Goal: Entertainment & Leisure: Browse casually

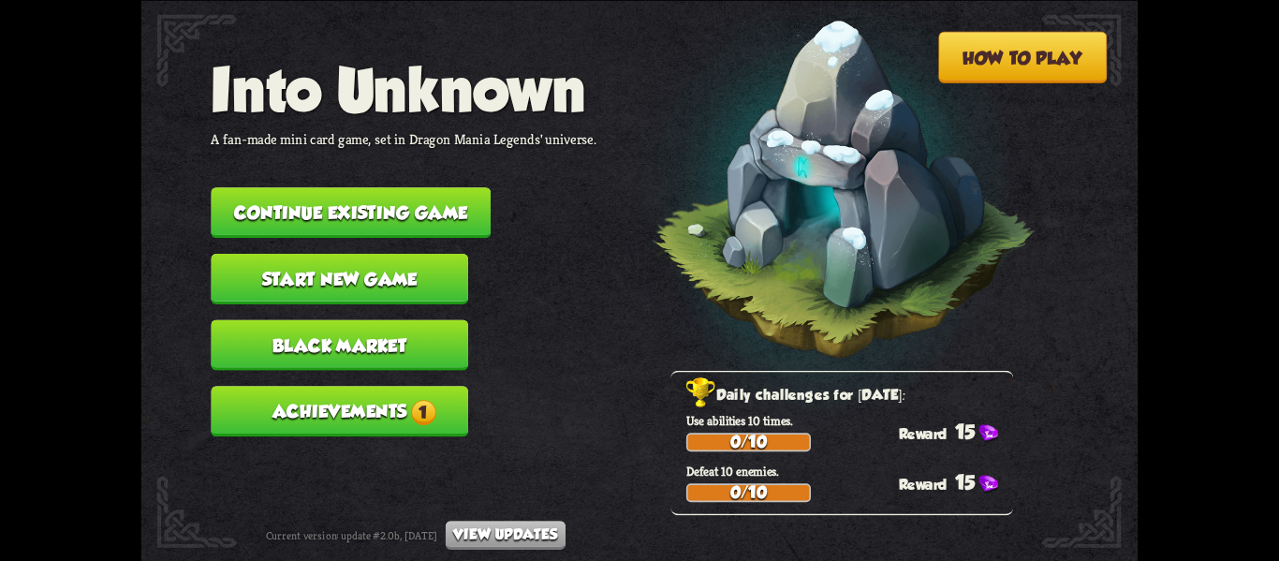
click at [418, 187] on button "Continue existing game" at bounding box center [351, 212] width 280 height 51
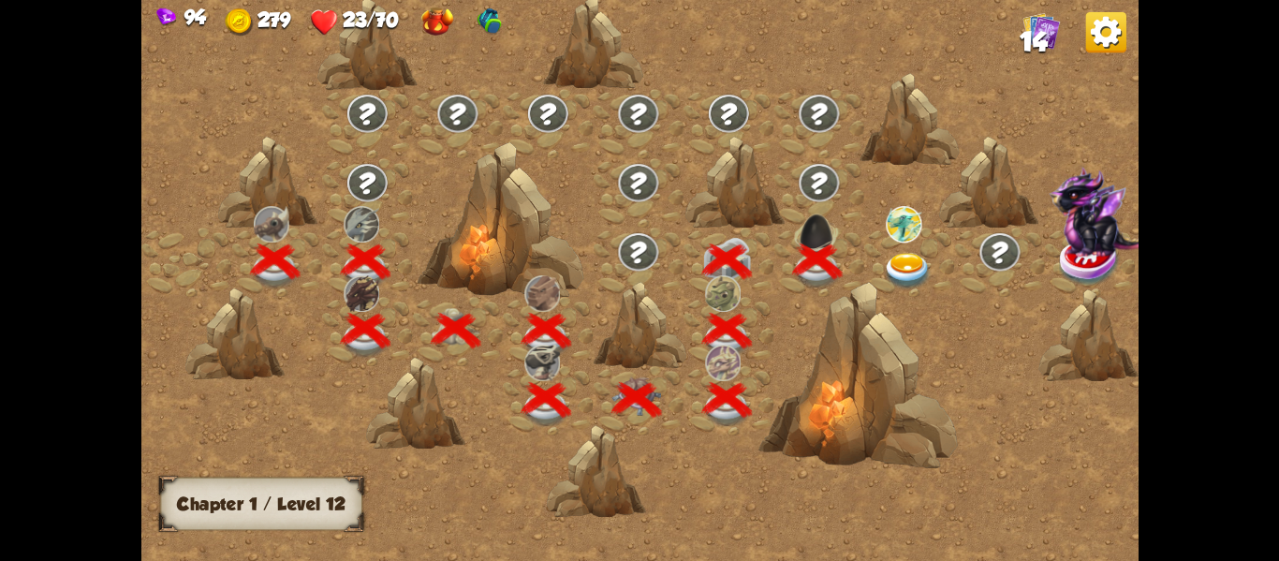
scroll to position [0, 285]
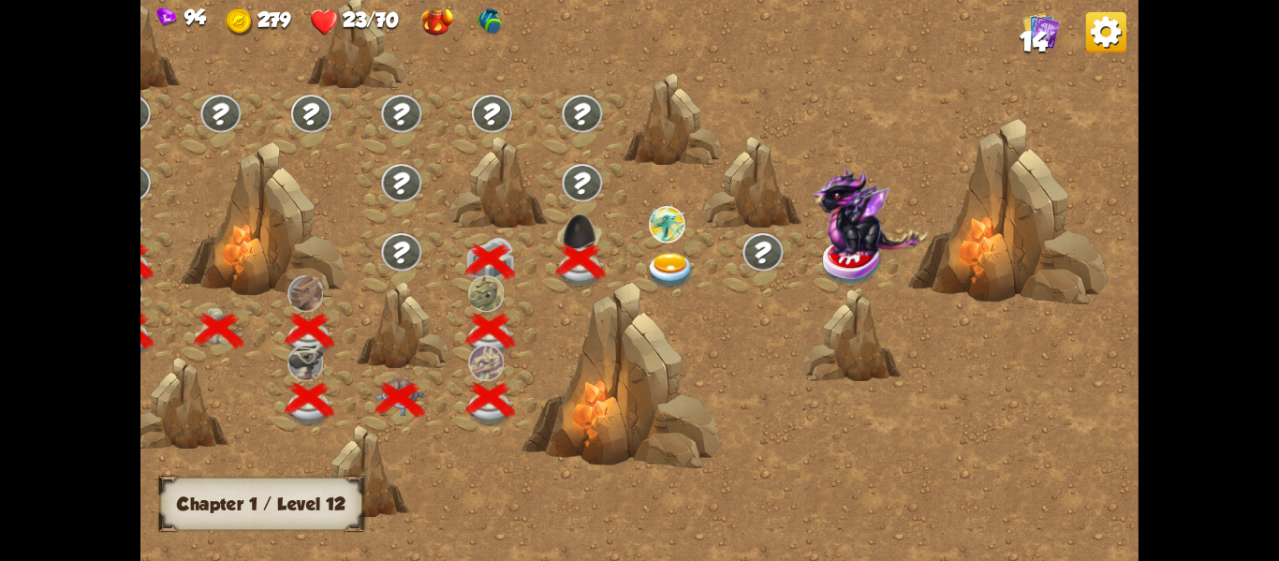
click at [653, 261] on img at bounding box center [671, 270] width 50 height 37
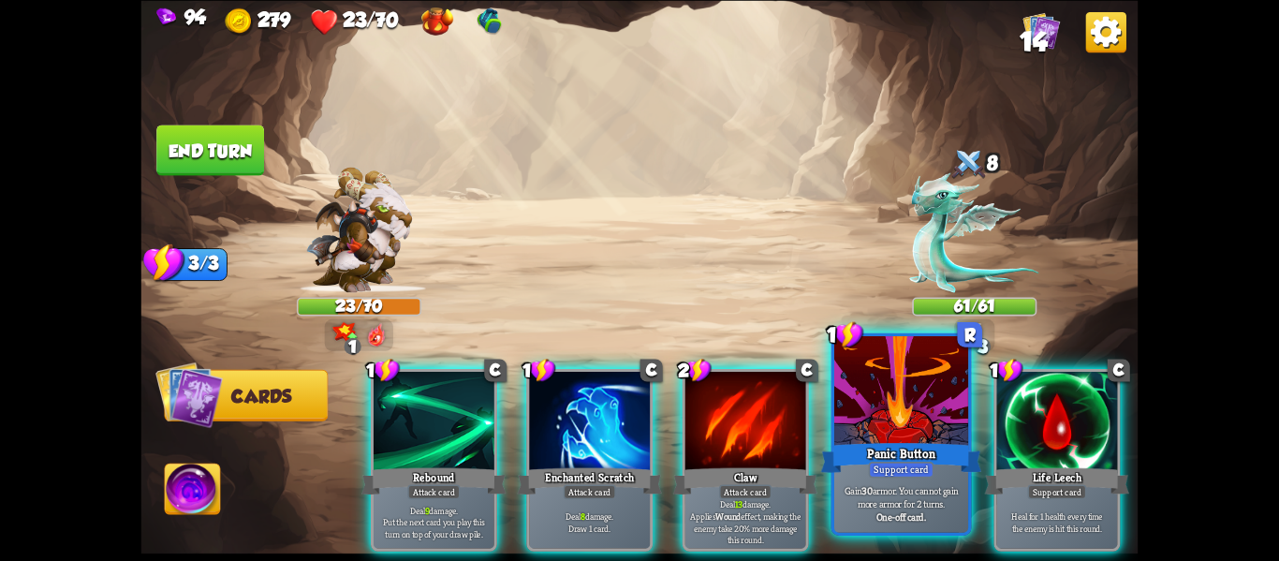
click at [900, 426] on div at bounding box center [901, 392] width 134 height 113
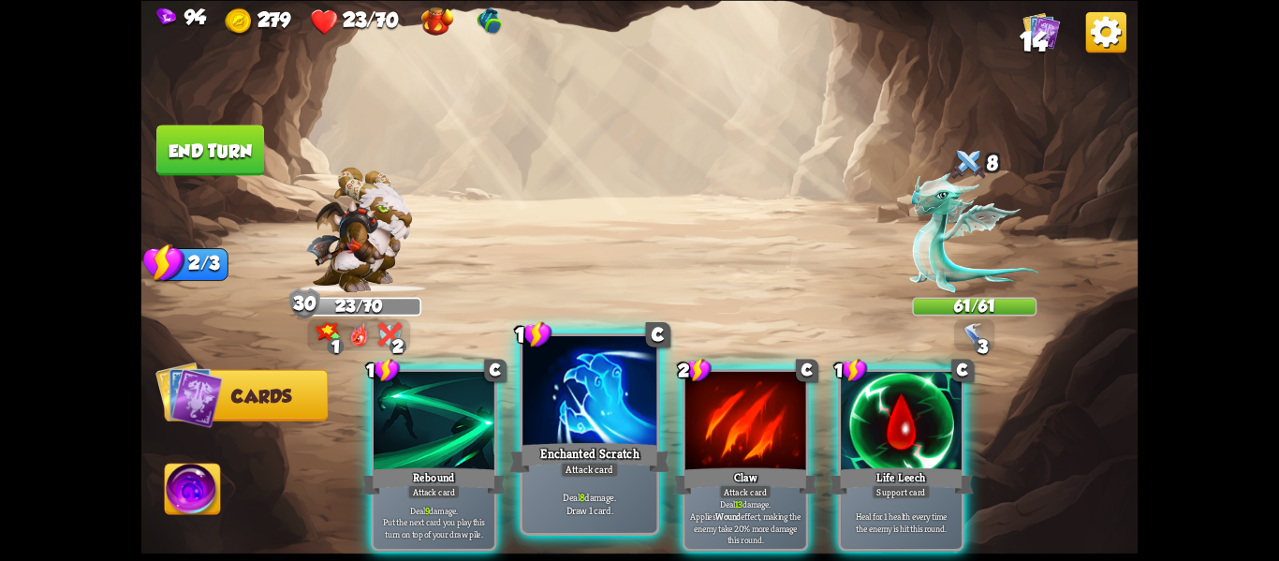
click at [544, 427] on div at bounding box center [589, 392] width 134 height 113
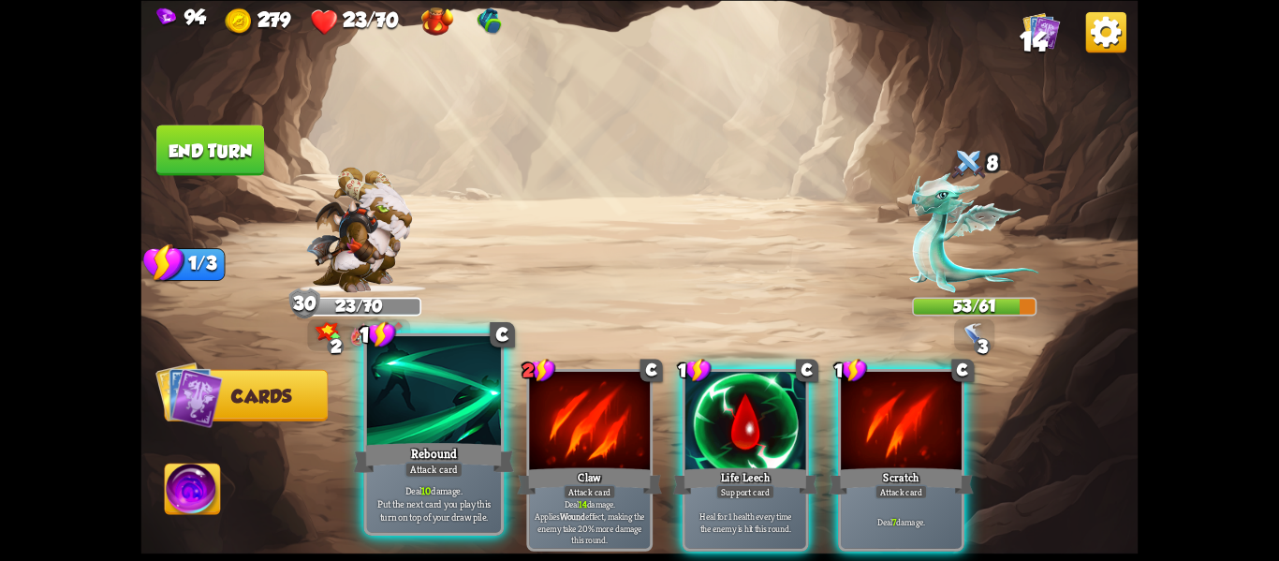
click at [471, 435] on div at bounding box center [434, 392] width 134 height 113
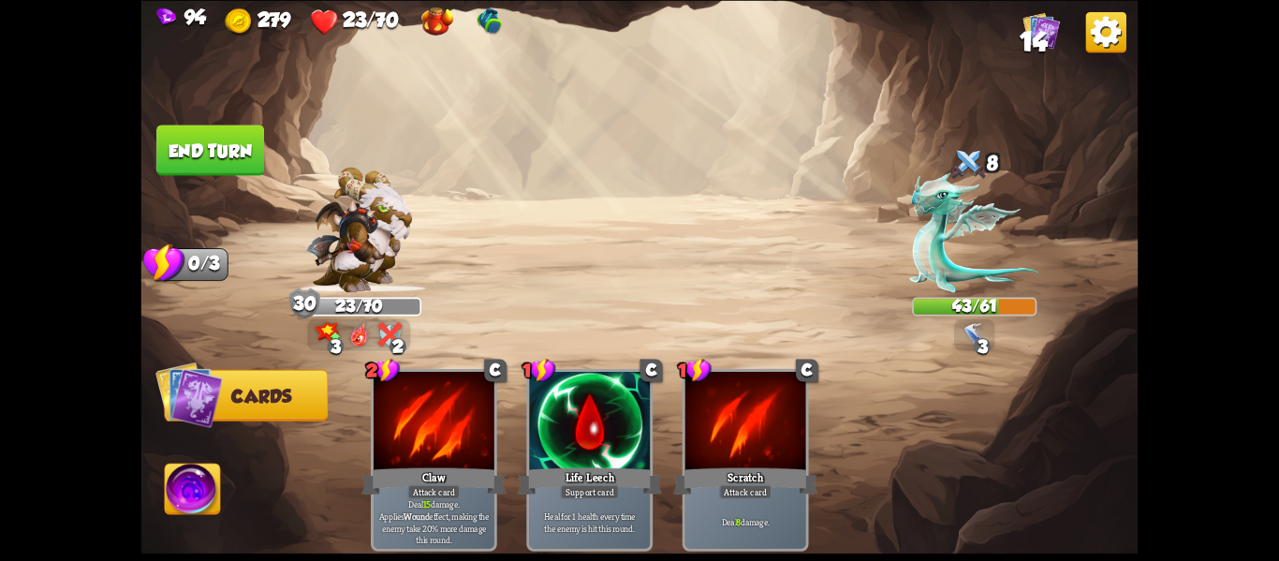
click at [229, 140] on button "End turn" at bounding box center [210, 149] width 108 height 51
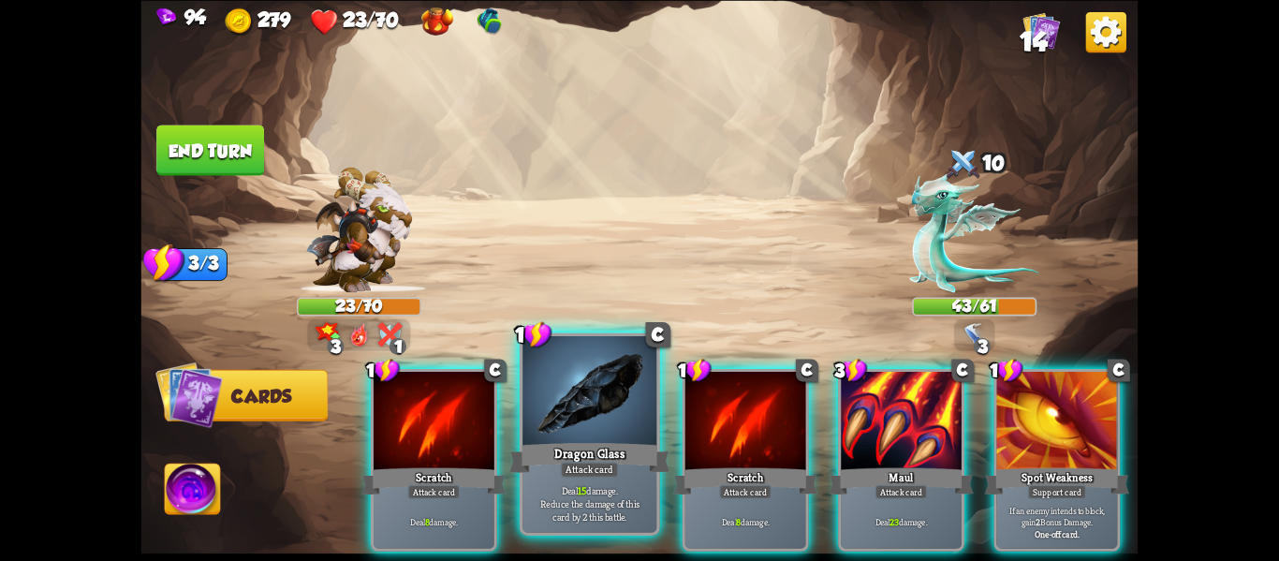
click at [571, 373] on div at bounding box center [589, 392] width 134 height 113
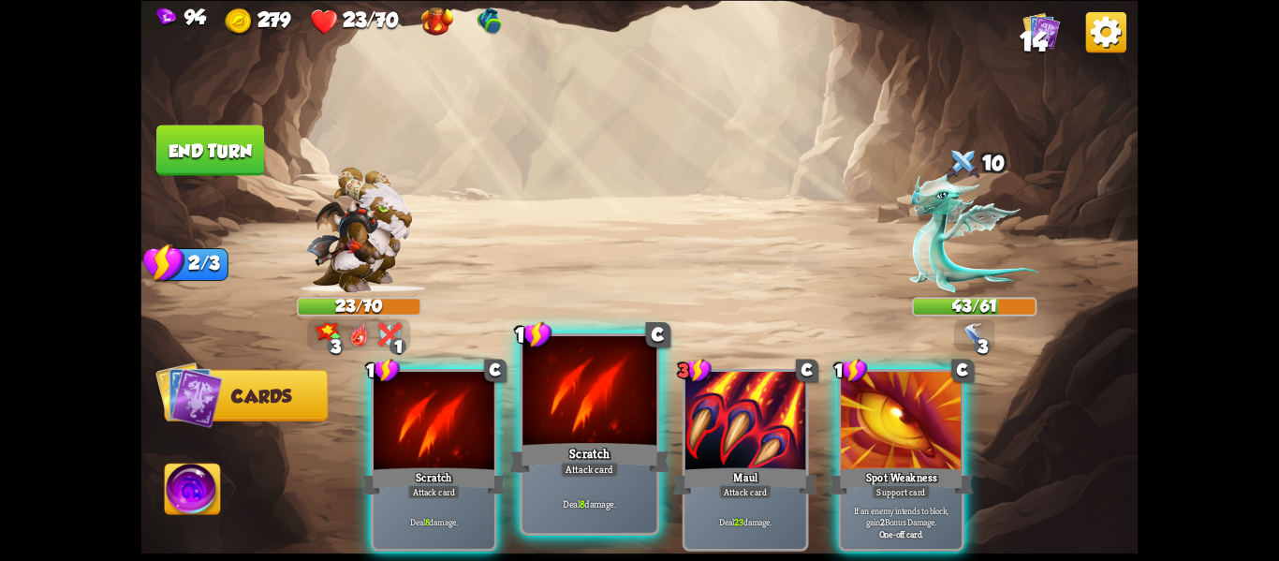
click at [604, 422] on div at bounding box center [589, 392] width 134 height 113
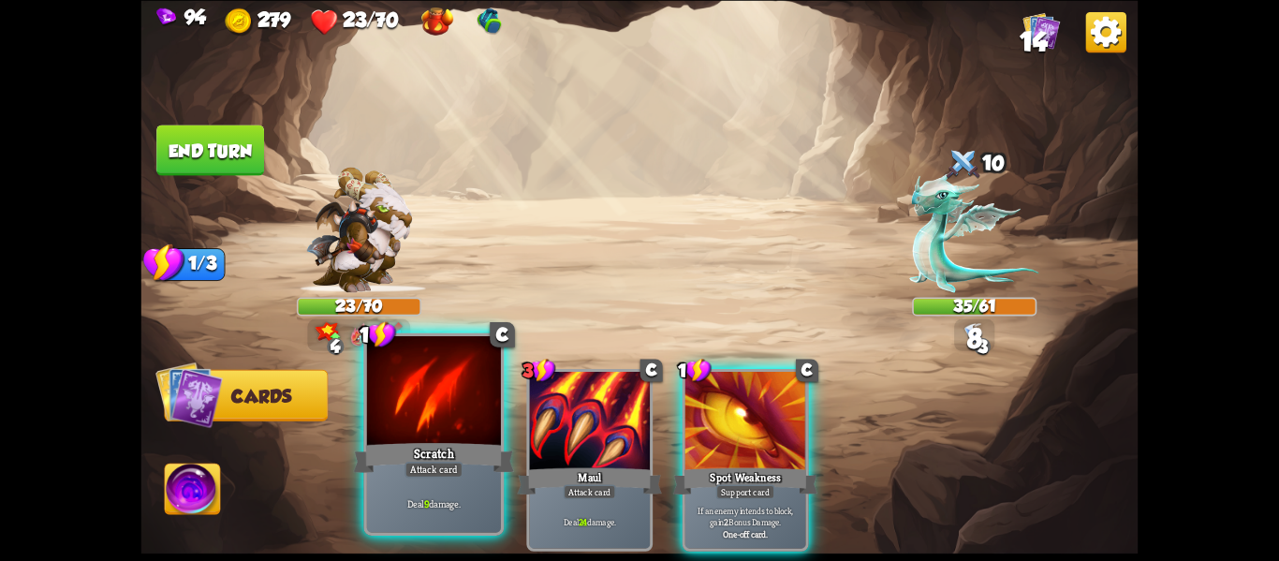
click at [433, 432] on div at bounding box center [434, 392] width 134 height 113
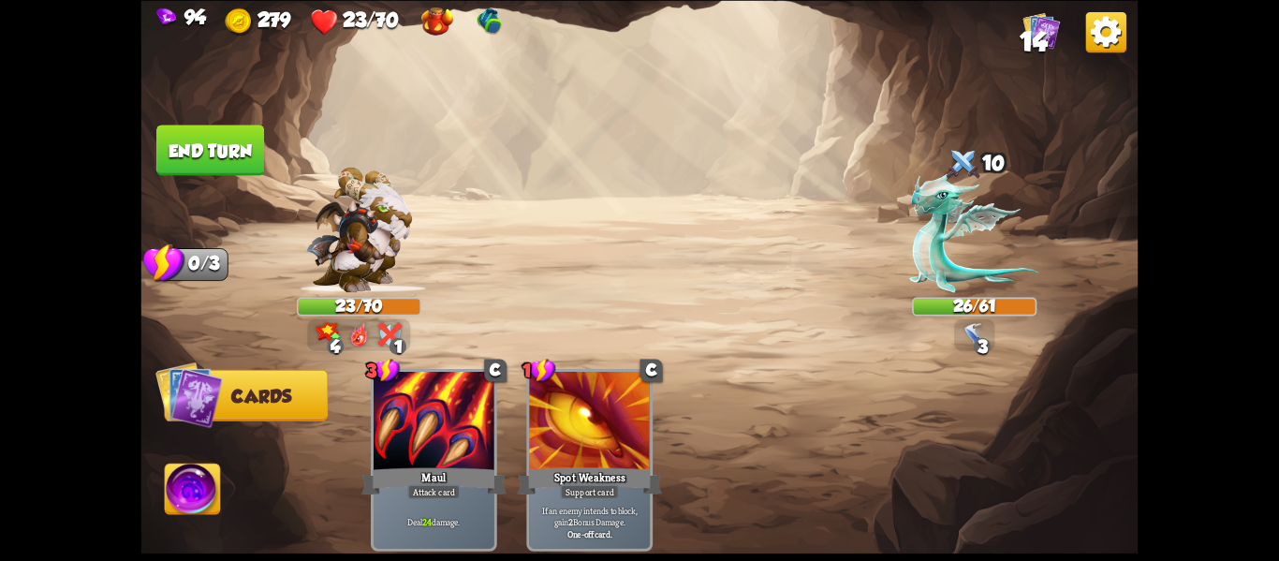
click at [174, 151] on button "End turn" at bounding box center [210, 149] width 109 height 51
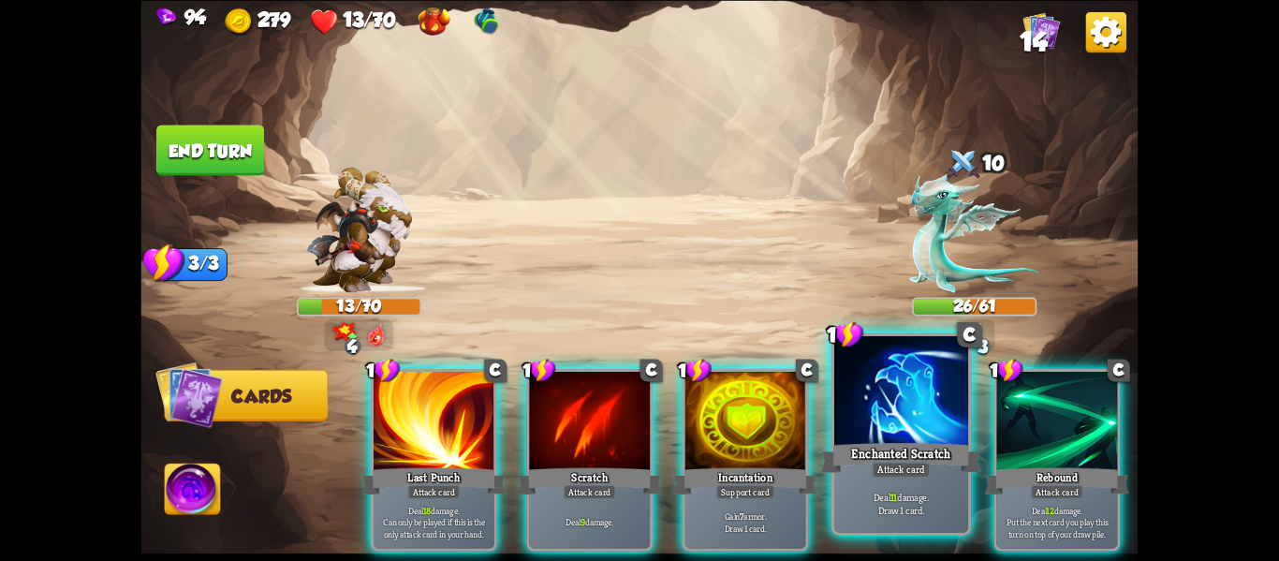
click at [854, 417] on div at bounding box center [901, 392] width 134 height 113
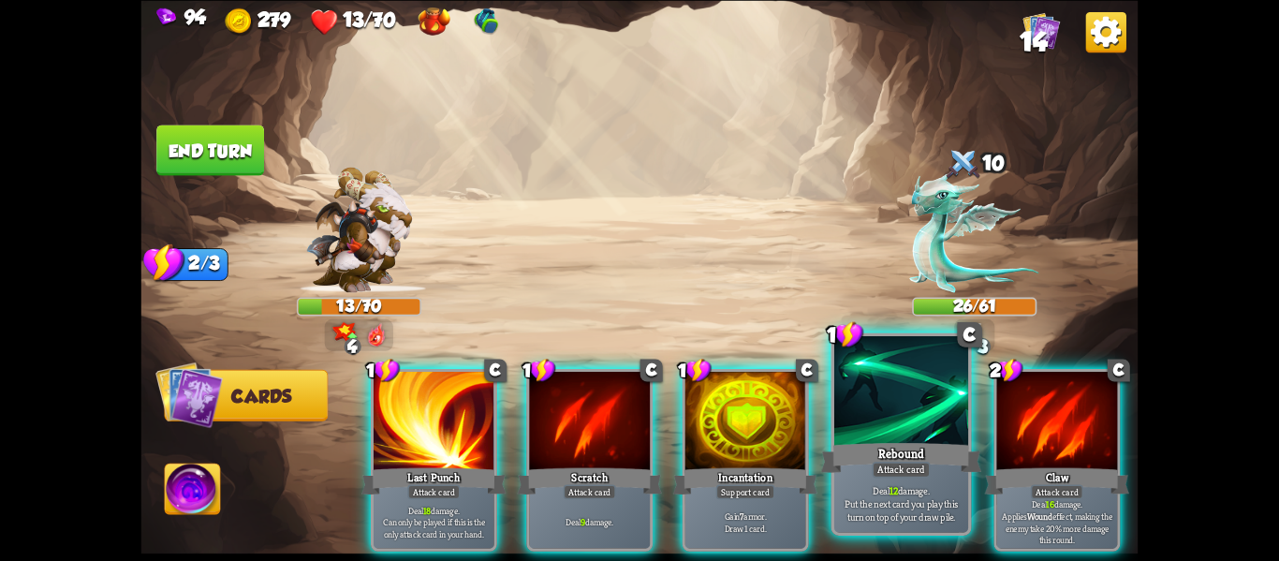
click at [885, 447] on div "Rebound" at bounding box center [901, 457] width 161 height 36
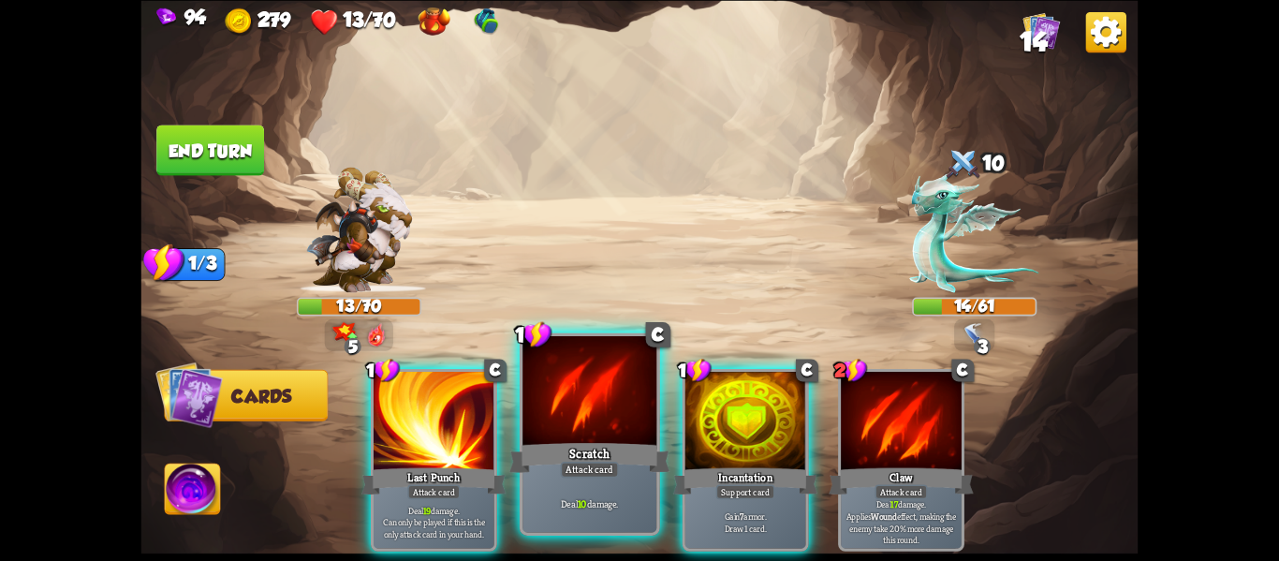
click at [623, 459] on div "Scratch" at bounding box center [589, 457] width 161 height 36
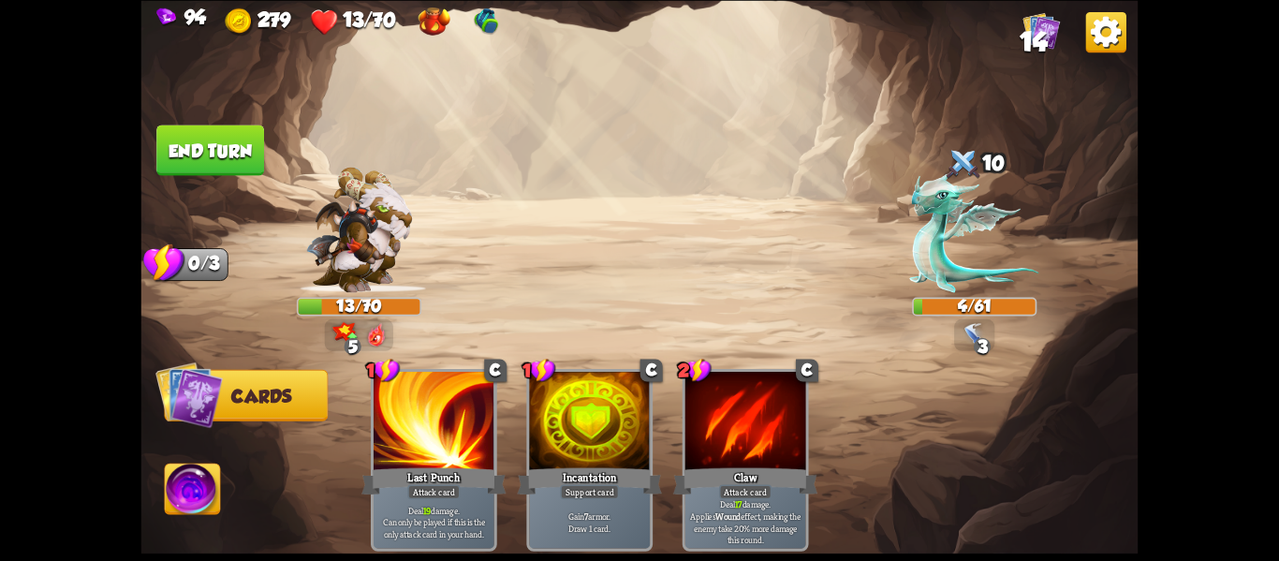
click at [124, 141] on div "94 279 13/70 14 Select an enemy to attack... You don't have enough stamina to p…" at bounding box center [639, 280] width 1279 height 561
click at [163, 134] on button "End turn" at bounding box center [210, 149] width 110 height 51
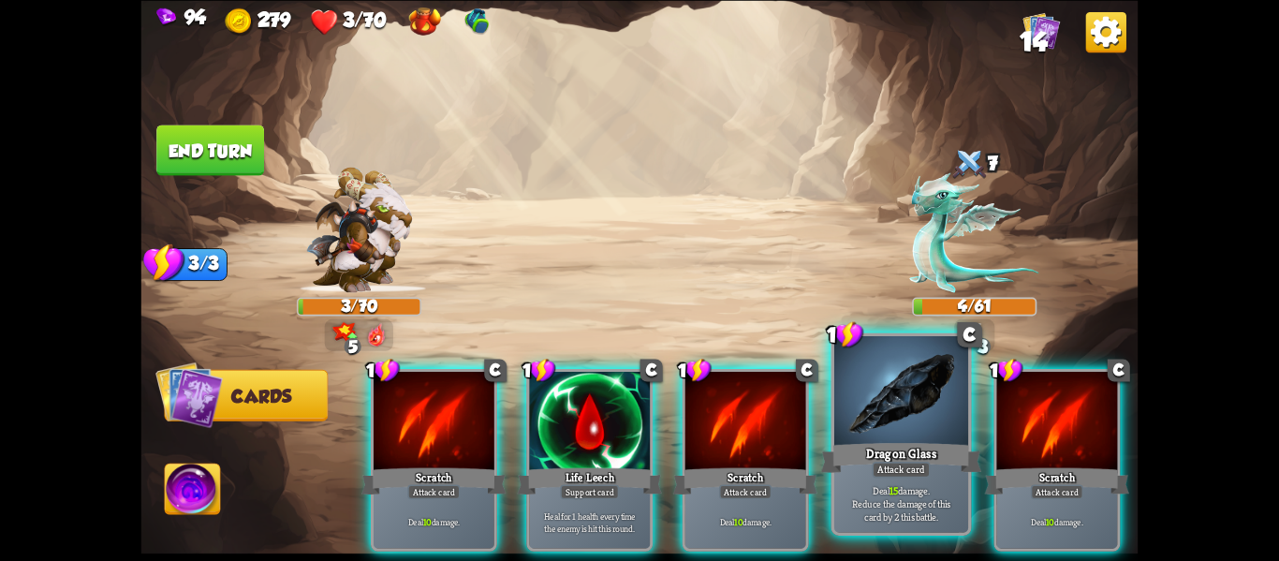
click at [899, 452] on div "Dragon Glass" at bounding box center [901, 457] width 161 height 36
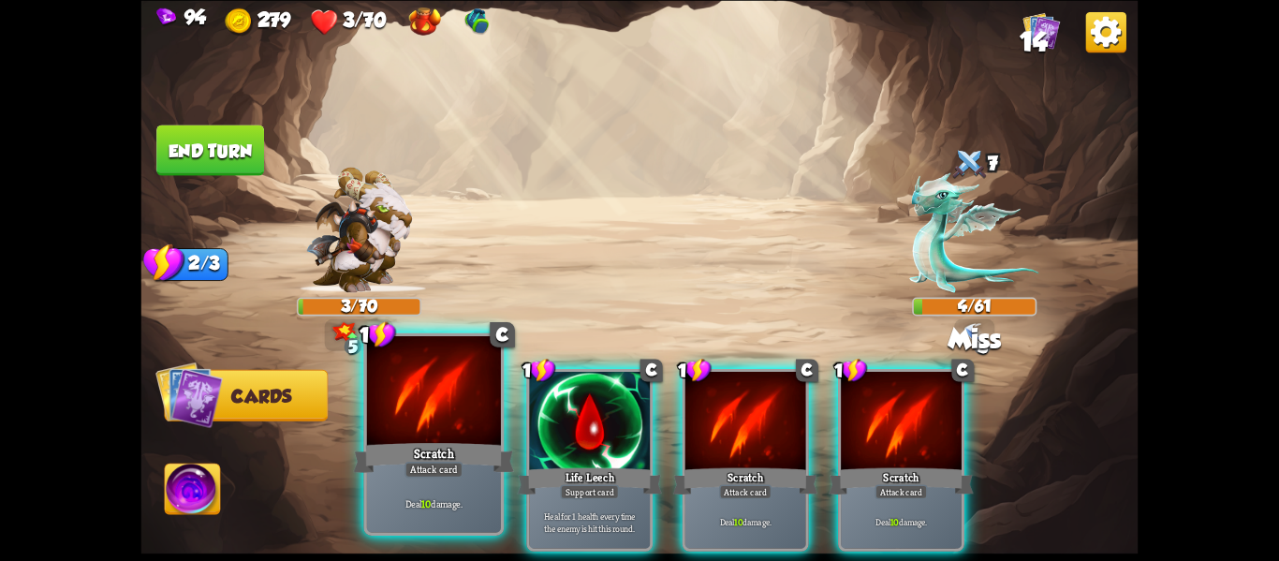
click at [430, 481] on div "Deal 10 damage." at bounding box center [434, 503] width 134 height 58
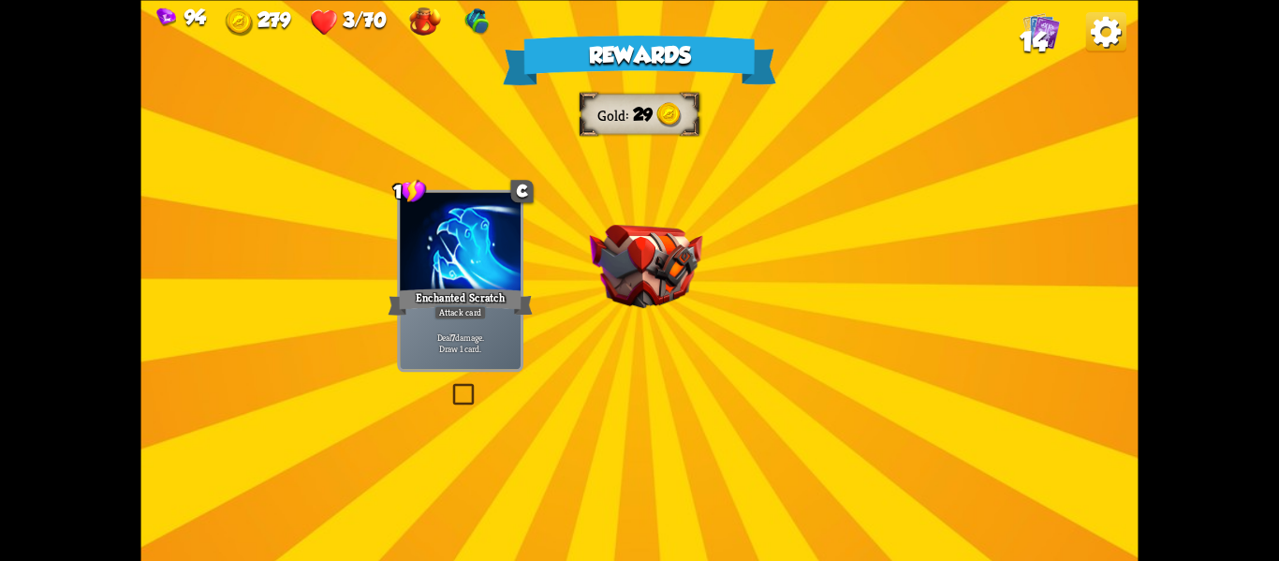
click at [652, 230] on img at bounding box center [646, 266] width 113 height 83
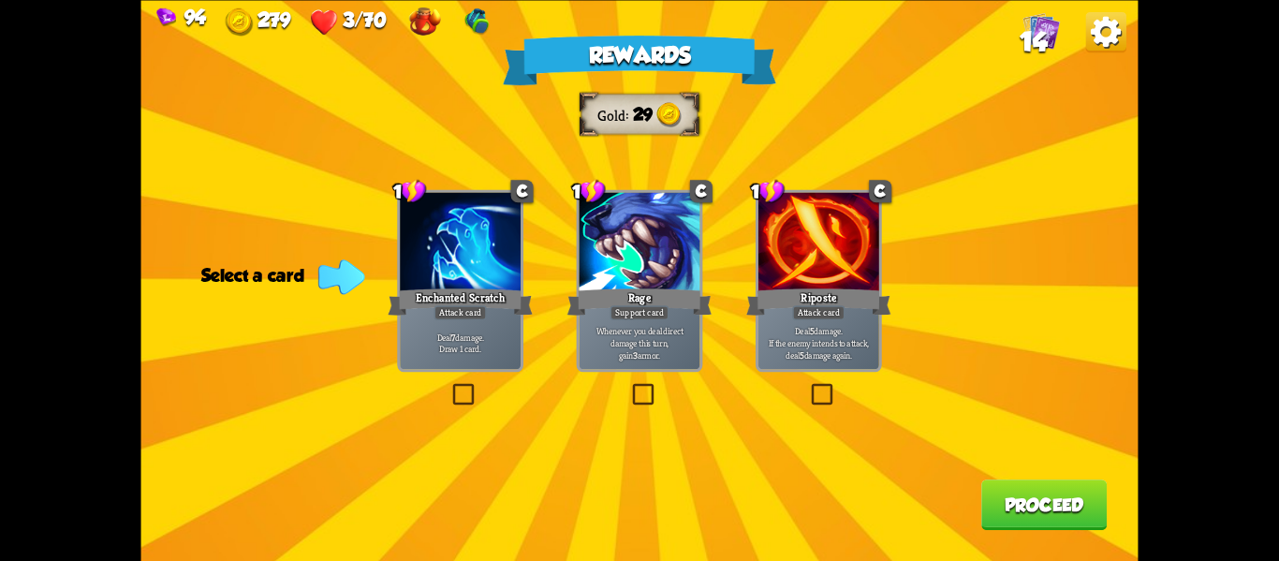
click at [808, 386] on label at bounding box center [808, 386] width 0 height 0
click at [0, 0] on input "checkbox" at bounding box center [0, 0] width 0 height 0
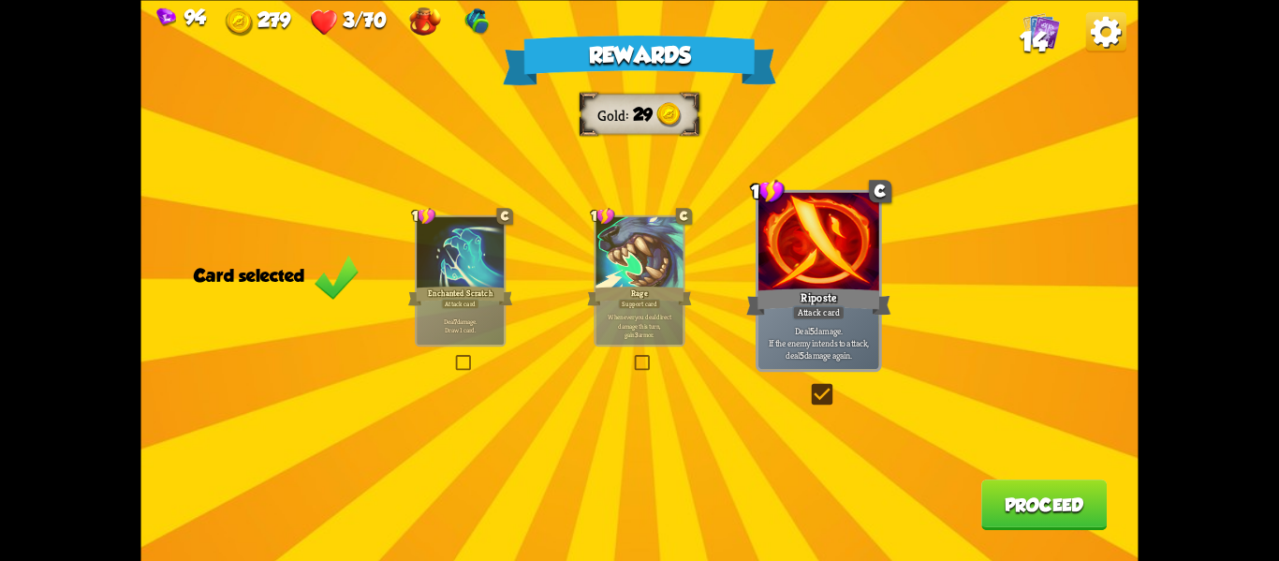
click at [1059, 494] on button "Proceed" at bounding box center [1043, 504] width 125 height 51
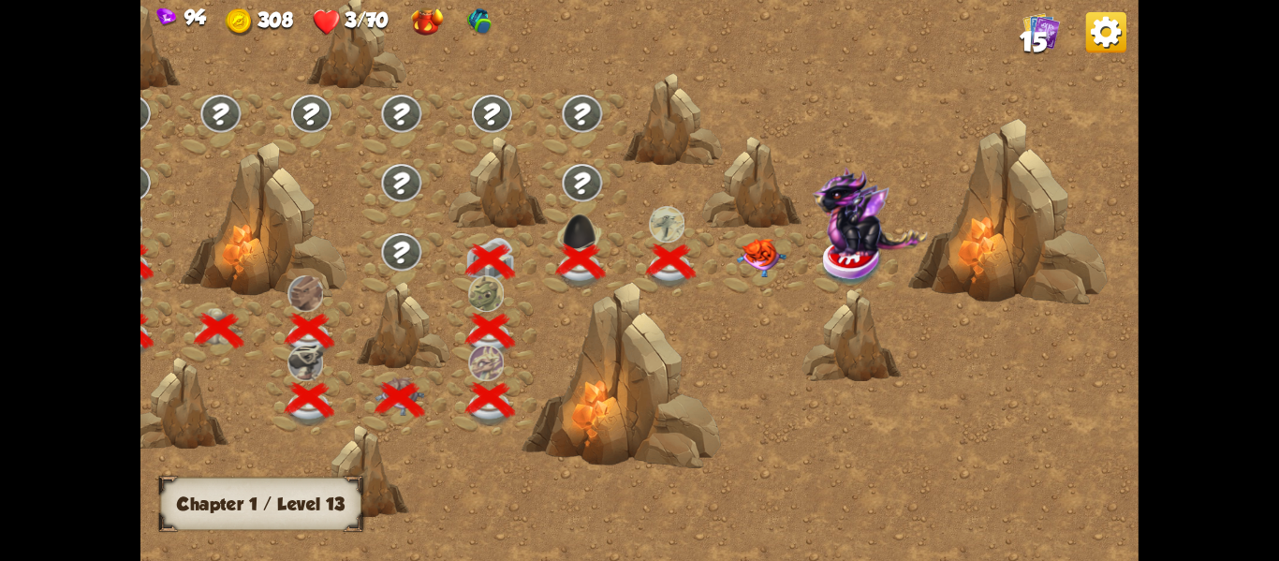
click at [756, 250] on img at bounding box center [761, 257] width 50 height 39
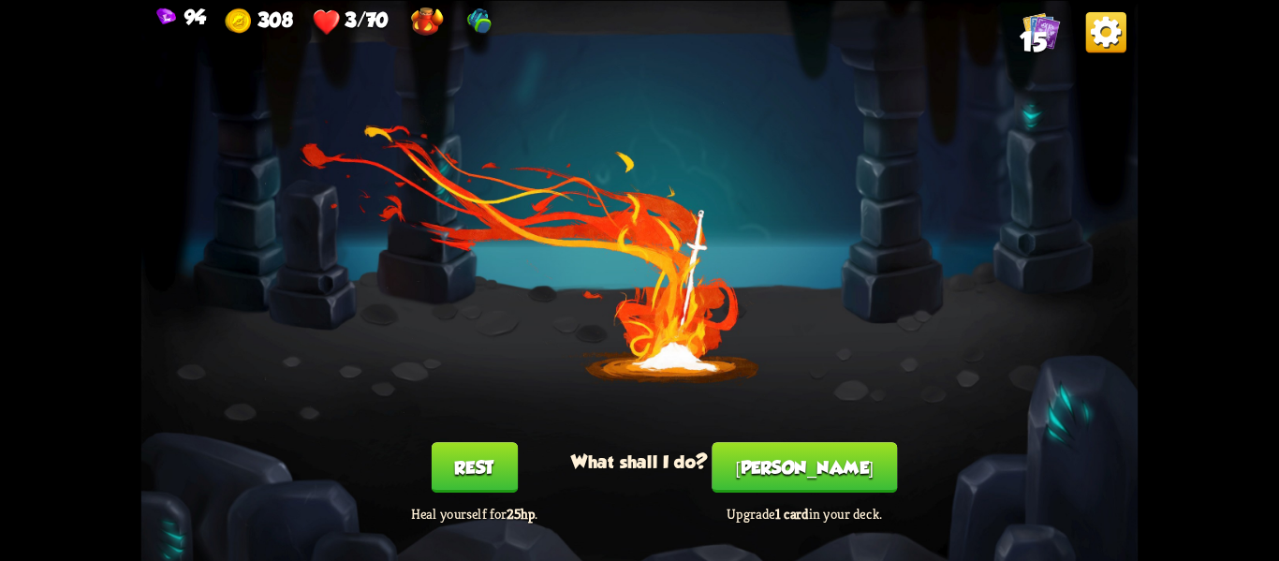
click at [461, 467] on button "Rest" at bounding box center [474, 467] width 86 height 51
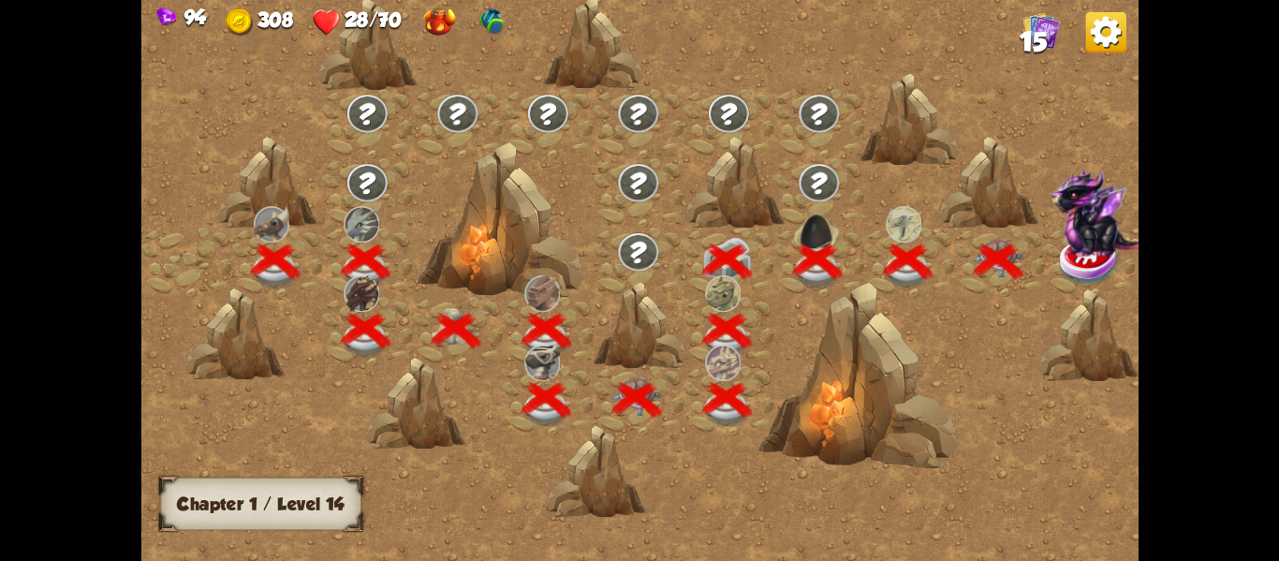
click at [828, 116] on div at bounding box center [758, 289] width 1234 height 582
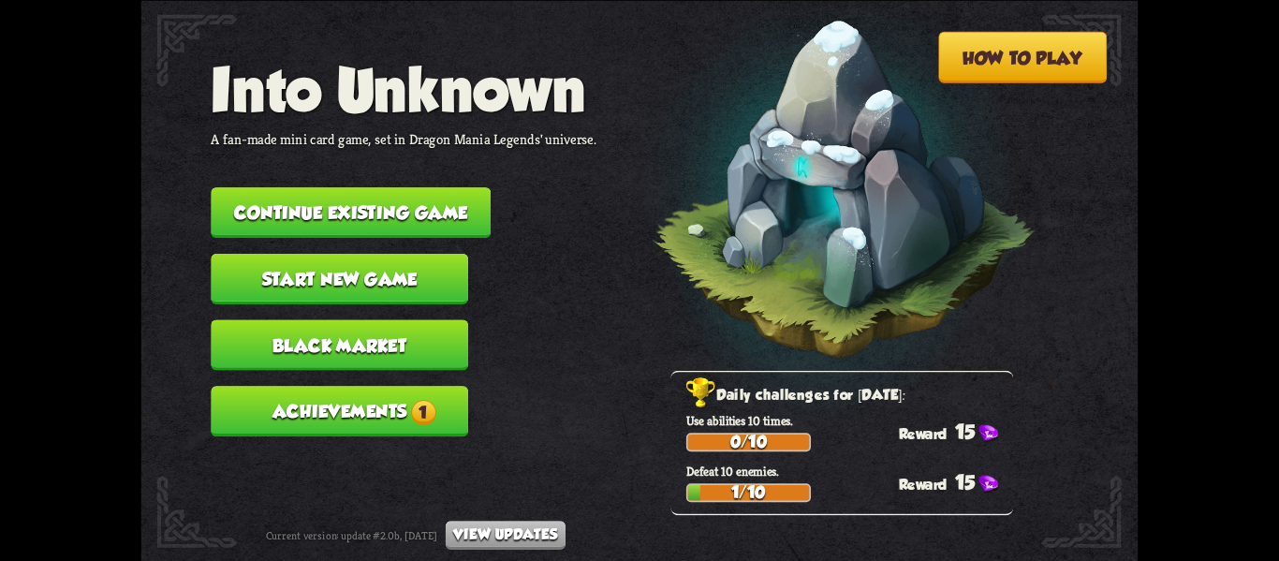
click at [388, 200] on button "Continue existing game" at bounding box center [351, 212] width 280 height 51
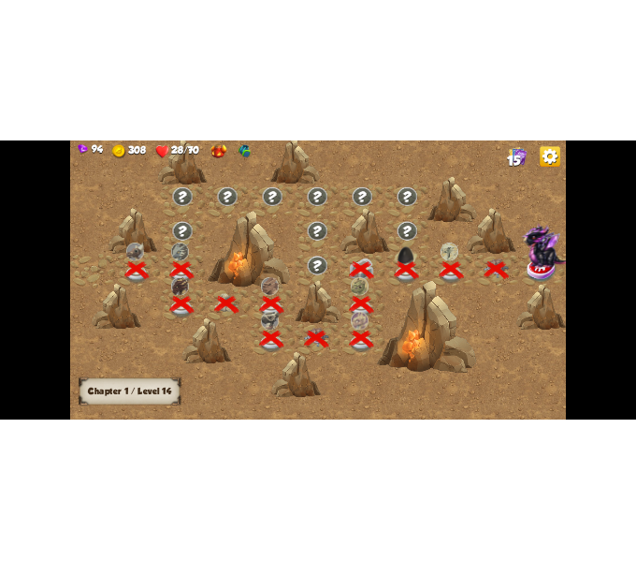
scroll to position [0, 285]
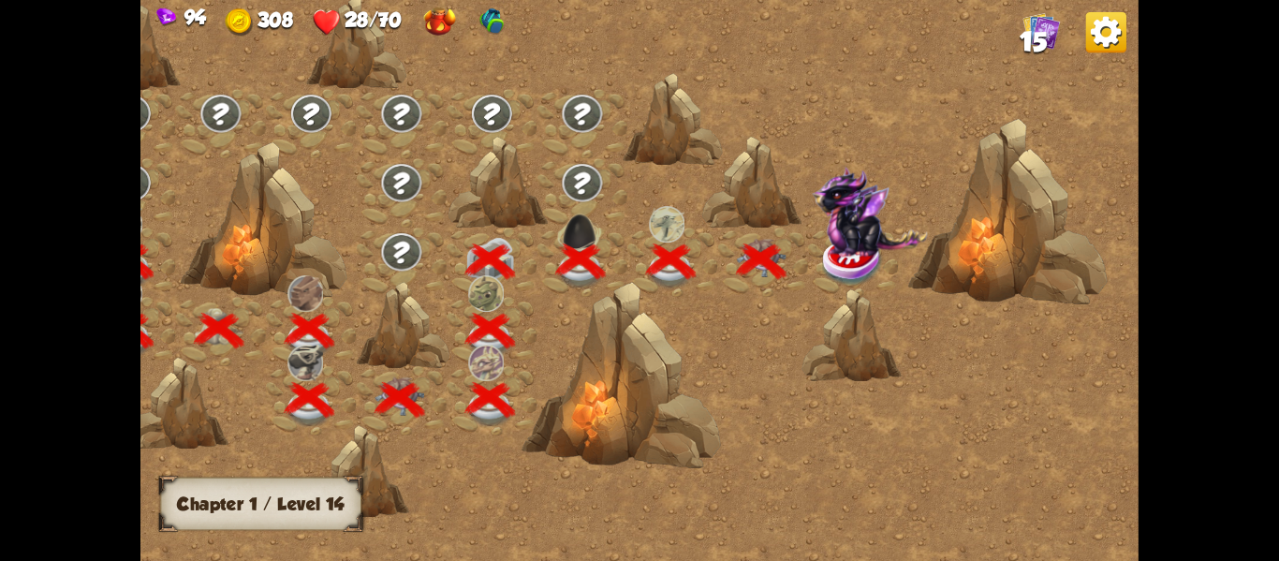
click at [858, 243] on img at bounding box center [868, 211] width 115 height 90
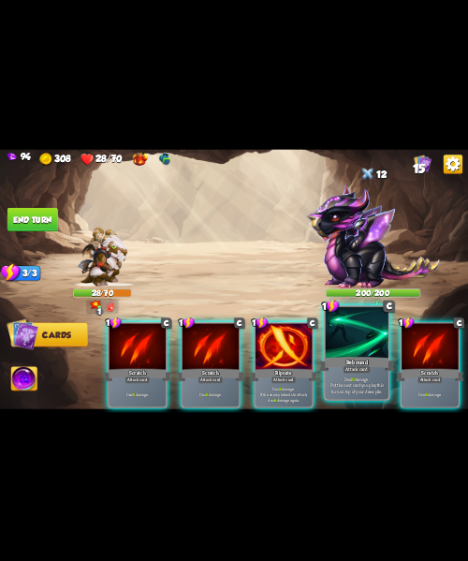
click at [348, 372] on div "Attack card" at bounding box center [357, 368] width 27 height 7
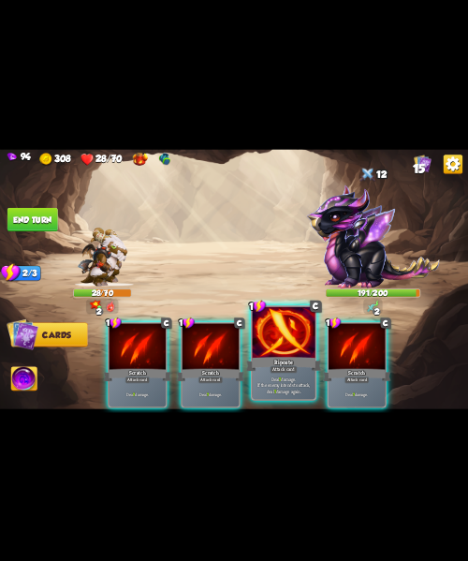
click at [256, 390] on p "Deal 7 damage. If the enemy intends to attack, deal 7 damage again." at bounding box center [284, 384] width 60 height 19
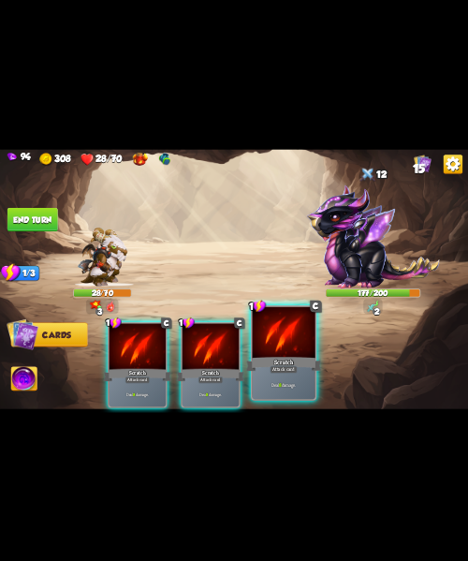
click at [269, 391] on div "Deal 8 damage." at bounding box center [284, 384] width 63 height 27
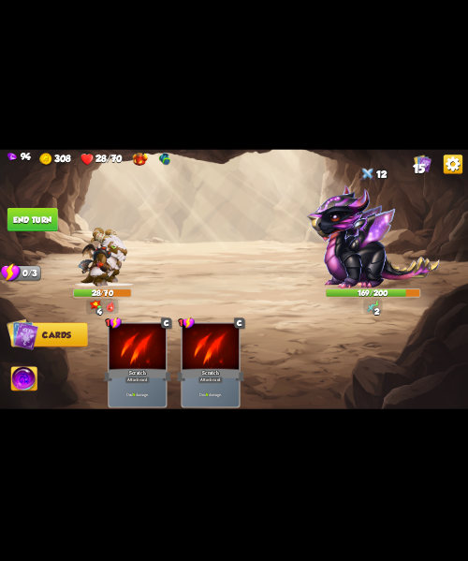
click at [17, 222] on button "End turn" at bounding box center [32, 218] width 51 height 23
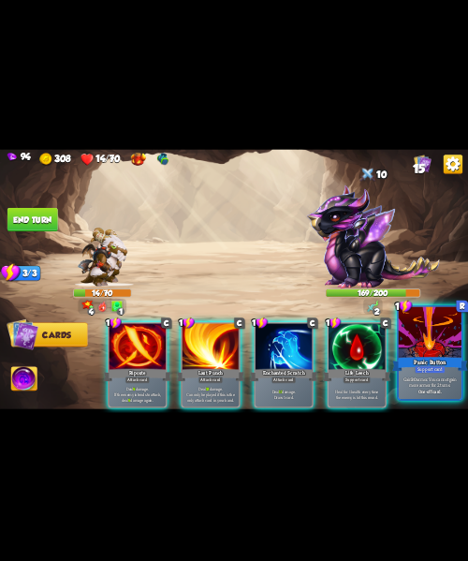
click at [399, 379] on div "Gain 30 armor. You cannot gain more armor for 2 turns. One-off card." at bounding box center [430, 384] width 63 height 27
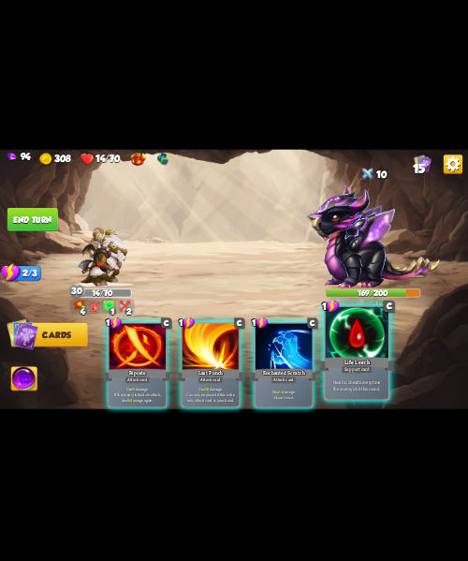
click at [364, 369] on div "Support card" at bounding box center [357, 368] width 31 height 7
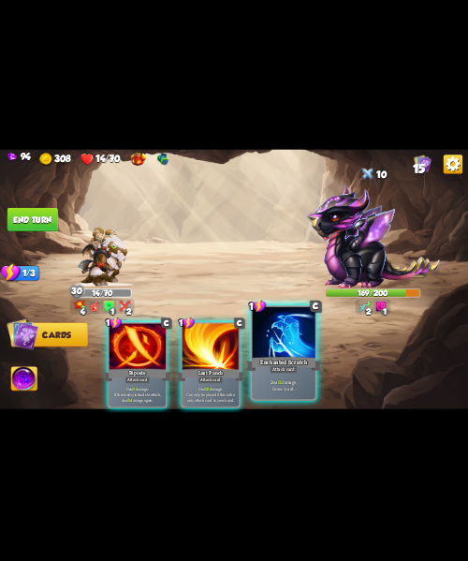
click at [291, 365] on div "Attack card" at bounding box center [283, 368] width 27 height 7
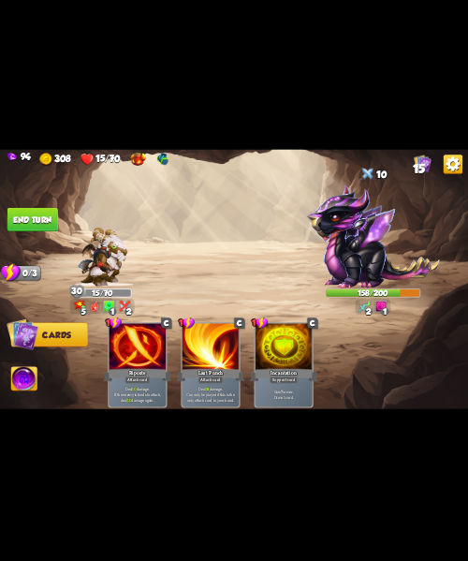
click at [47, 219] on button "End turn" at bounding box center [32, 218] width 51 height 23
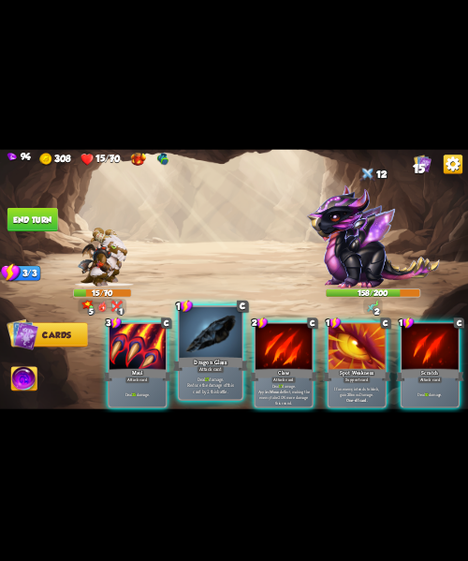
click at [215, 383] on p "Deal 17 damage. Reduce the damage of this card by 2 this battle." at bounding box center [211, 384] width 60 height 19
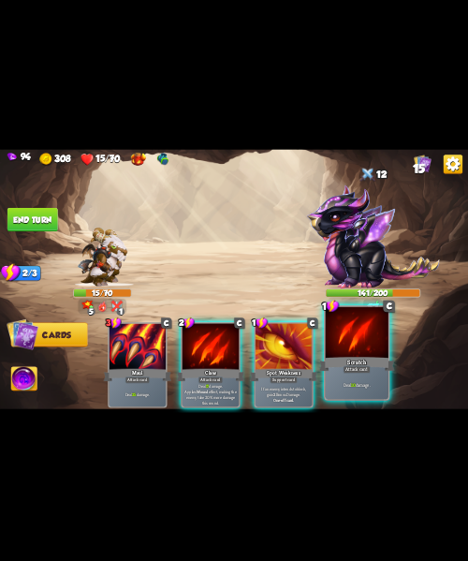
click at [362, 361] on div "Scratch" at bounding box center [357, 363] width 76 height 17
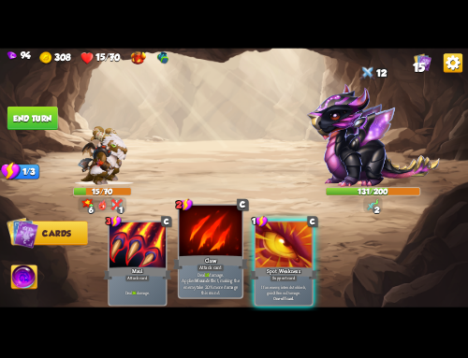
click at [220, 235] on div at bounding box center [210, 231] width 63 height 53
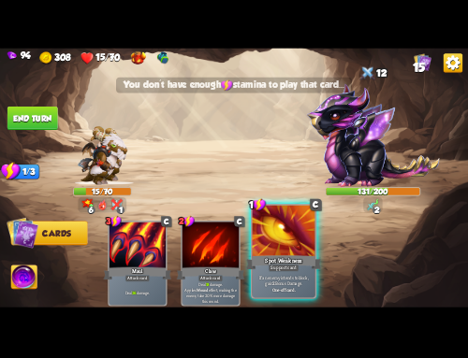
click at [295, 240] on div at bounding box center [284, 231] width 63 height 53
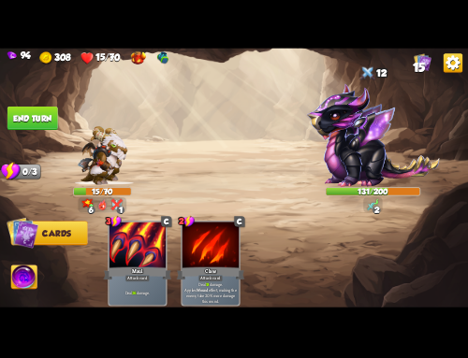
click at [24, 116] on button "End turn" at bounding box center [32, 117] width 51 height 23
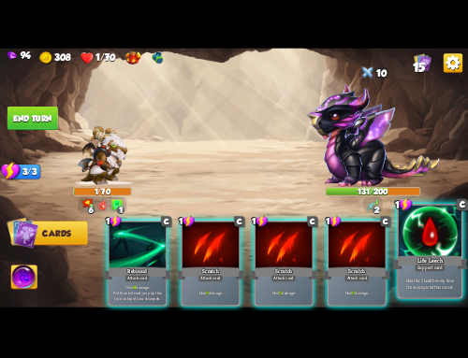
click at [422, 268] on div "Support card" at bounding box center [430, 267] width 31 height 7
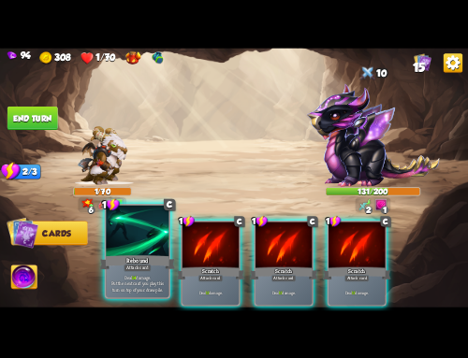
click at [112, 277] on p "Deal 14 damage. Put the next card you play this turn on top of your draw pile." at bounding box center [138, 283] width 60 height 19
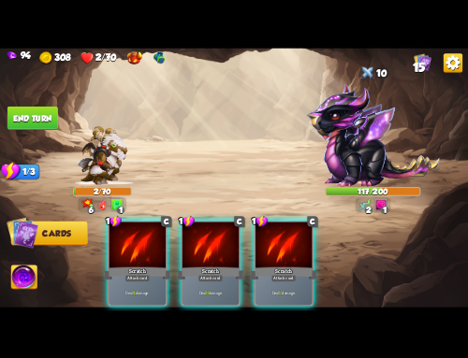
click at [52, 231] on span "Cards" at bounding box center [56, 232] width 28 height 9
click at [24, 269] on img at bounding box center [24, 278] width 26 height 26
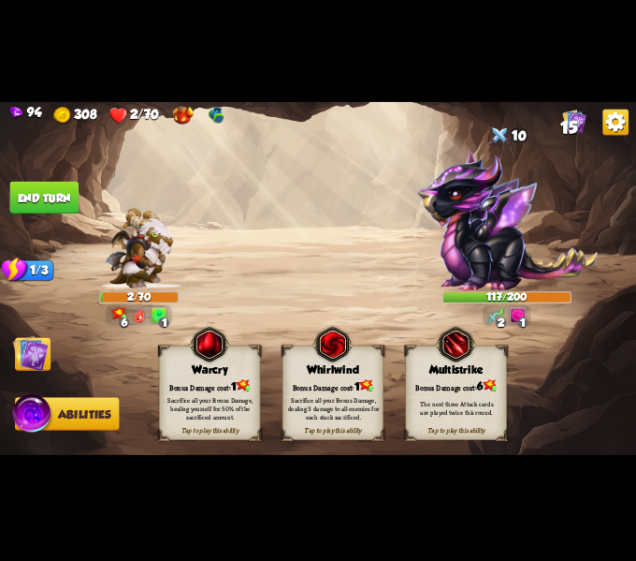
click at [25, 360] on img at bounding box center [31, 353] width 36 height 36
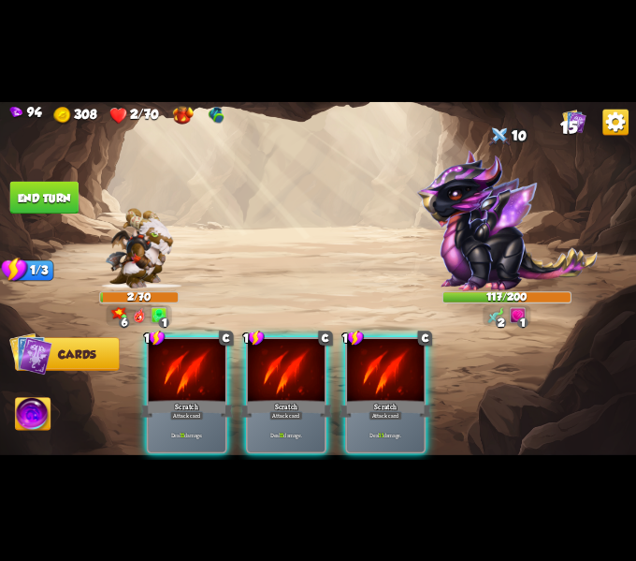
click at [27, 411] on img at bounding box center [33, 415] width 36 height 36
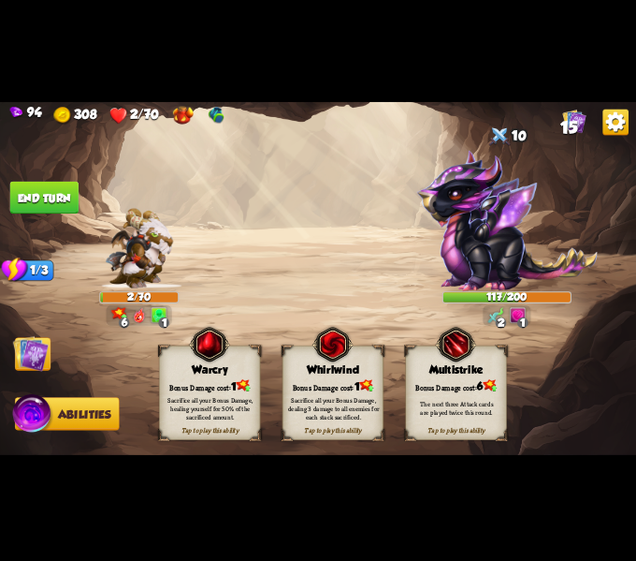
click at [174, 389] on div "Sacrifice all your Bonus Damage, healing yourself for 50% of the sacrificed amo…" at bounding box center [210, 407] width 101 height 40
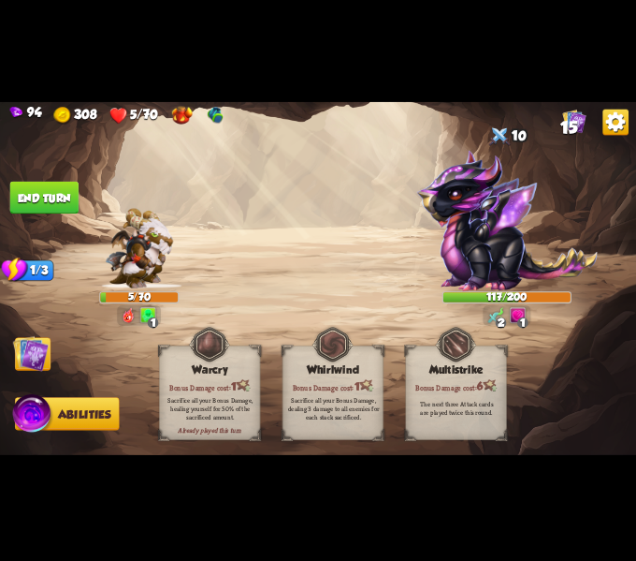
click at [27, 348] on img at bounding box center [31, 353] width 36 height 36
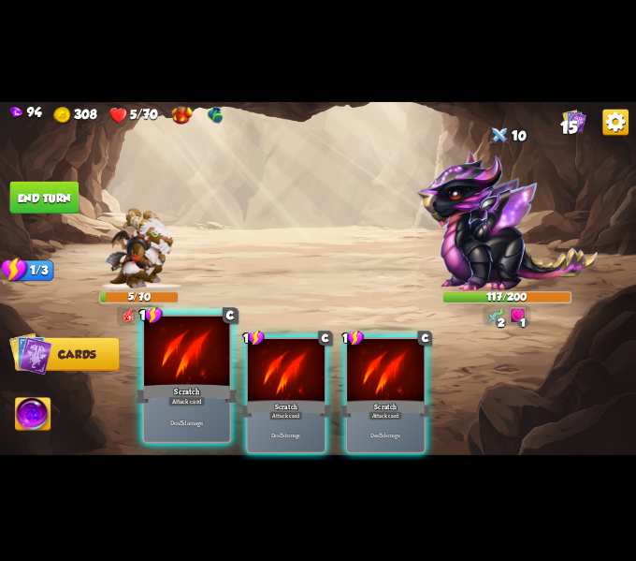
click at [214, 411] on div "Deal 5 damage." at bounding box center [186, 421] width 85 height 37
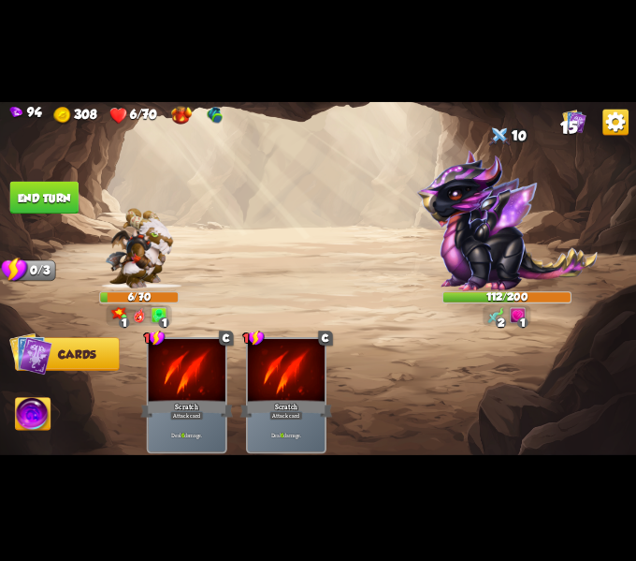
click at [43, 201] on button "End turn" at bounding box center [44, 197] width 68 height 33
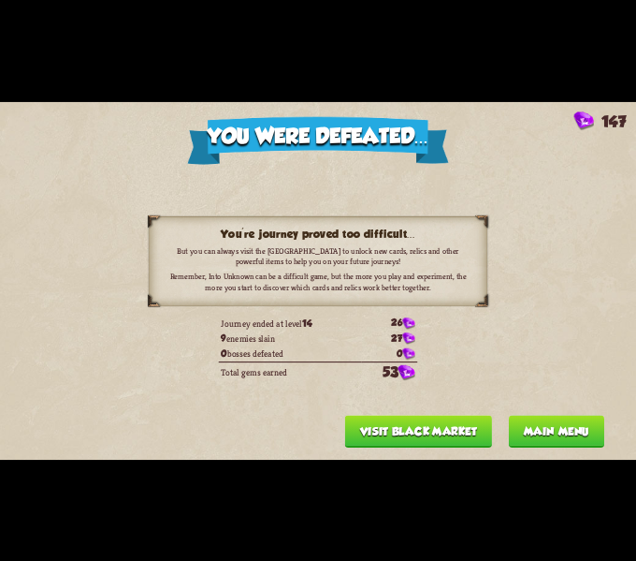
click at [404, 429] on button "Visit Black Market" at bounding box center [418, 431] width 147 height 33
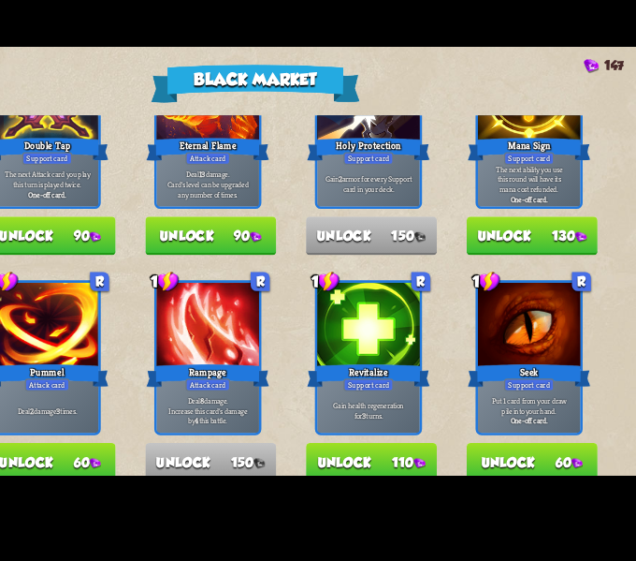
scroll to position [0, 0]
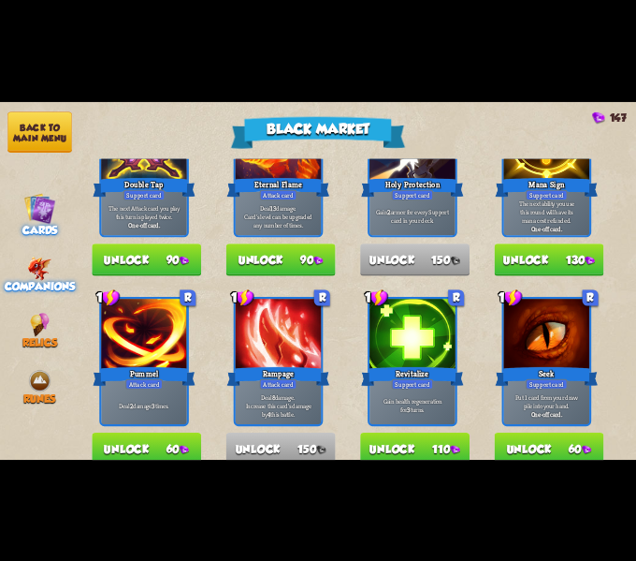
click at [34, 260] on img at bounding box center [39, 268] width 24 height 24
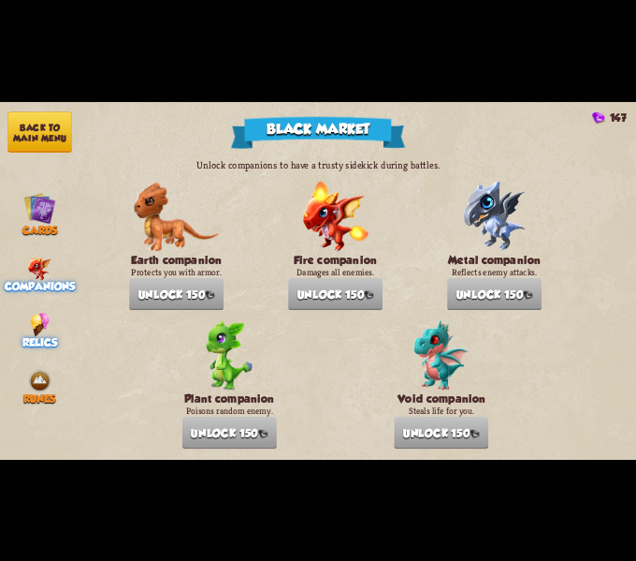
click at [51, 336] on span "Relics" at bounding box center [39, 342] width 35 height 12
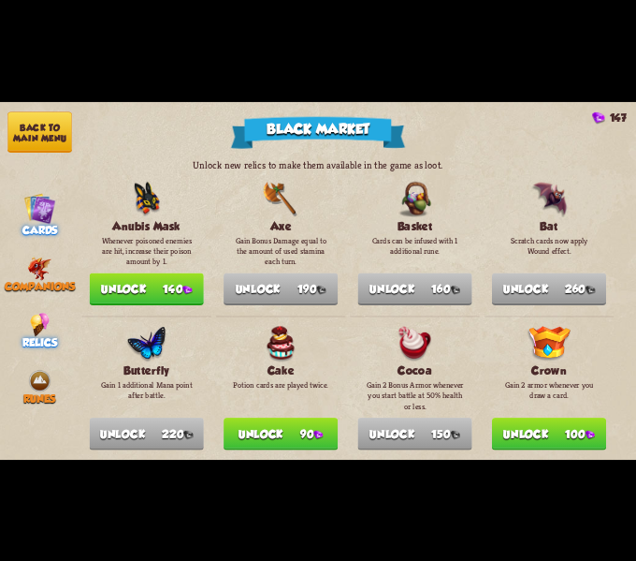
click at [34, 228] on span "Cards" at bounding box center [40, 230] width 36 height 12
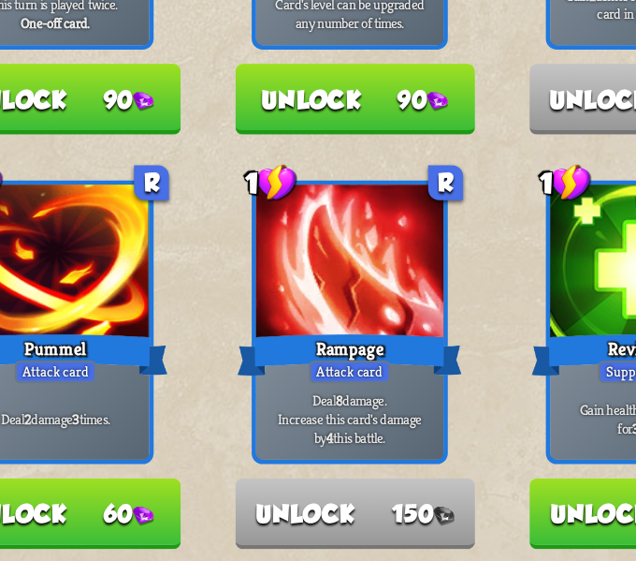
scroll to position [600, 0]
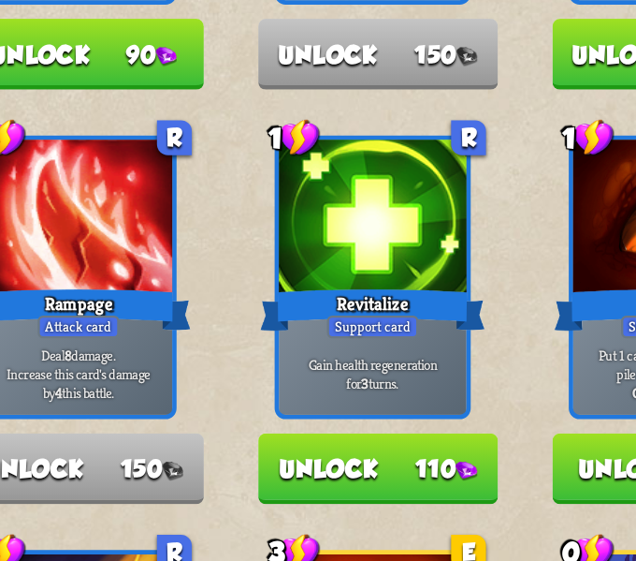
click at [440, 385] on button "Unlock 110" at bounding box center [415, 392] width 110 height 33
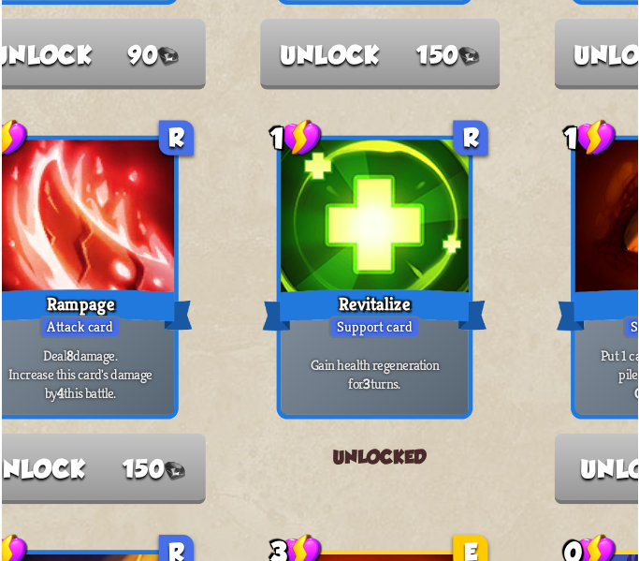
scroll to position [0, 0]
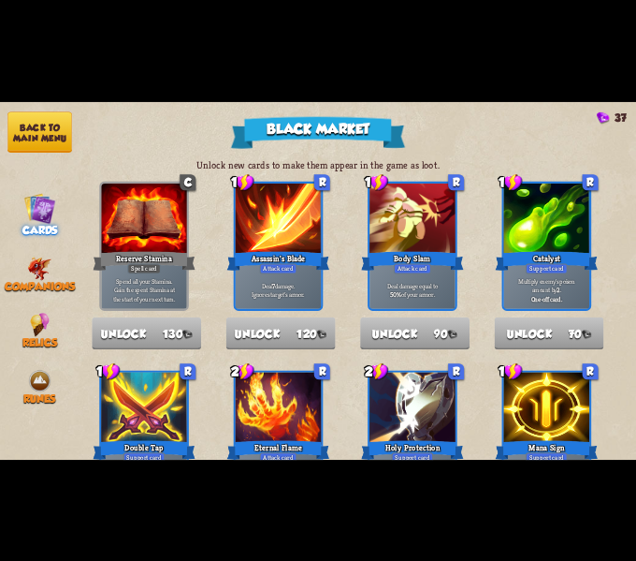
click at [42, 120] on button "Back to main menu" at bounding box center [39, 131] width 65 height 41
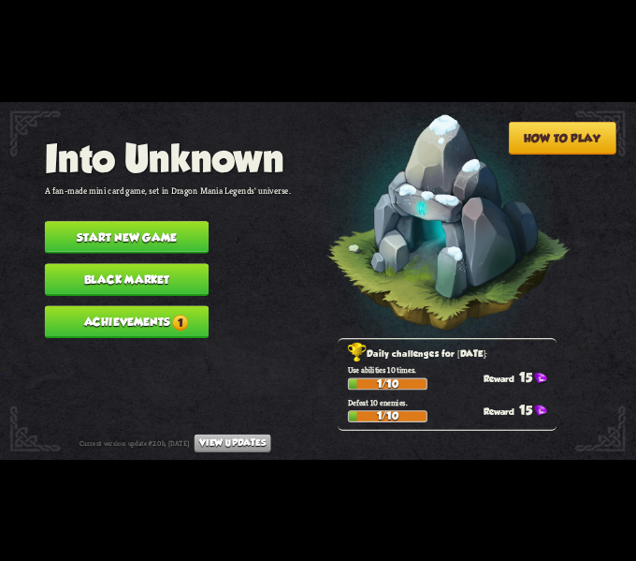
click at [188, 225] on button "Start new game" at bounding box center [127, 237] width 164 height 33
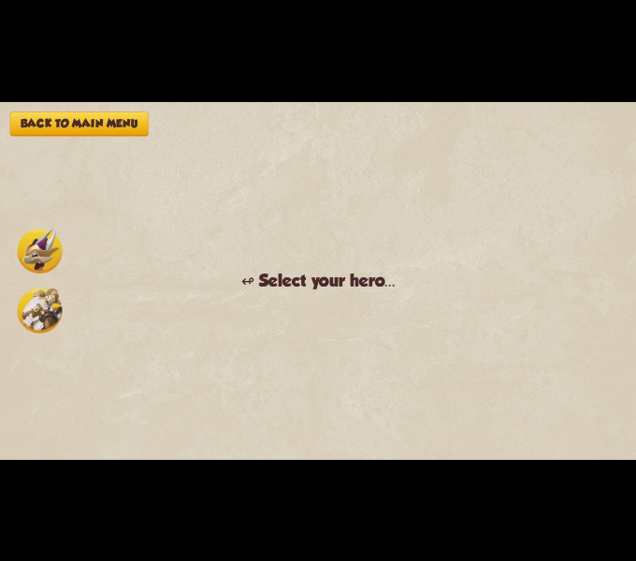
click at [37, 247] on img at bounding box center [40, 250] width 45 height 45
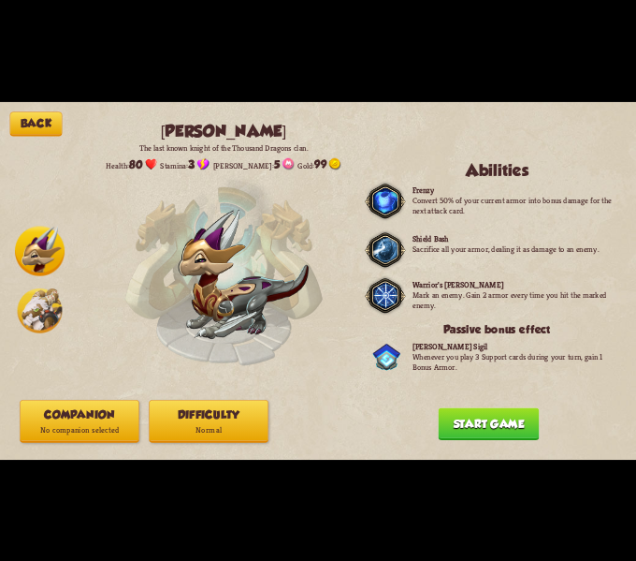
click at [515, 419] on button "Start game" at bounding box center [489, 423] width 101 height 33
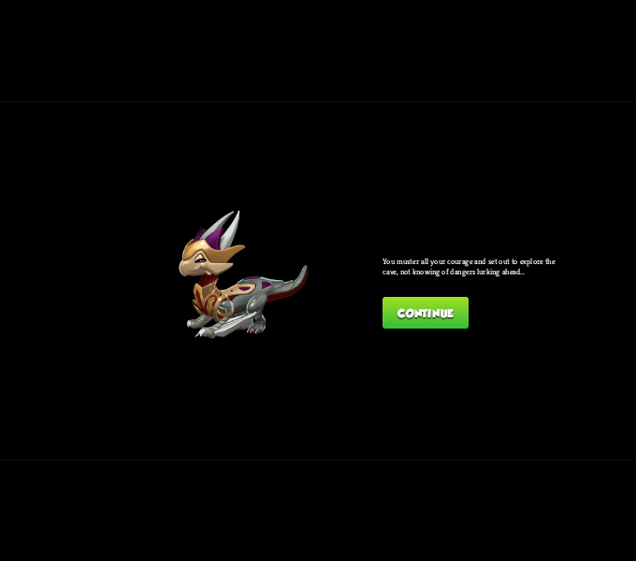
click at [424, 309] on button "Continue" at bounding box center [426, 313] width 86 height 33
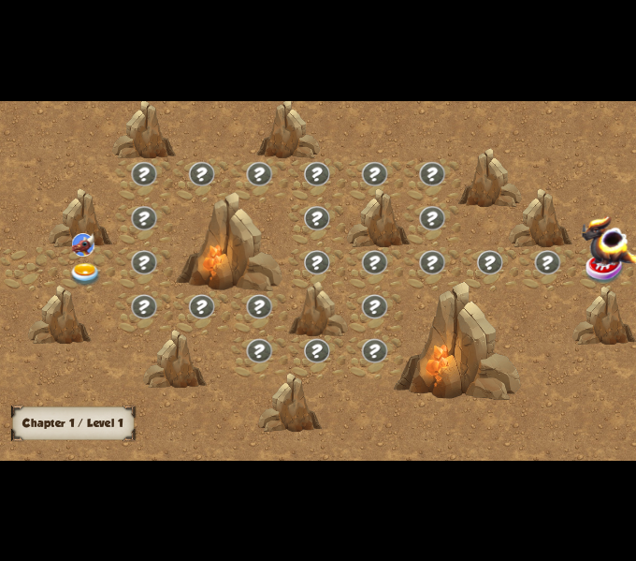
click at [86, 263] on img at bounding box center [85, 273] width 32 height 23
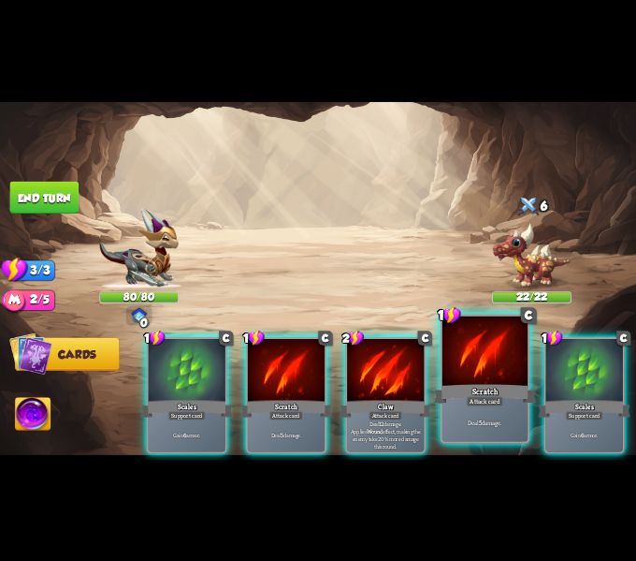
click at [470, 389] on div "Scratch" at bounding box center [485, 393] width 103 height 22
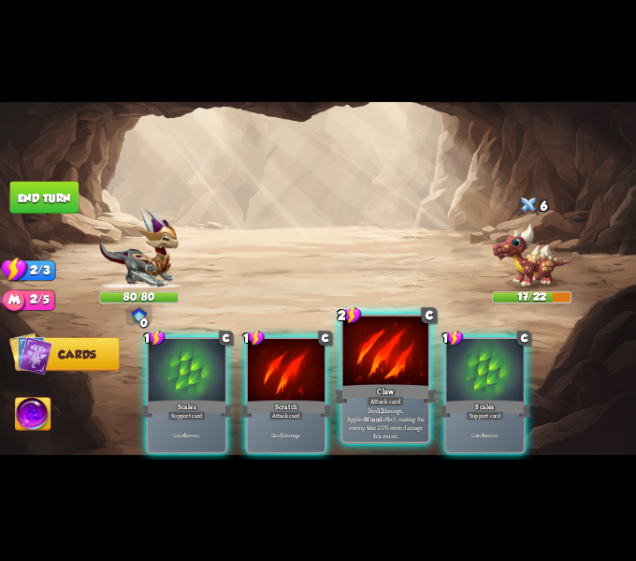
click at [380, 385] on div "Claw" at bounding box center [385, 393] width 103 height 22
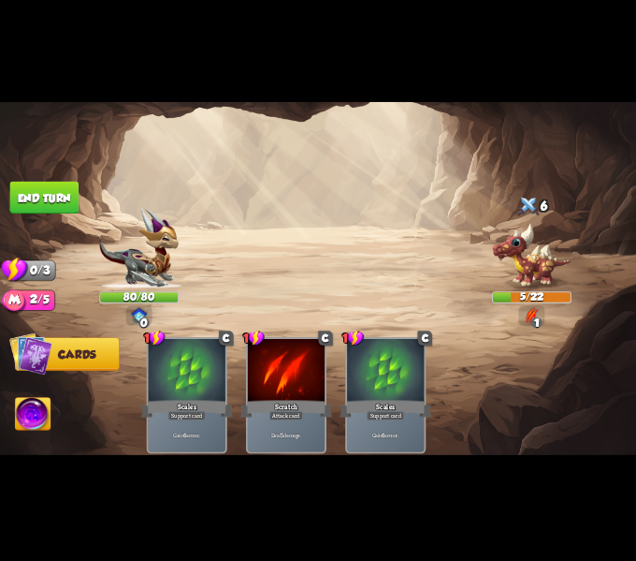
click at [45, 199] on button "End turn" at bounding box center [44, 197] width 70 height 33
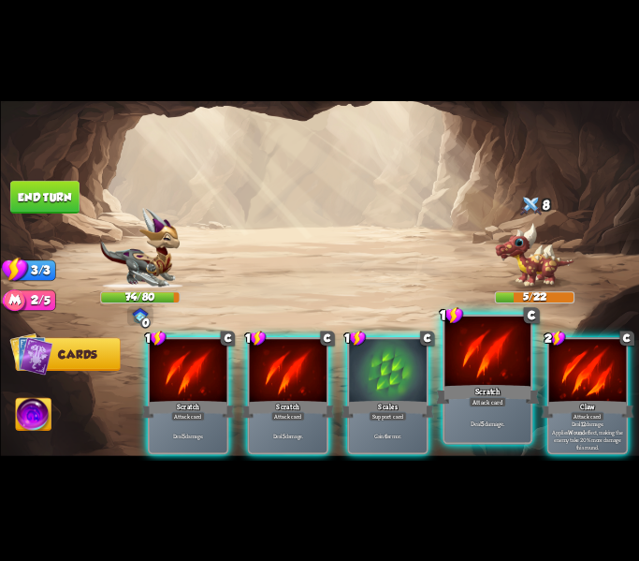
click at [494, 387] on div "Scratch" at bounding box center [487, 393] width 103 height 23
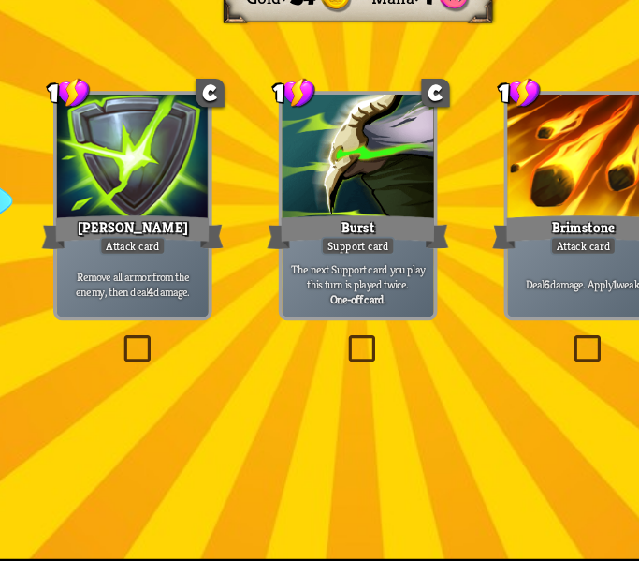
click at [198, 348] on label at bounding box center [198, 348] width 0 height 0
click at [0, 0] on input "checkbox" at bounding box center [0, 0] width 0 height 0
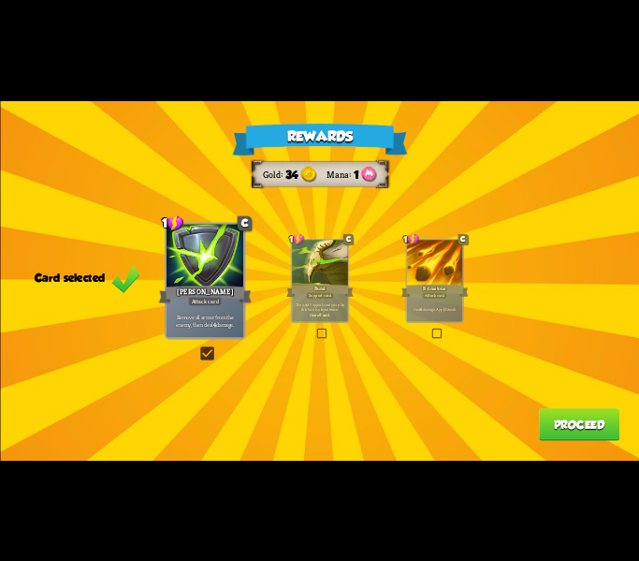
click at [603, 422] on button "Proceed" at bounding box center [578, 424] width 80 height 33
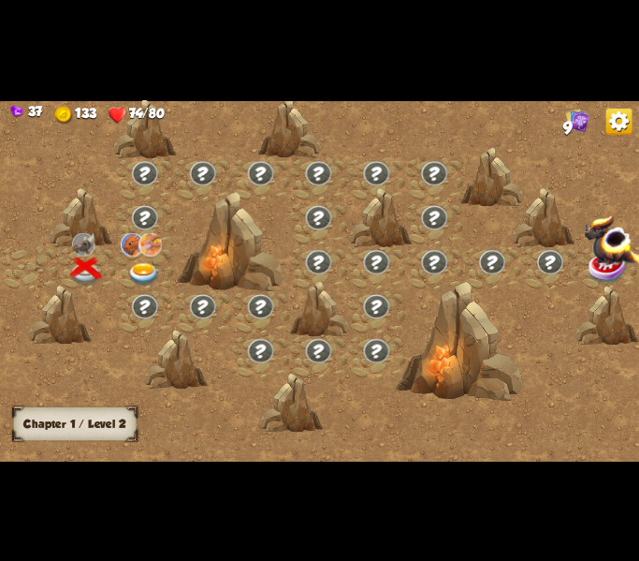
click at [138, 268] on img at bounding box center [144, 273] width 32 height 23
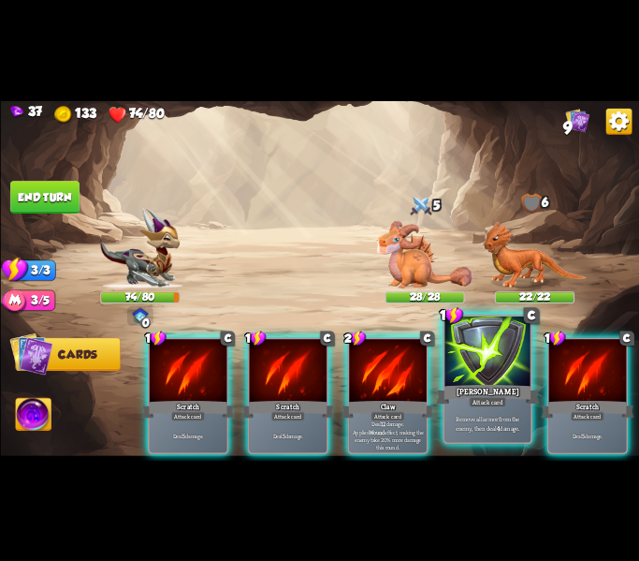
click at [475, 404] on div "Attack card" at bounding box center [487, 401] width 37 height 10
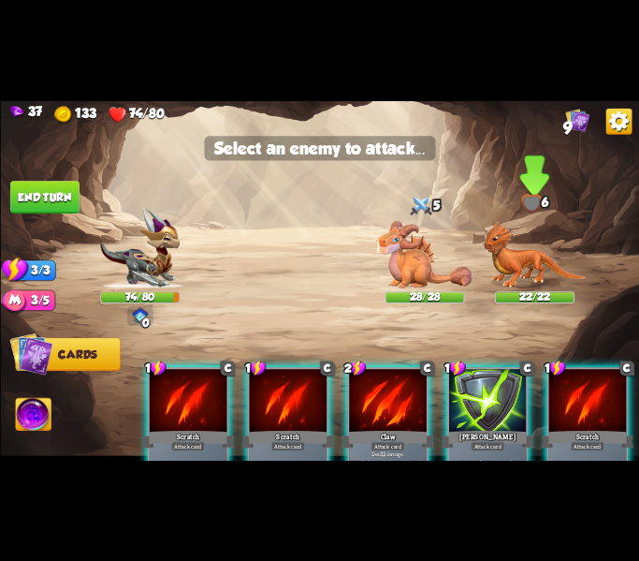
click at [534, 262] on img at bounding box center [534, 254] width 104 height 67
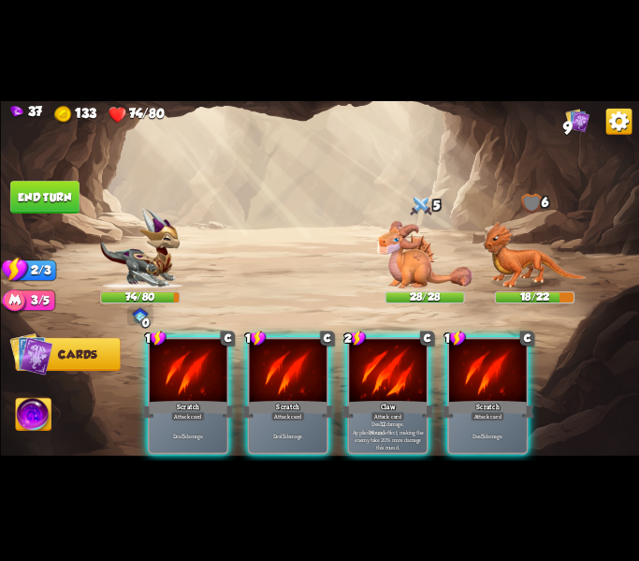
click at [490, 418] on div "Deal 5 damage." at bounding box center [487, 435] width 78 height 34
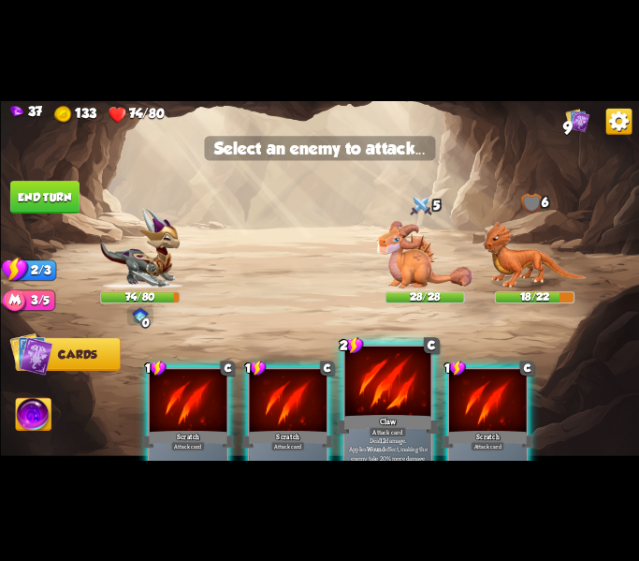
click at [386, 430] on div "Attack card" at bounding box center [387, 431] width 37 height 10
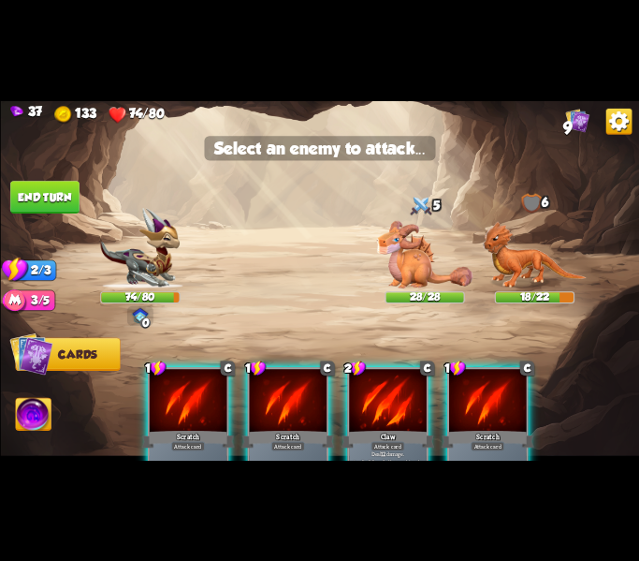
click at [398, 417] on div at bounding box center [388, 402] width 78 height 66
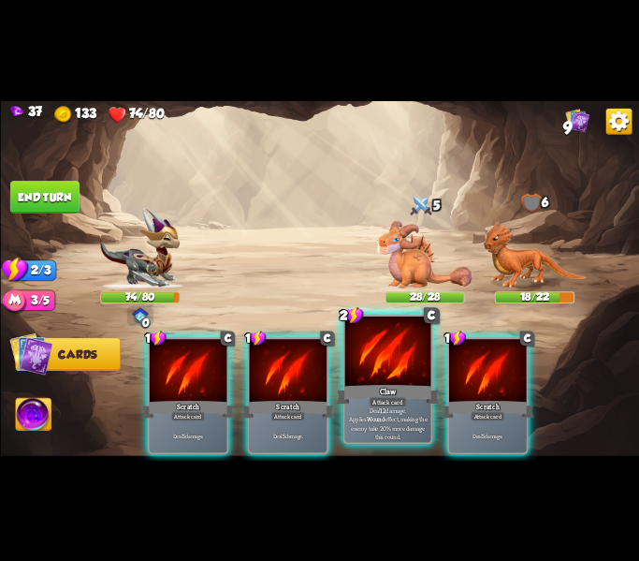
click at [401, 383] on div "Claw" at bounding box center [387, 393] width 103 height 23
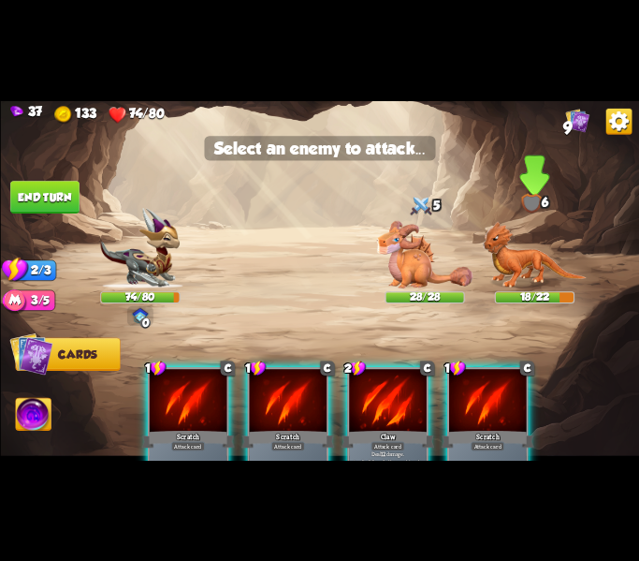
click at [524, 261] on img at bounding box center [534, 254] width 104 height 67
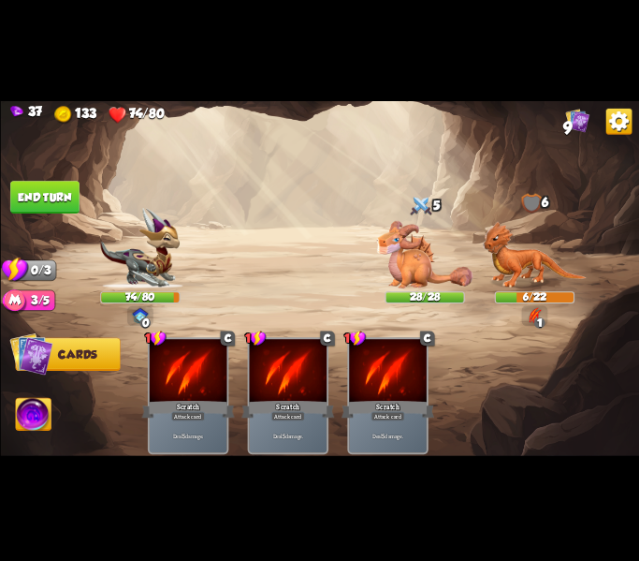
click at [29, 182] on button "End turn" at bounding box center [44, 197] width 69 height 33
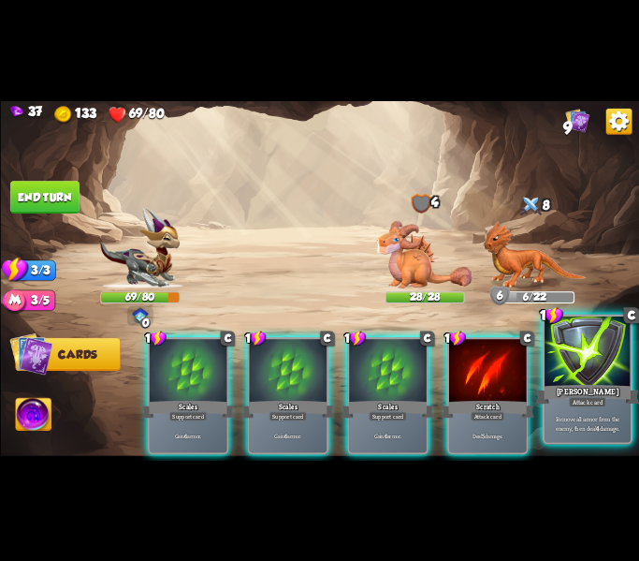
click at [567, 366] on div at bounding box center [588, 351] width 86 height 72
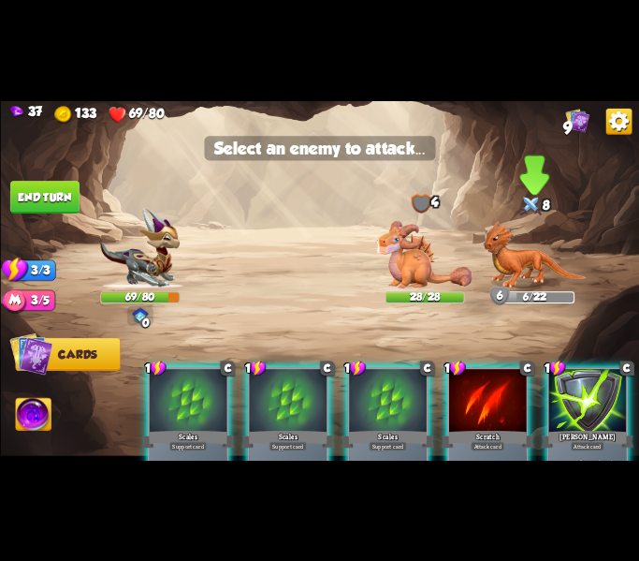
click at [512, 261] on img at bounding box center [534, 254] width 104 height 67
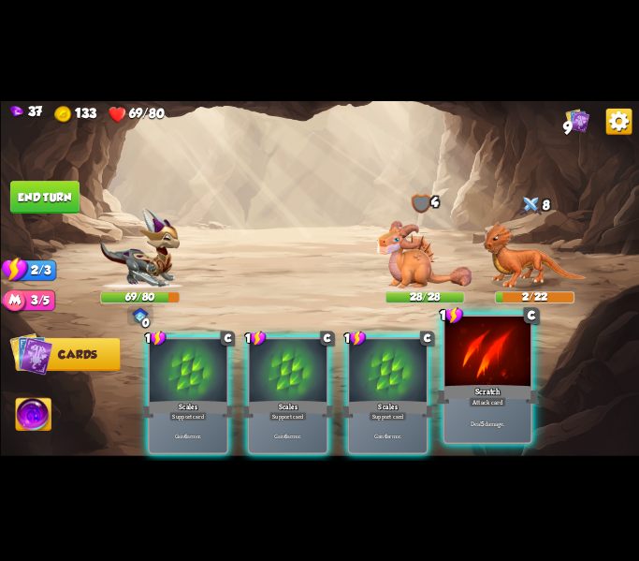
click at [494, 378] on div at bounding box center [488, 351] width 86 height 72
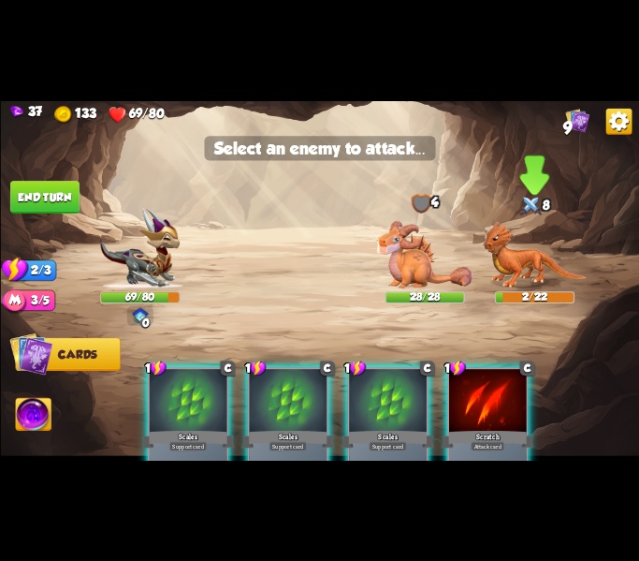
click at [508, 269] on img at bounding box center [534, 254] width 104 height 67
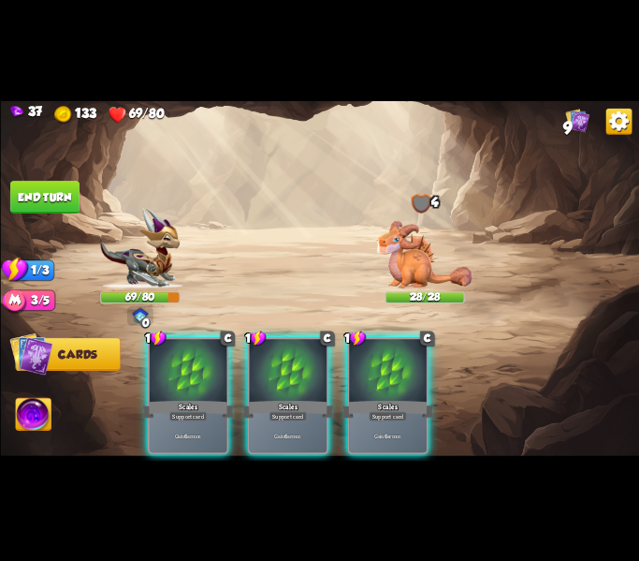
click at [633, 208] on img at bounding box center [319, 279] width 639 height 359
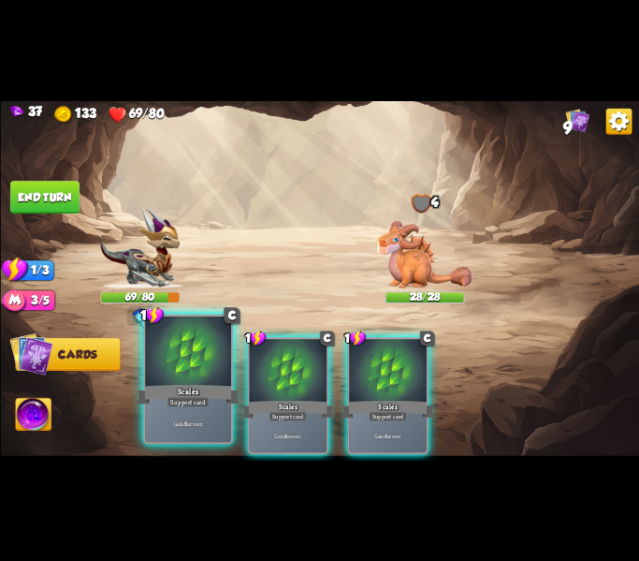
click at [219, 384] on div "Scales" at bounding box center [188, 393] width 103 height 23
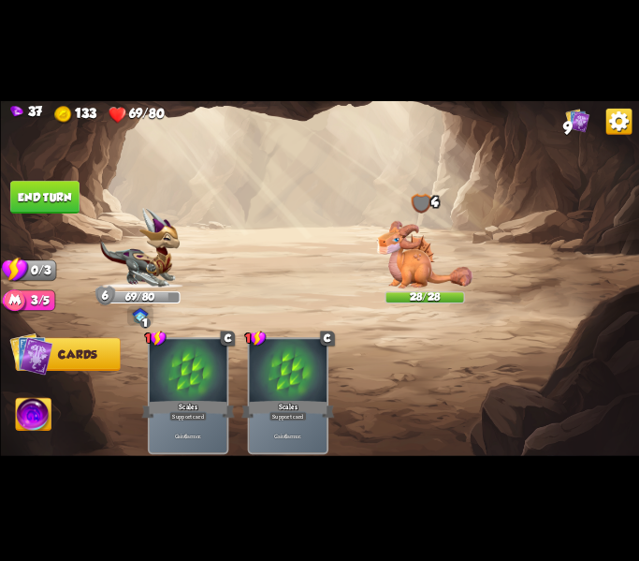
click at [30, 191] on button "End turn" at bounding box center [44, 197] width 69 height 33
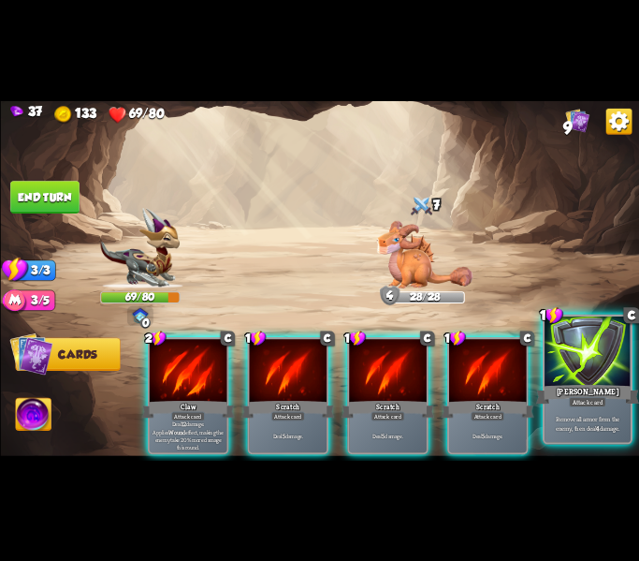
click at [588, 391] on div "Pierce" at bounding box center [586, 393] width 103 height 23
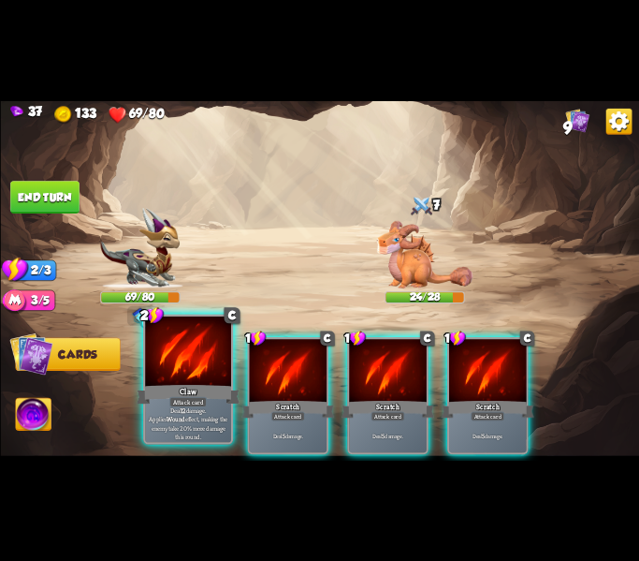
click at [202, 369] on div at bounding box center [188, 351] width 86 height 72
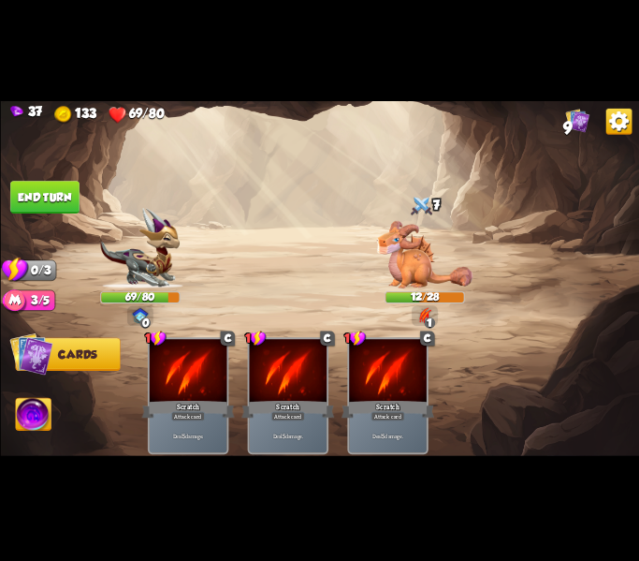
click at [25, 197] on button "End turn" at bounding box center [44, 197] width 69 height 33
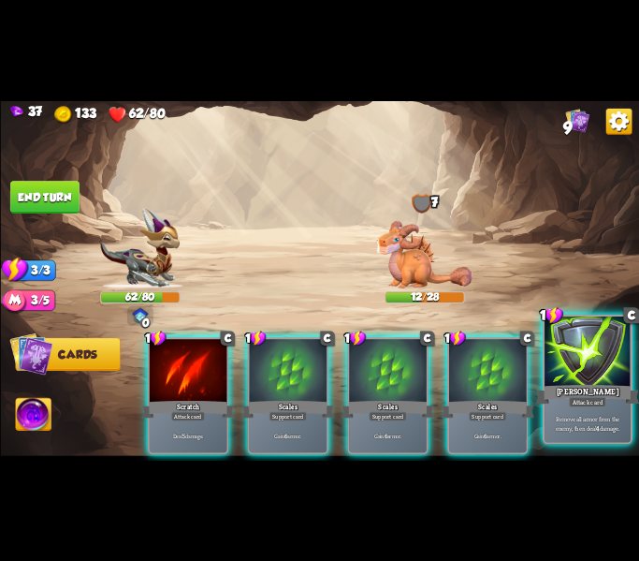
click at [600, 417] on p "Remove all armor from the enemy, then deal 4 damage." at bounding box center [587, 423] width 81 height 17
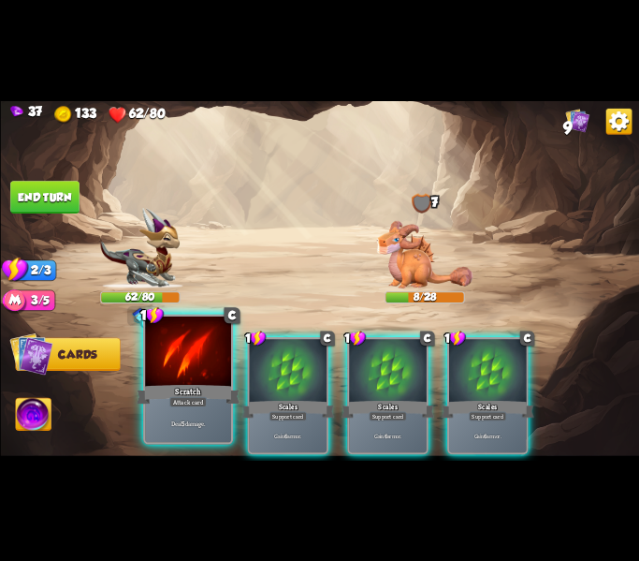
click at [195, 396] on div "Attack card" at bounding box center [187, 401] width 37 height 10
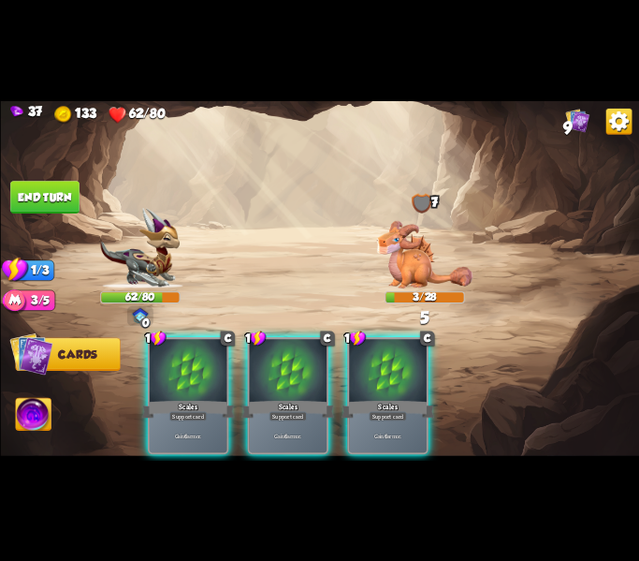
click at [41, 412] on img at bounding box center [34, 416] width 36 height 36
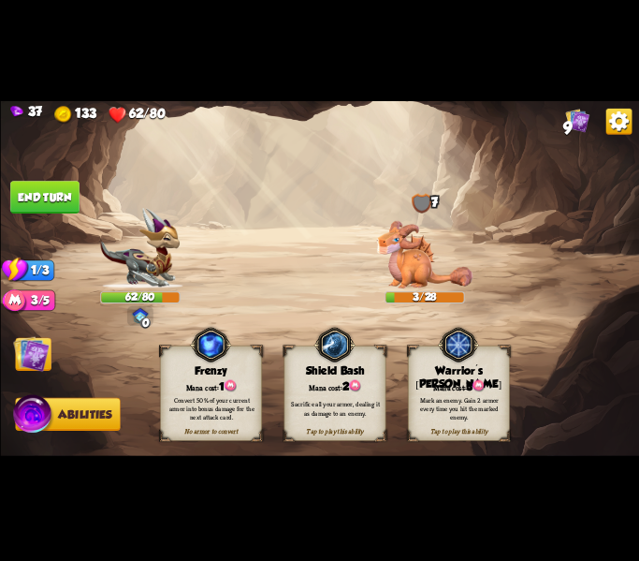
click at [26, 354] on img at bounding box center [31, 353] width 36 height 36
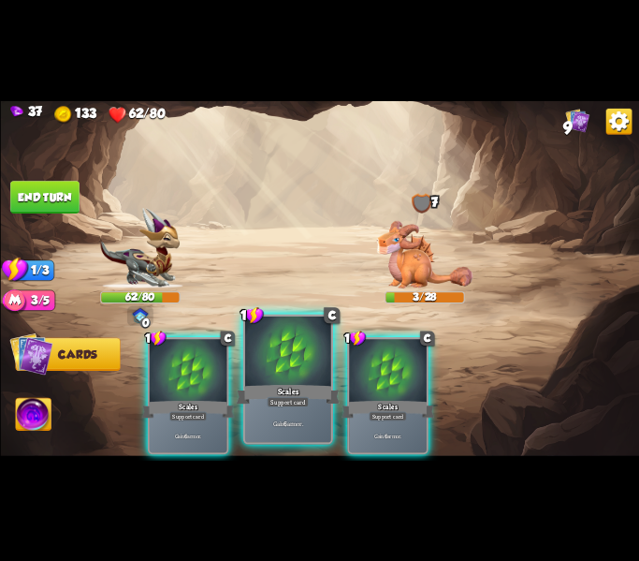
click at [259, 400] on div "Scales" at bounding box center [287, 393] width 103 height 23
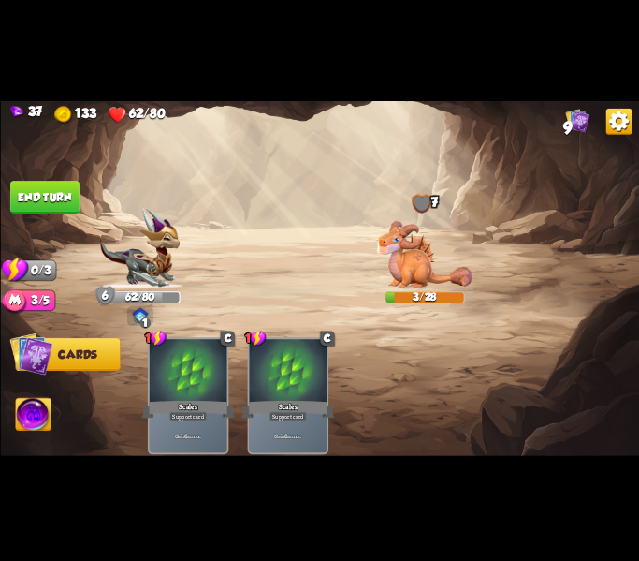
click at [25, 410] on img at bounding box center [34, 416] width 36 height 36
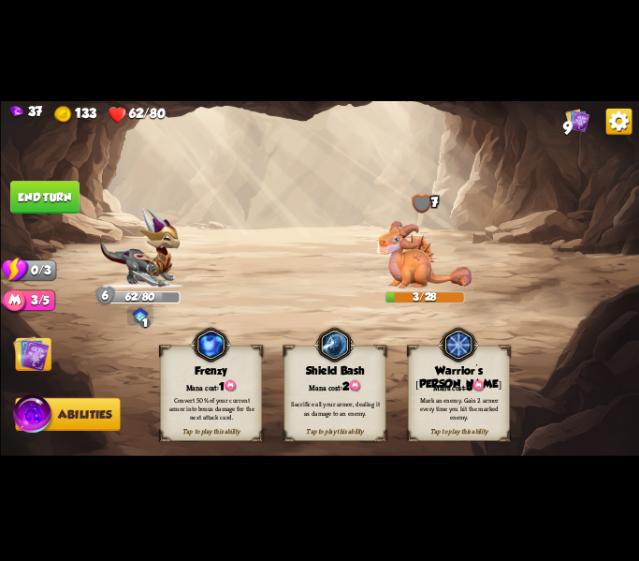
click at [361, 410] on div "Sacrifice all your armor, dealing it as damage to an enemy." at bounding box center [335, 408] width 92 height 17
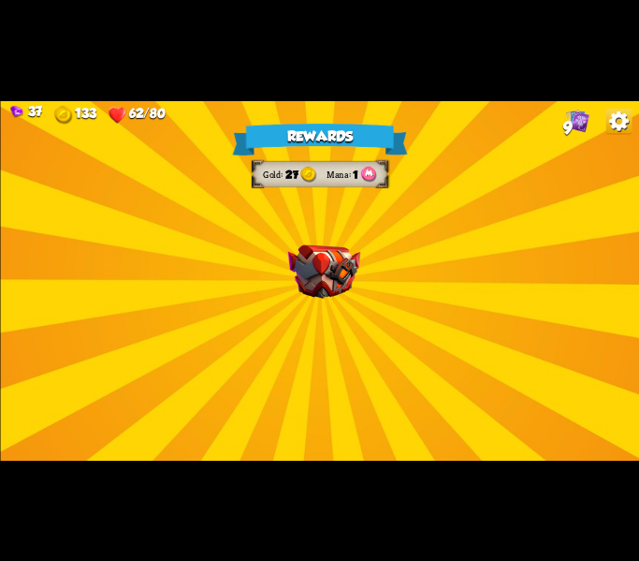
click at [354, 250] on img at bounding box center [323, 270] width 72 height 53
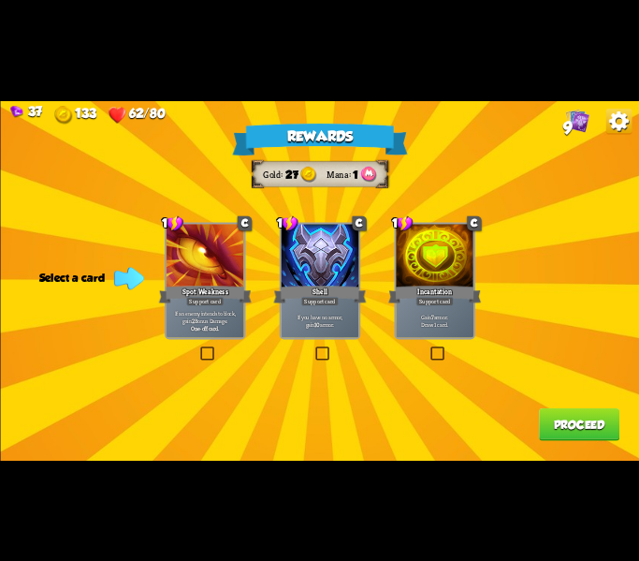
click at [457, 321] on p "Gain 7 armor. Draw 1 card." at bounding box center [434, 320] width 73 height 15
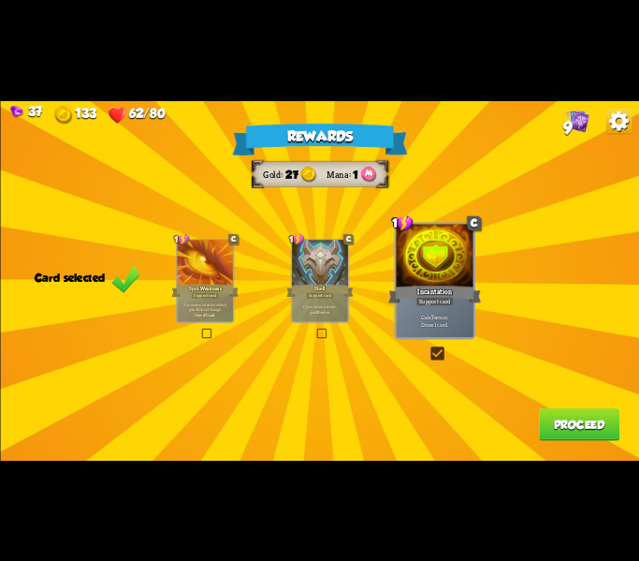
click at [325, 307] on p "If you have no armor, gain 10 armor." at bounding box center [319, 308] width 53 height 11
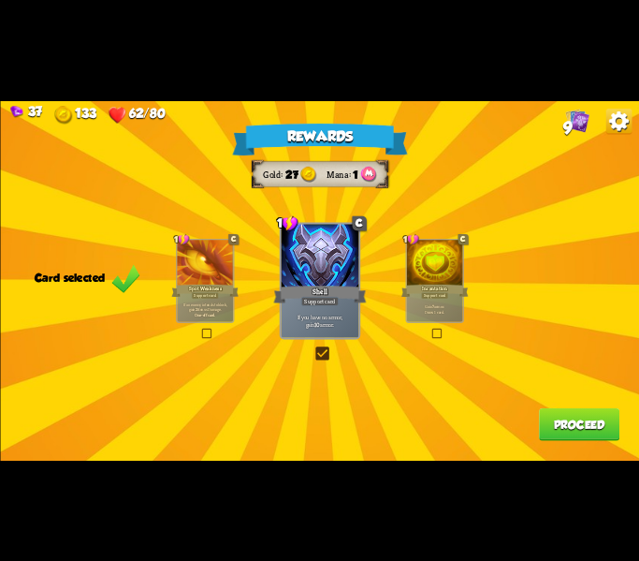
click at [557, 423] on button "Proceed" at bounding box center [578, 424] width 80 height 33
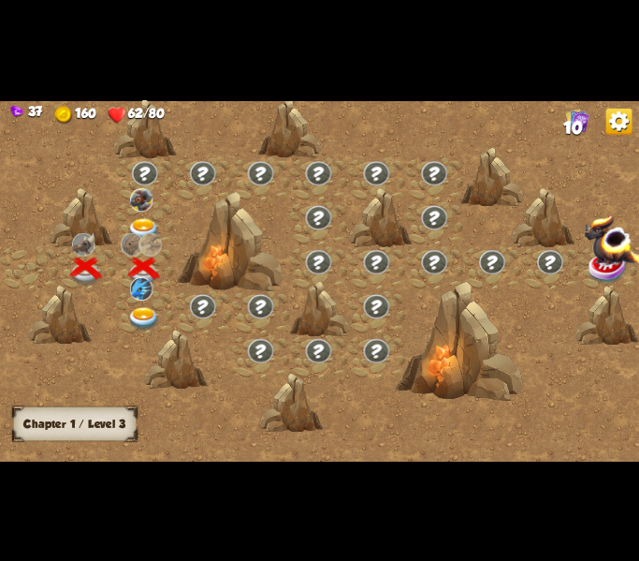
click at [158, 329] on div at bounding box center [176, 359] width 64 height 60
click at [154, 314] on img at bounding box center [144, 318] width 32 height 23
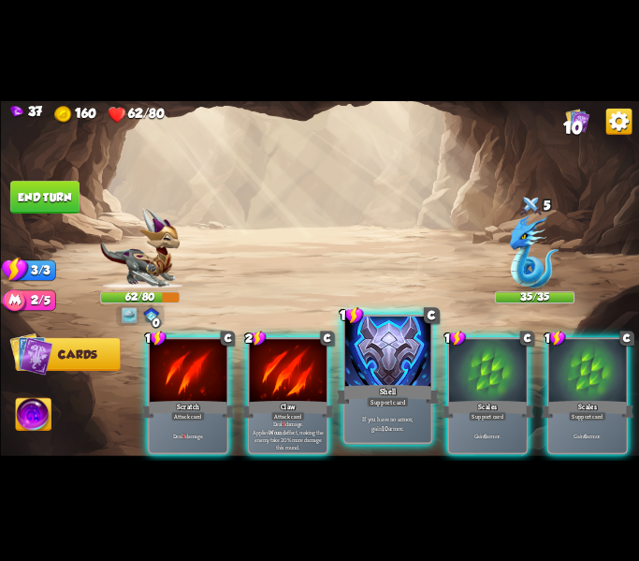
click at [366, 396] on div "Shell" at bounding box center [387, 393] width 103 height 23
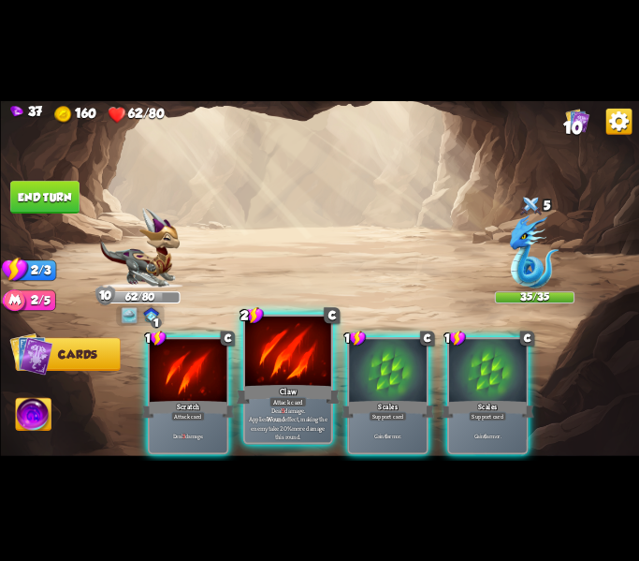
click at [306, 407] on div "Deal 9 damage. Applies Wound effect, making the enemy take 20% more damage this…" at bounding box center [287, 422] width 86 height 37
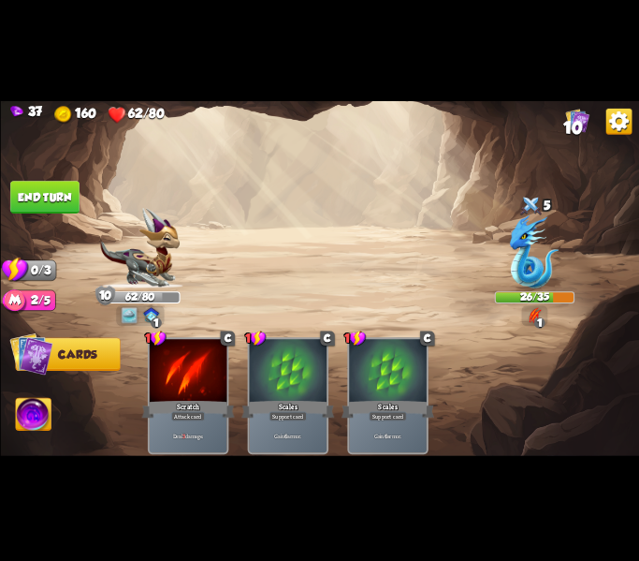
click at [62, 196] on button "End turn" at bounding box center [44, 197] width 69 height 33
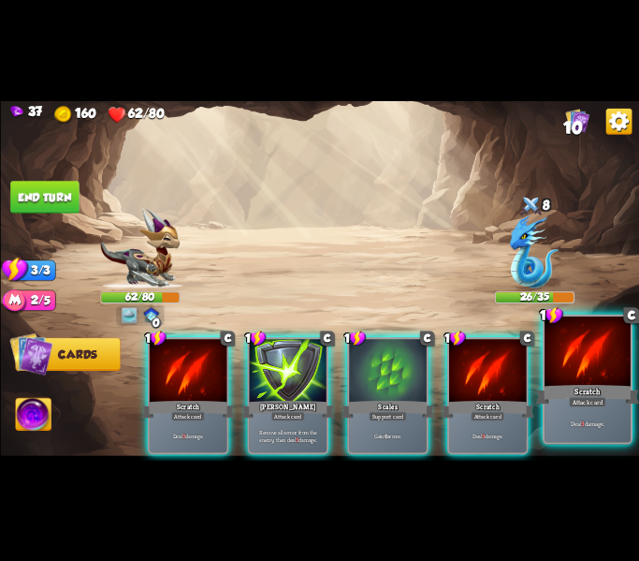
click at [598, 393] on div "Scratch" at bounding box center [586, 393] width 103 height 23
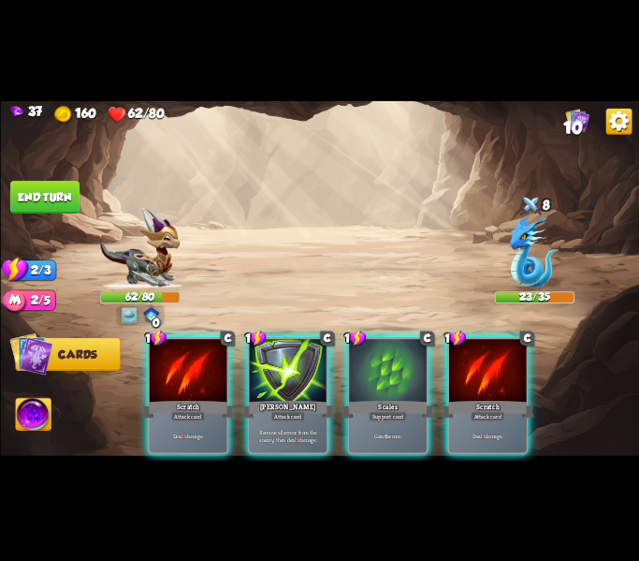
click at [396, 418] on div "Gain 6 armor." at bounding box center [388, 435] width 78 height 34
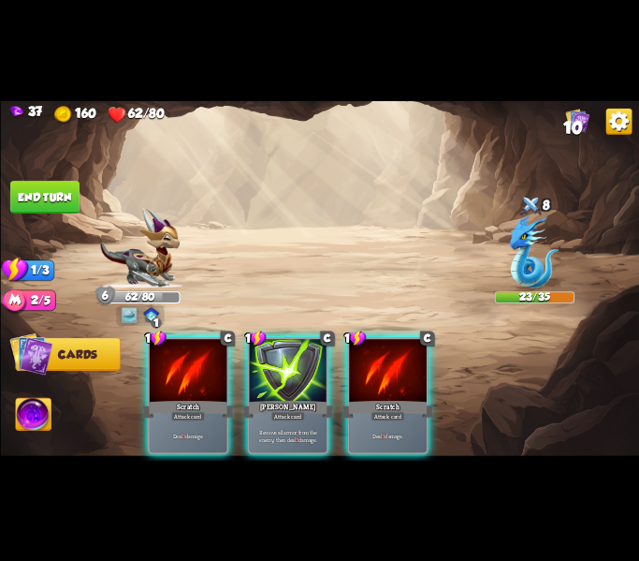
click at [41, 413] on img at bounding box center [34, 416] width 36 height 36
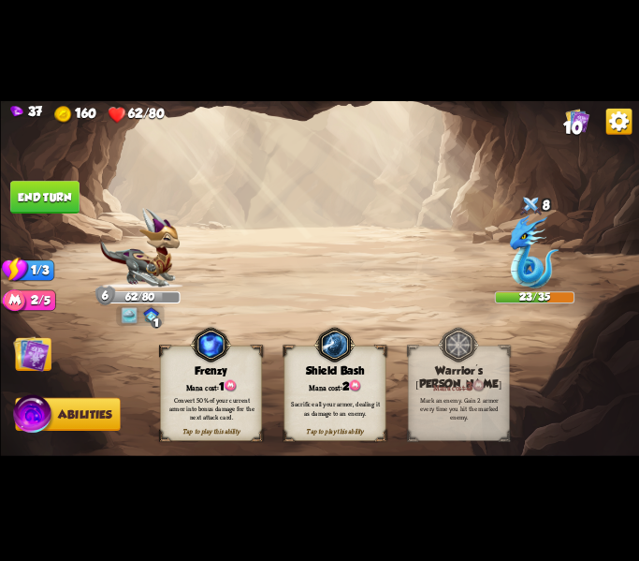
click at [40, 371] on img at bounding box center [31, 353] width 36 height 36
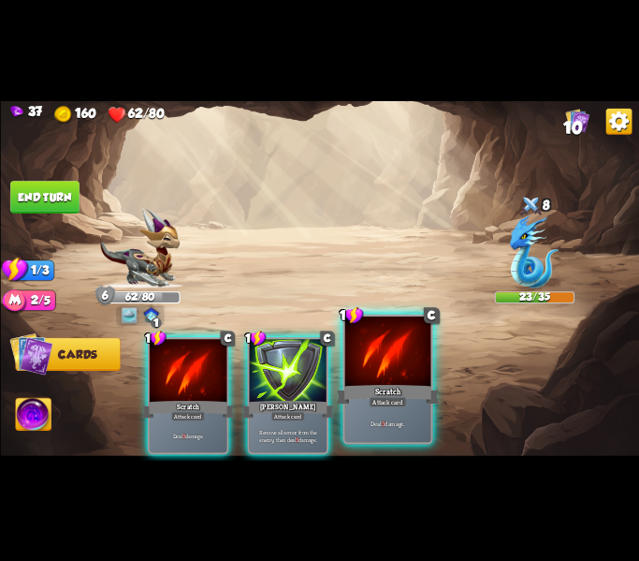
click at [384, 423] on p "Deal 3 damage." at bounding box center [386, 422] width 81 height 8
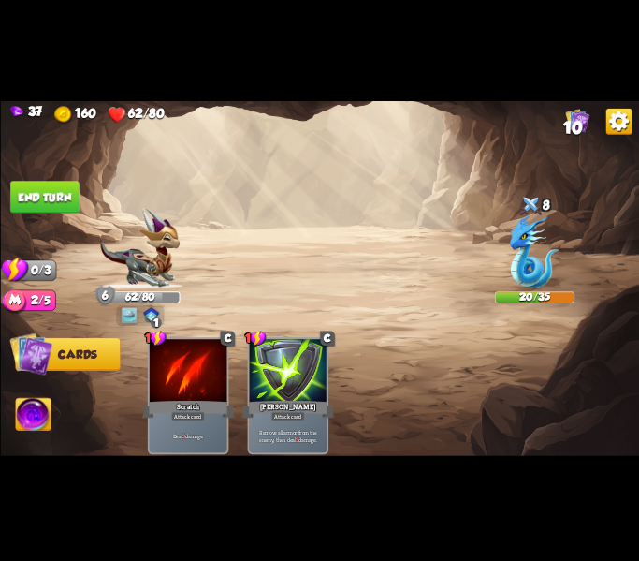
click at [41, 206] on button "End turn" at bounding box center [44, 197] width 69 height 33
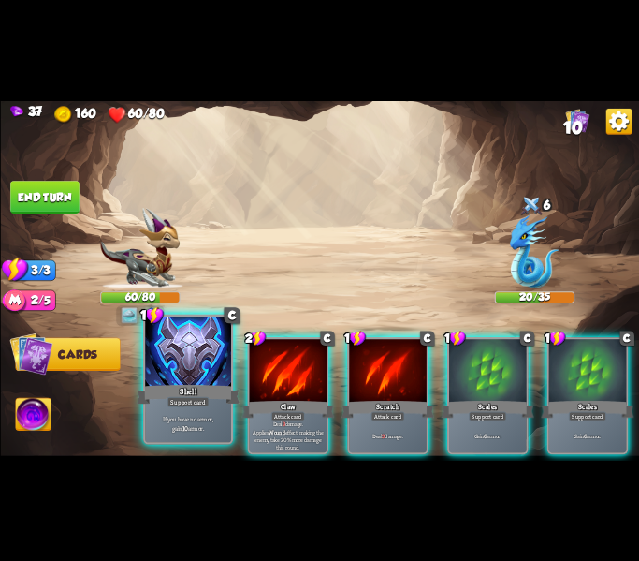
click at [202, 393] on div "Shell" at bounding box center [188, 393] width 103 height 23
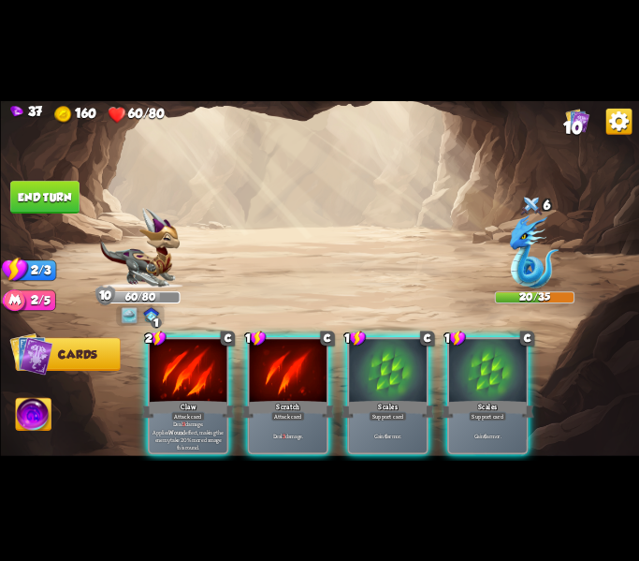
click at [23, 426] on img at bounding box center [34, 416] width 36 height 36
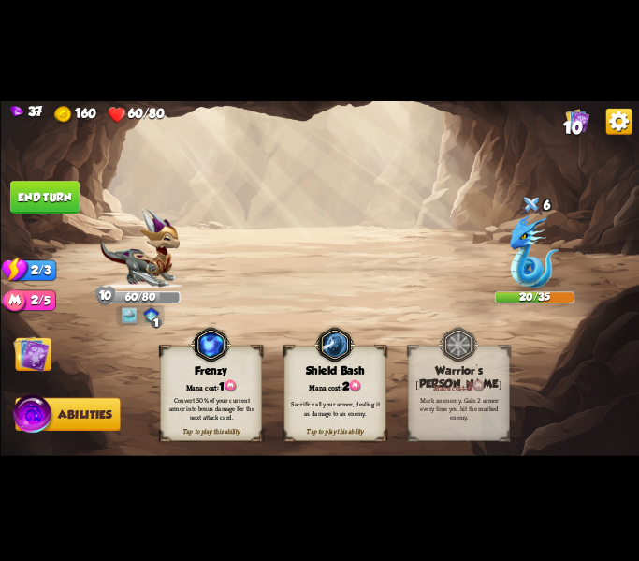
click at [40, 350] on img at bounding box center [31, 353] width 36 height 36
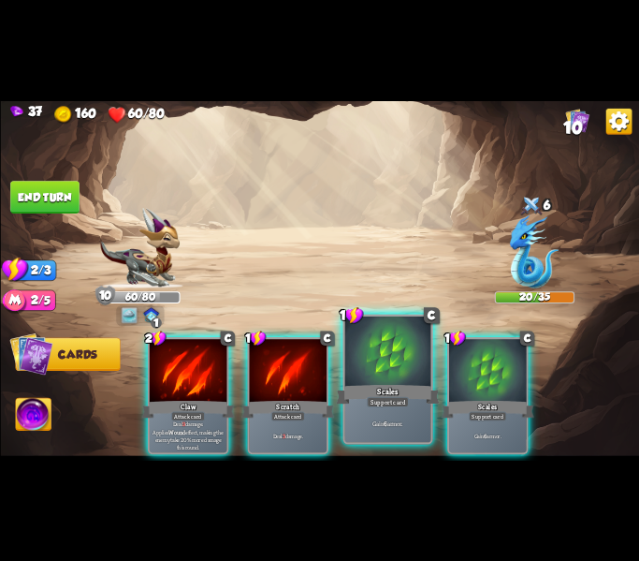
click at [395, 416] on div "Gain 6 armor." at bounding box center [387, 422] width 86 height 37
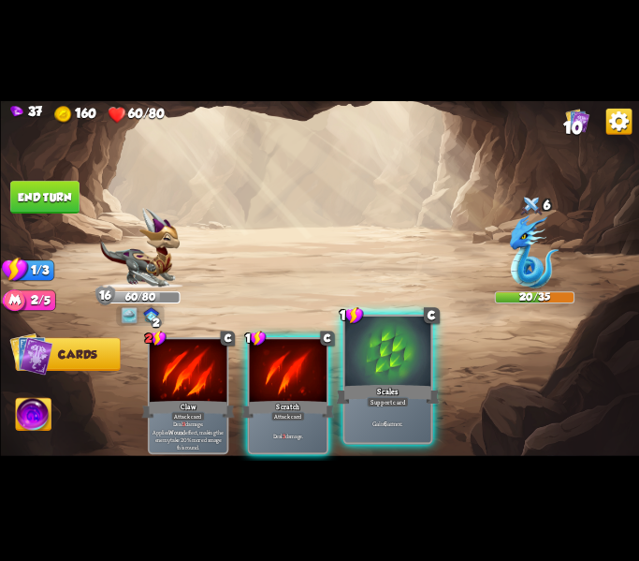
click at [382, 406] on div "Support card" at bounding box center [388, 401] width 42 height 10
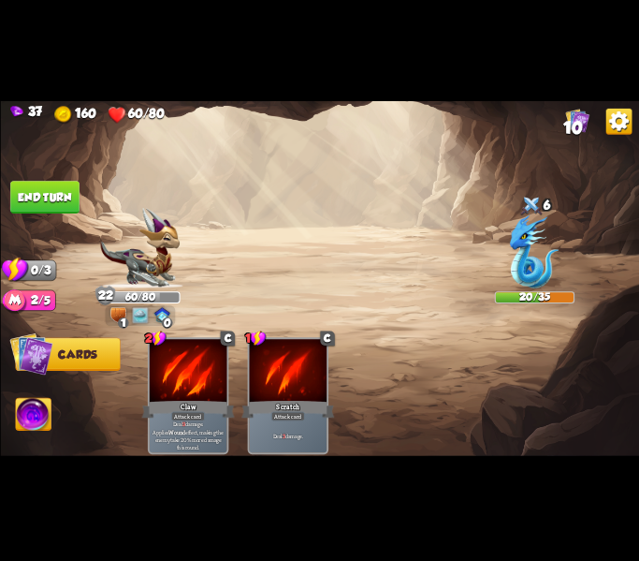
click at [42, 418] on img at bounding box center [34, 416] width 36 height 36
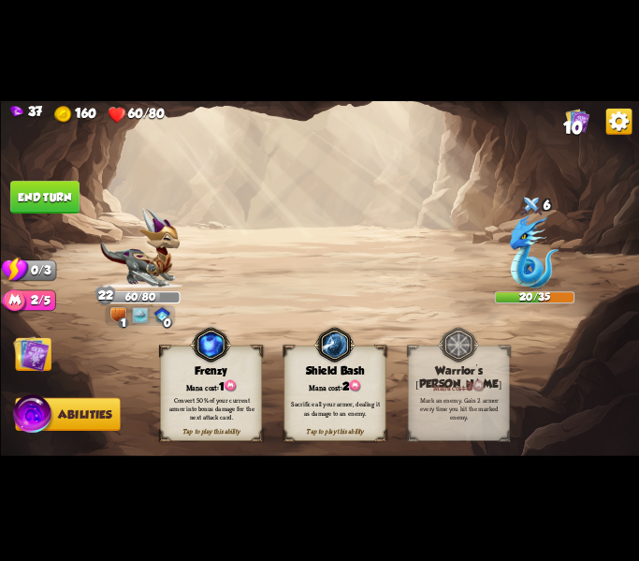
click at [317, 415] on div "Sacrifice all your armor, dealing it as damage to an enemy." at bounding box center [335, 408] width 92 height 17
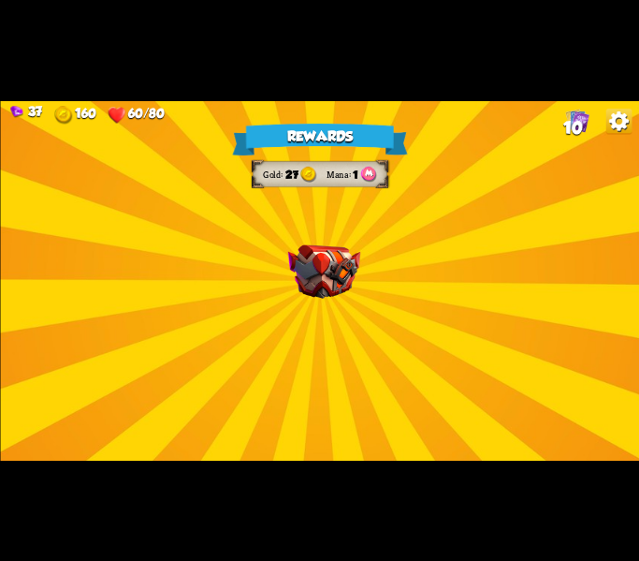
click at [301, 281] on img at bounding box center [323, 270] width 72 height 53
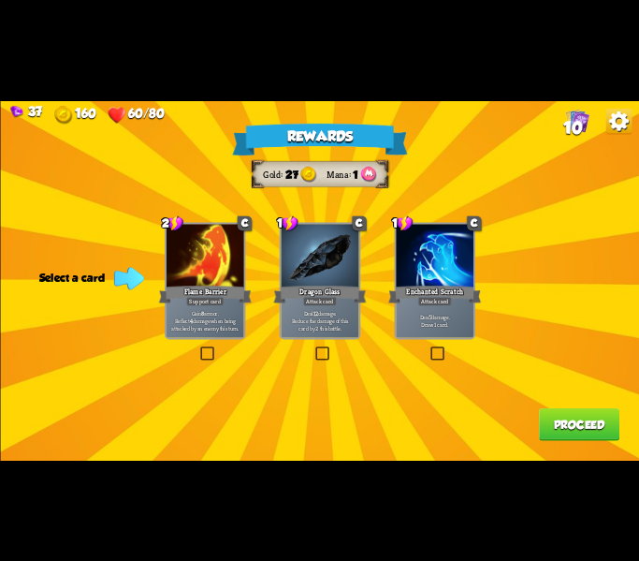
click at [312, 329] on p "Deal 12 damage. Reduce the damage of this card by 2 this battle." at bounding box center [319, 320] width 73 height 22
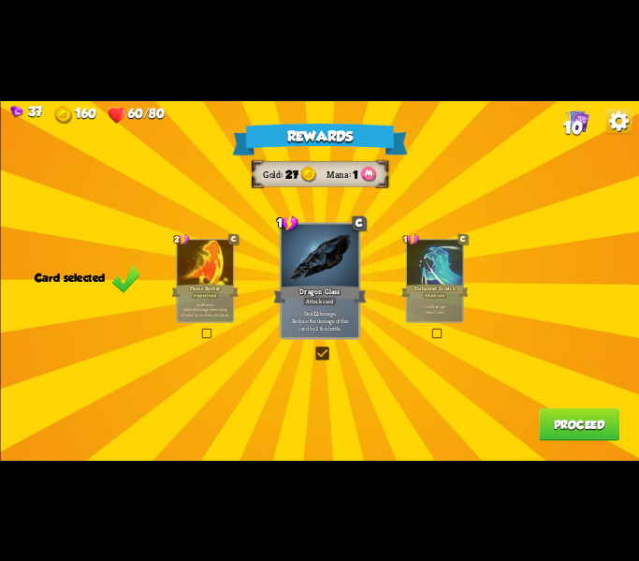
click at [202, 308] on p "Gain 8 armor. Reflect 4 damage when being attacked by an enemy this turn." at bounding box center [204, 308] width 53 height 17
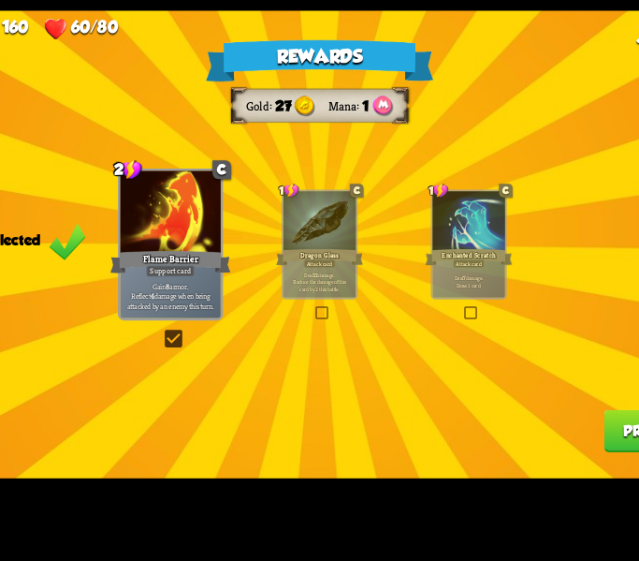
click at [328, 291] on div "Dragon Glass" at bounding box center [319, 290] width 67 height 15
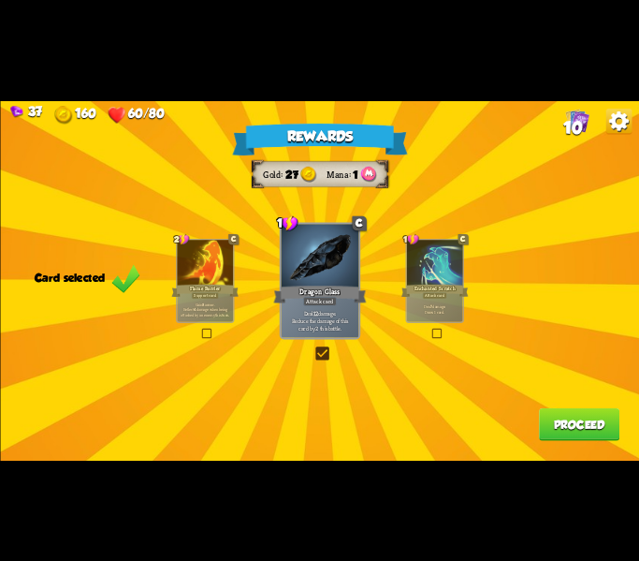
click at [584, 439] on button "Proceed" at bounding box center [578, 424] width 80 height 33
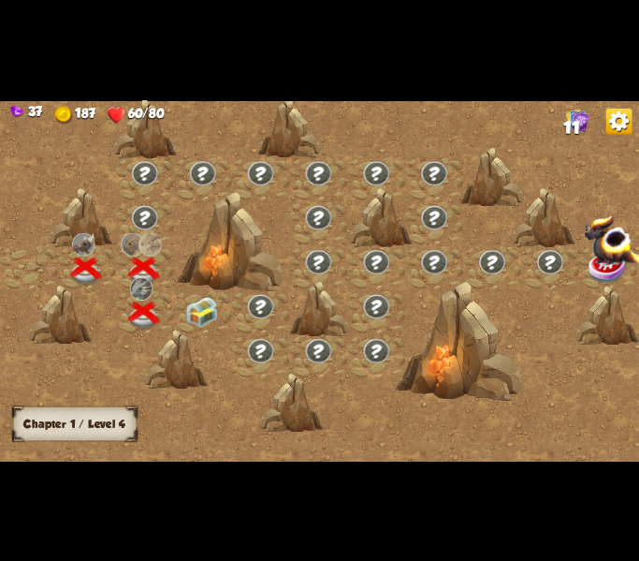
click at [181, 316] on div at bounding box center [203, 312] width 58 height 44
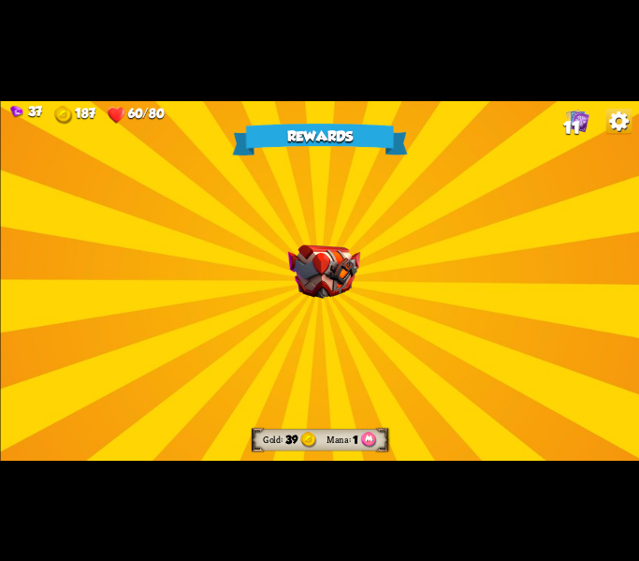
click at [337, 282] on img at bounding box center [323, 270] width 72 height 53
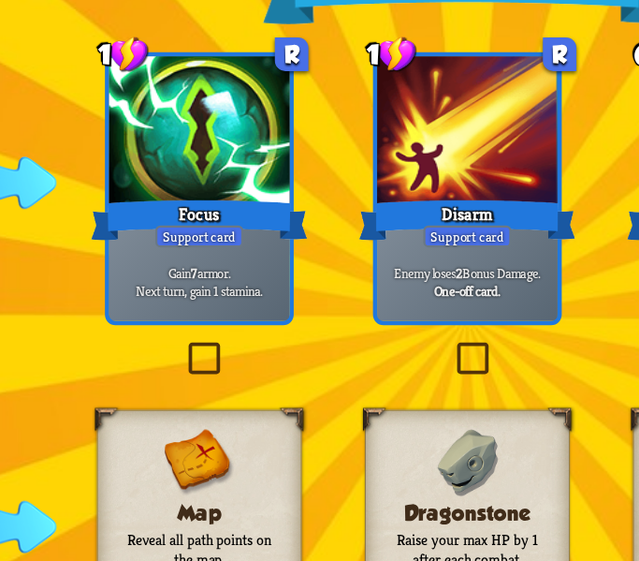
click at [198, 293] on label at bounding box center [198, 293] width 0 height 0
click at [0, 0] on input "checkbox" at bounding box center [0, 0] width 0 height 0
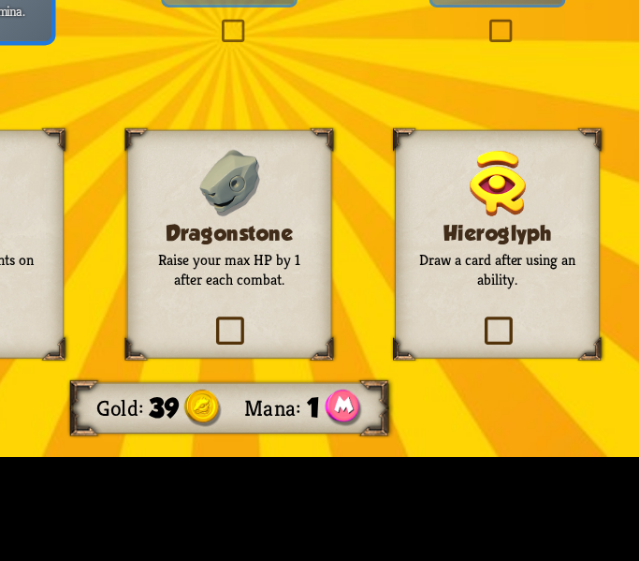
click at [314, 385] on p "Raise your max HP by 1 after each combat." at bounding box center [320, 380] width 71 height 17
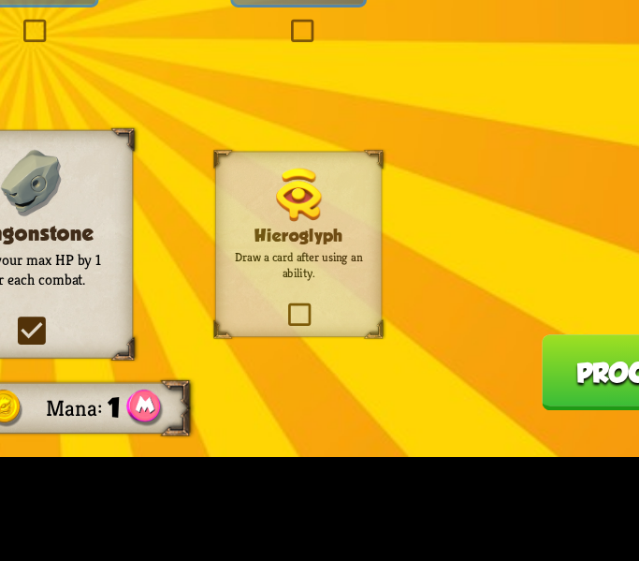
click at [562, 425] on button "Proceed" at bounding box center [578, 424] width 80 height 33
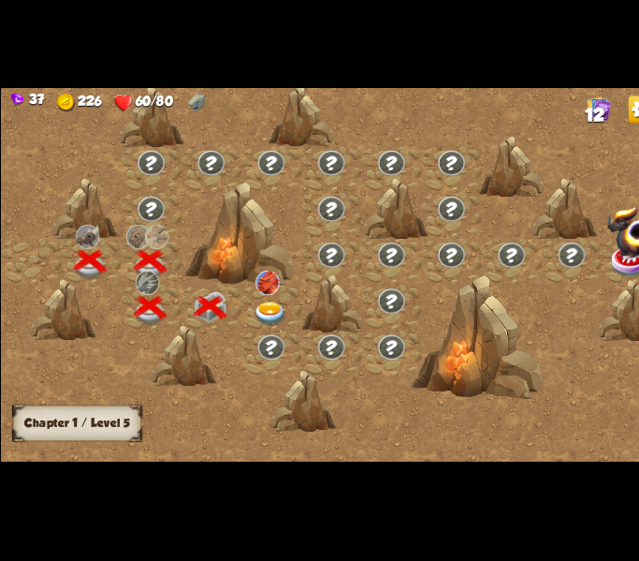
click at [255, 321] on img at bounding box center [259, 318] width 32 height 23
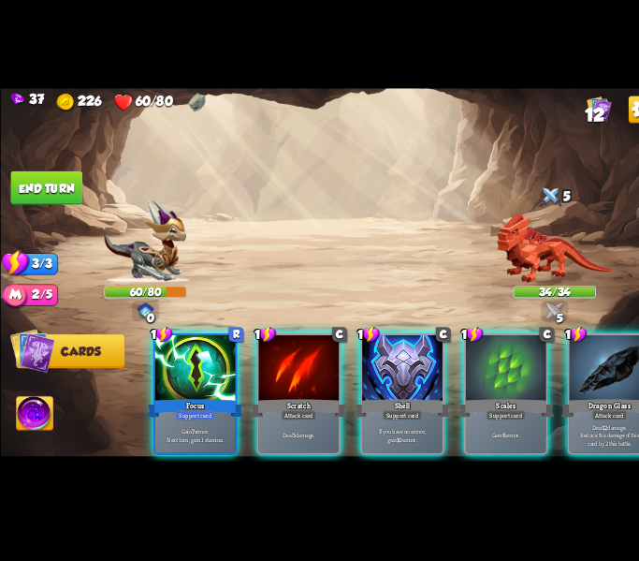
click at [163, 428] on p "Gain 7 armor. Next turn, gain 1 stamina." at bounding box center [187, 435] width 73 height 15
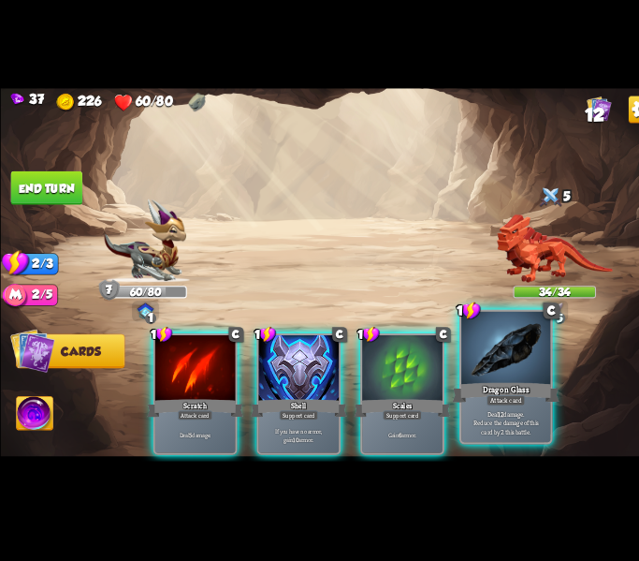
click at [476, 415] on p "Deal 12 damage. Reduce the damage of this card by 2 this battle." at bounding box center [486, 422] width 81 height 25
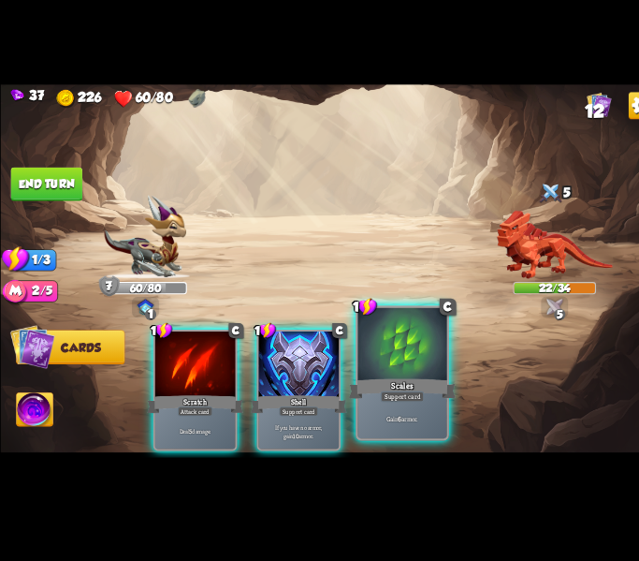
click at [362, 408] on div "Gain 6 armor." at bounding box center [387, 422] width 86 height 37
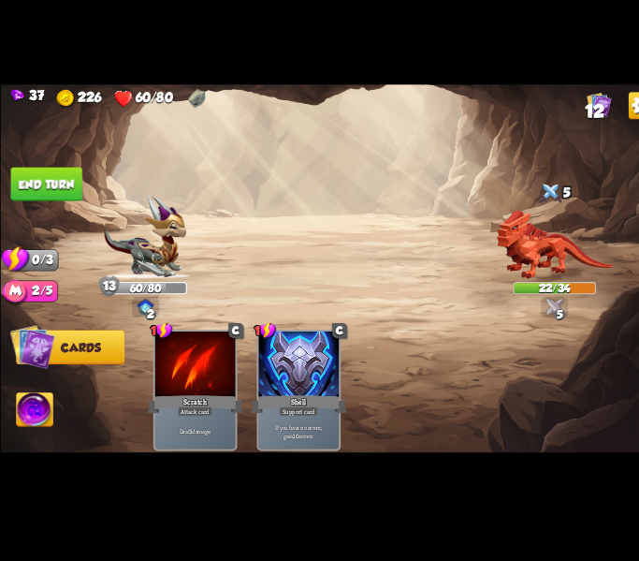
click at [66, 188] on button "End turn" at bounding box center [44, 197] width 69 height 33
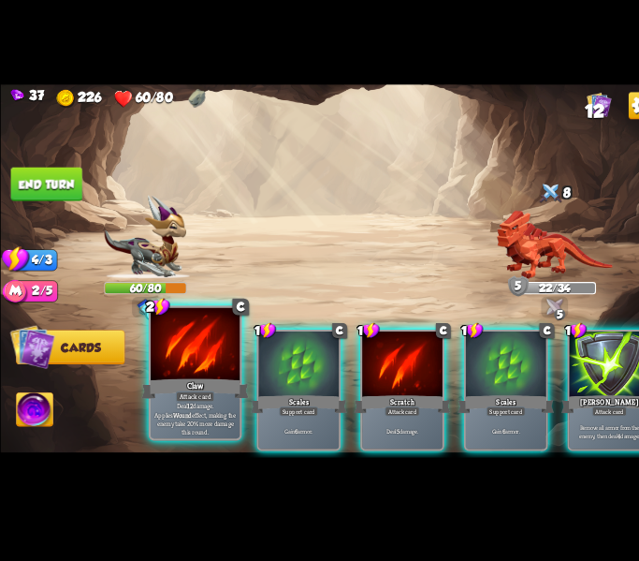
click at [171, 380] on div at bounding box center [188, 351] width 86 height 72
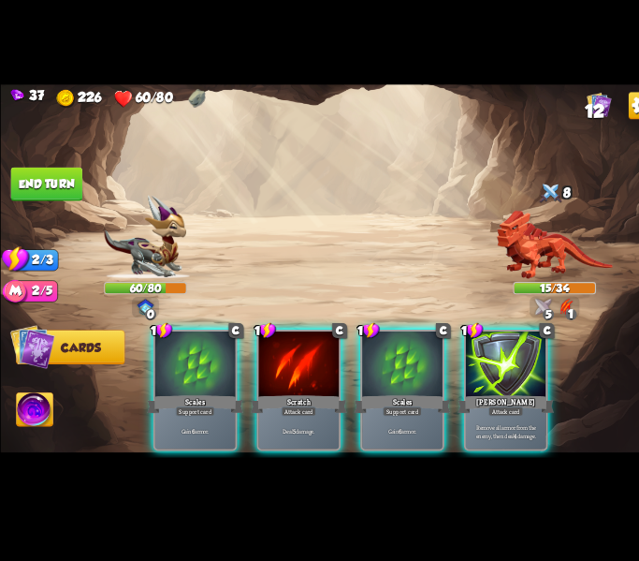
click at [387, 418] on div "Gain 6 armor." at bounding box center [388, 435] width 78 height 34
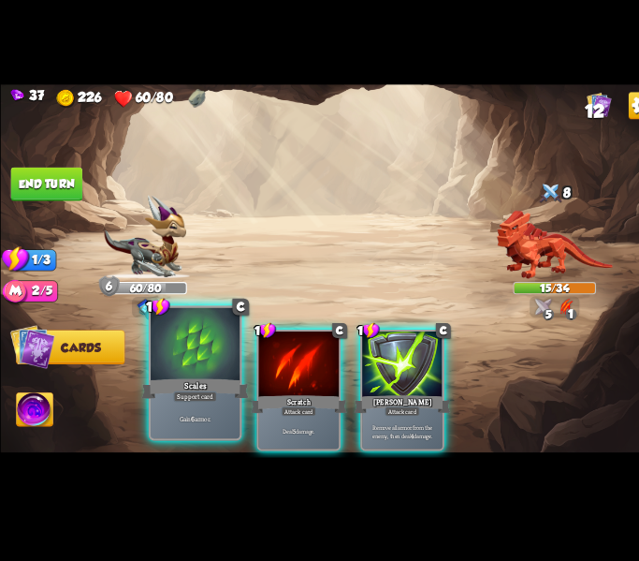
click at [159, 368] on div at bounding box center [188, 351] width 86 height 72
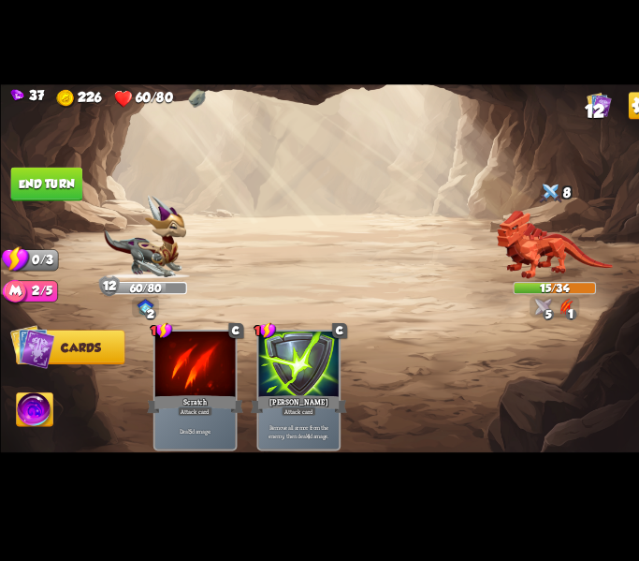
click at [26, 427] on img at bounding box center [34, 416] width 36 height 36
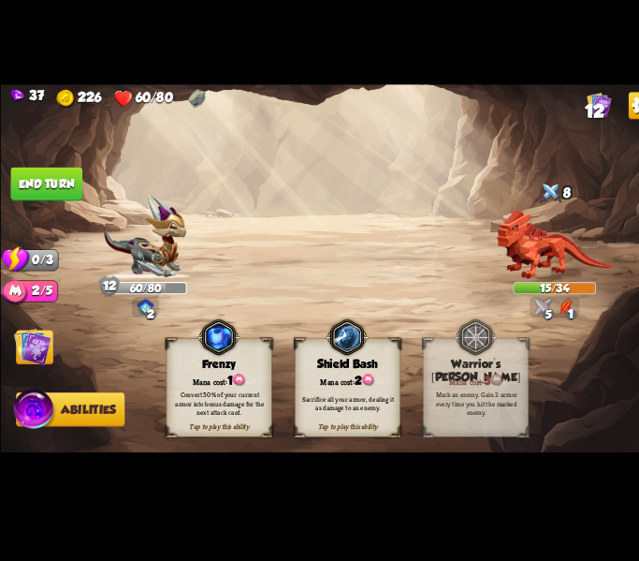
click at [325, 372] on div "Shield Bash" at bounding box center [335, 369] width 101 height 13
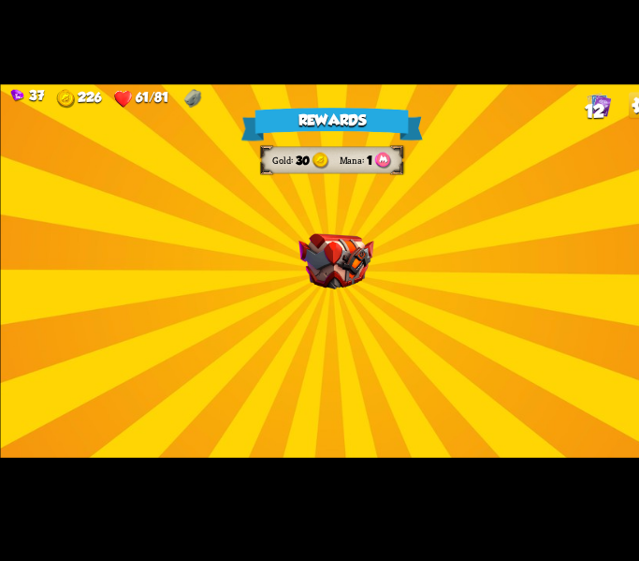
click at [352, 247] on img at bounding box center [323, 270] width 72 height 53
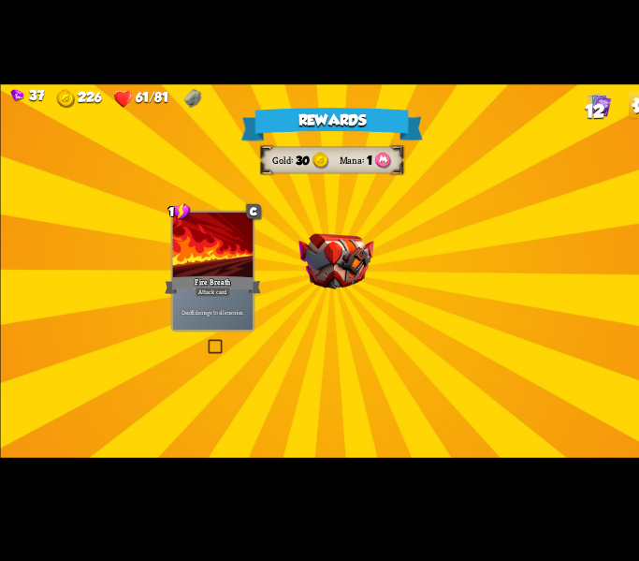
click at [326, 266] on img at bounding box center [323, 270] width 72 height 53
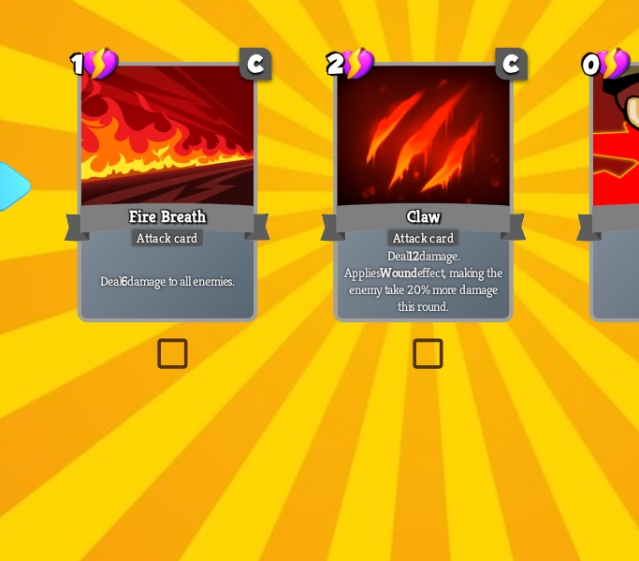
click at [198, 348] on label at bounding box center [198, 348] width 0 height 0
click at [0, 0] on input "checkbox" at bounding box center [0, 0] width 0 height 0
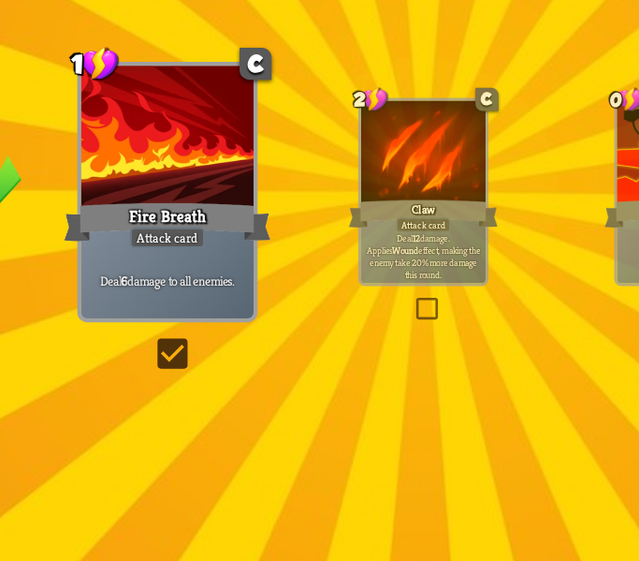
click at [211, 338] on div "1 C Fire Breath Attack card Deal 6 damage to all enemies." at bounding box center [205, 280] width 80 height 117
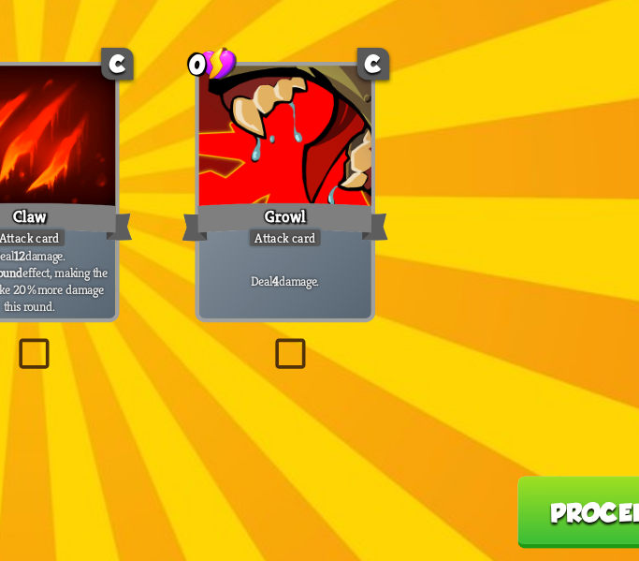
click at [428, 348] on label at bounding box center [428, 348] width 0 height 0
click at [0, 0] on input "checkbox" at bounding box center [0, 0] width 0 height 0
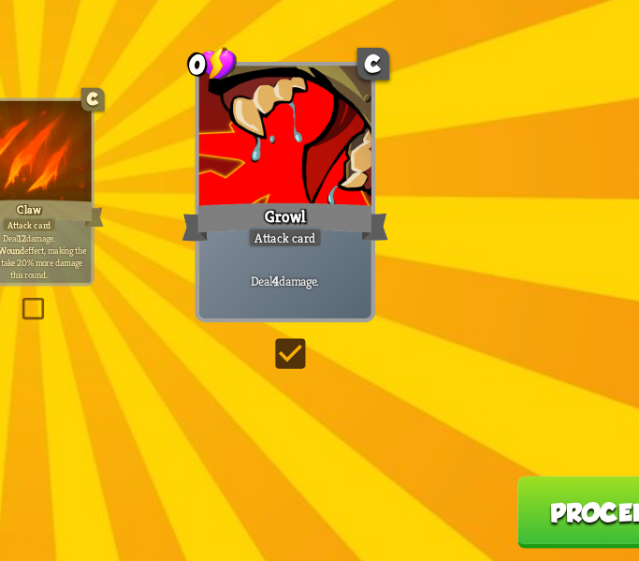
click at [589, 418] on button "Proceed" at bounding box center [578, 424] width 80 height 33
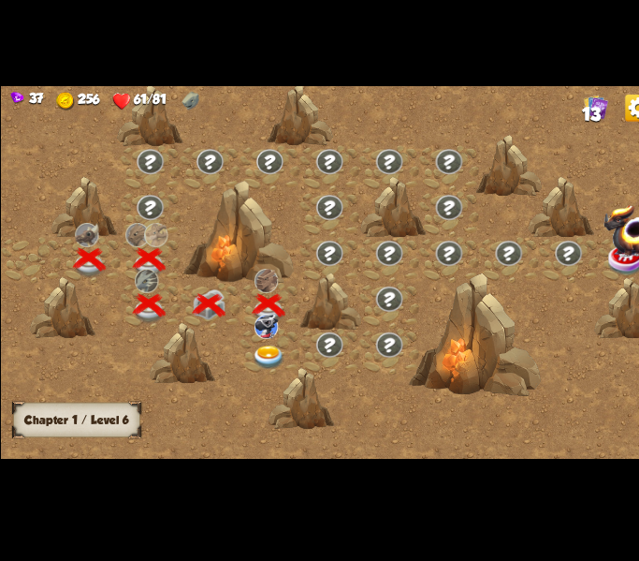
click at [250, 353] on img at bounding box center [259, 362] width 32 height 23
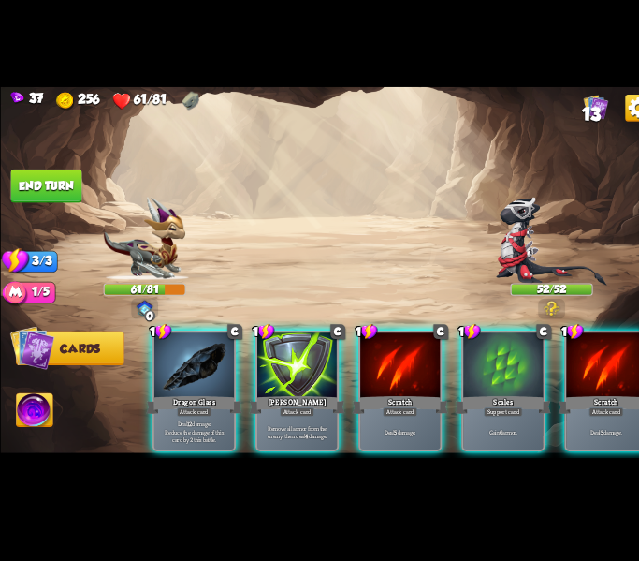
click at [187, 423] on p "Deal 12 damage. Reduce the damage of this card by 2 this battle." at bounding box center [187, 434] width 73 height 22
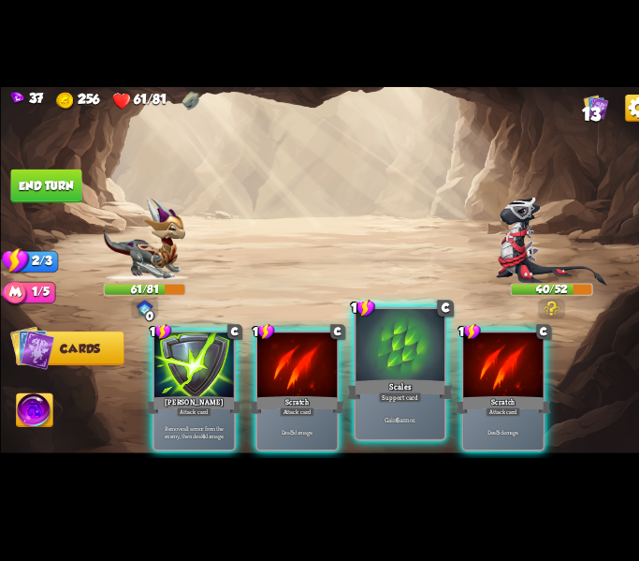
click at [402, 411] on div "Gain 6 armor." at bounding box center [387, 422] width 86 height 37
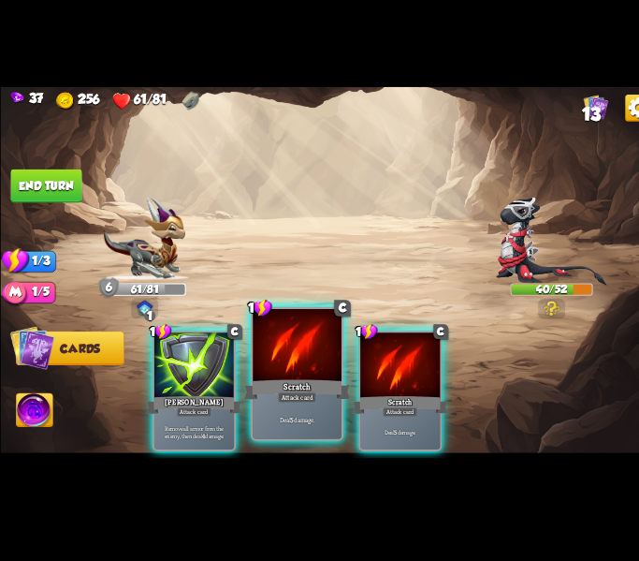
click at [303, 384] on div "Scratch" at bounding box center [287, 393] width 103 height 23
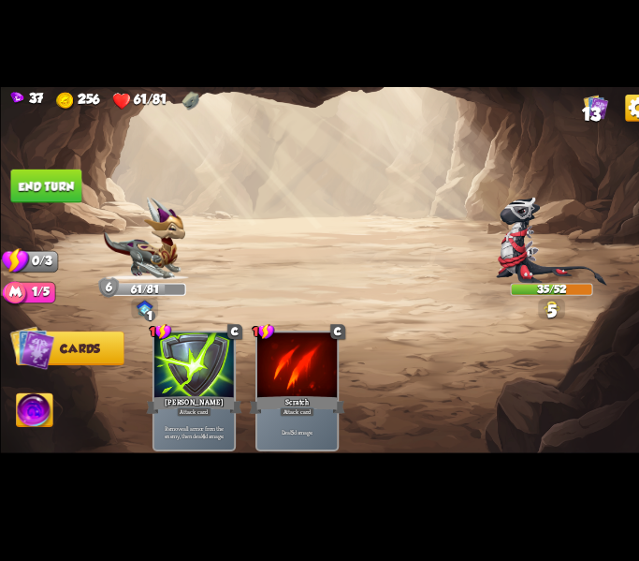
click at [27, 422] on img at bounding box center [34, 416] width 36 height 36
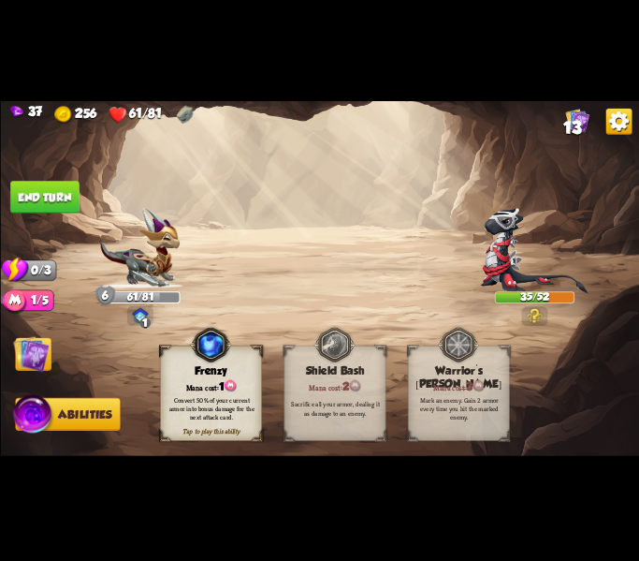
click at [218, 416] on div "Convert 50% of your current armor into bonus damage for the next attack card." at bounding box center [212, 407] width 92 height 25
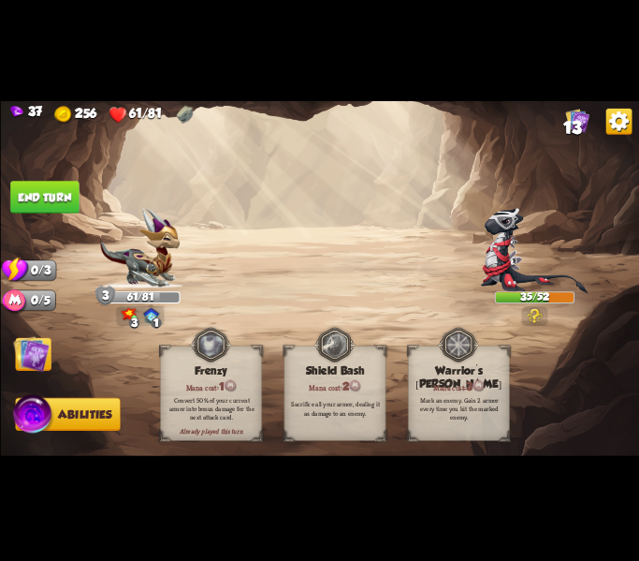
click at [513, 299] on div "35/52" at bounding box center [534, 297] width 78 height 10
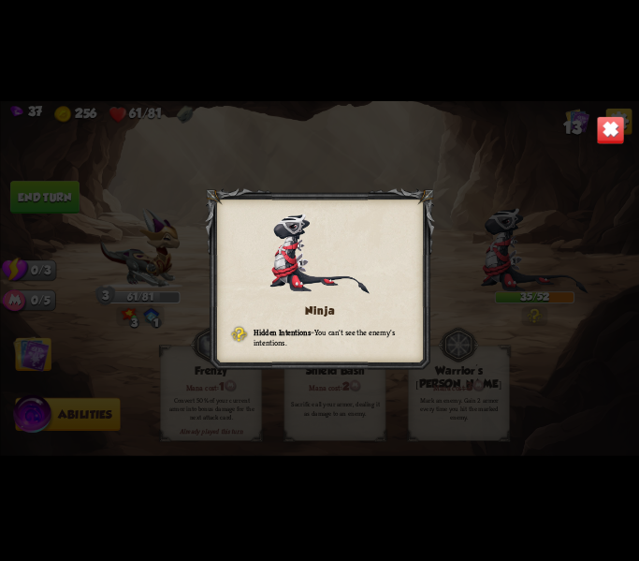
click at [487, 314] on div "Ninja Hidden Intentions – You can't see the enemy's intentions." at bounding box center [319, 279] width 639 height 359
click at [605, 139] on img at bounding box center [610, 129] width 28 height 28
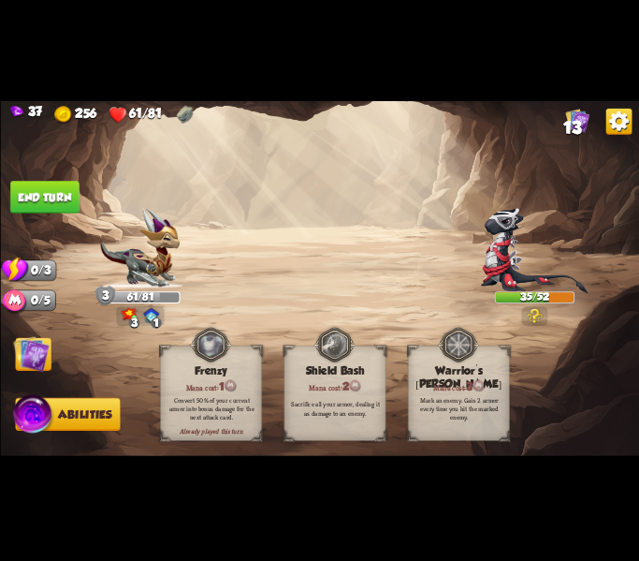
click at [50, 206] on button "End turn" at bounding box center [44, 197] width 69 height 33
click at [36, 350] on img at bounding box center [31, 353] width 36 height 36
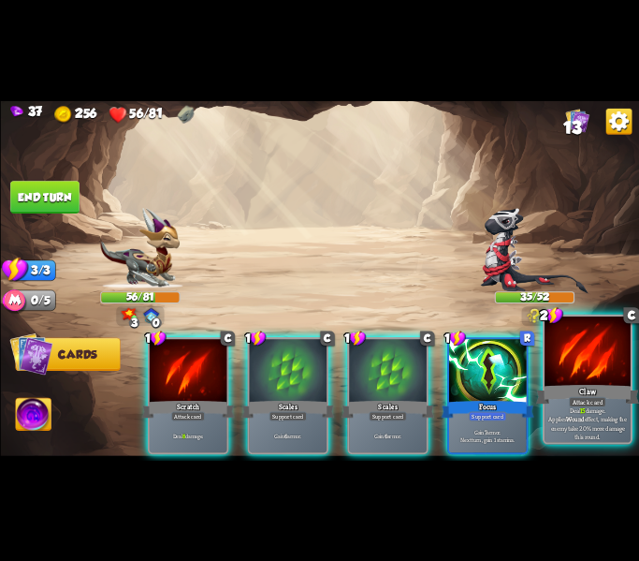
click at [613, 396] on div "Claw" at bounding box center [586, 393] width 103 height 23
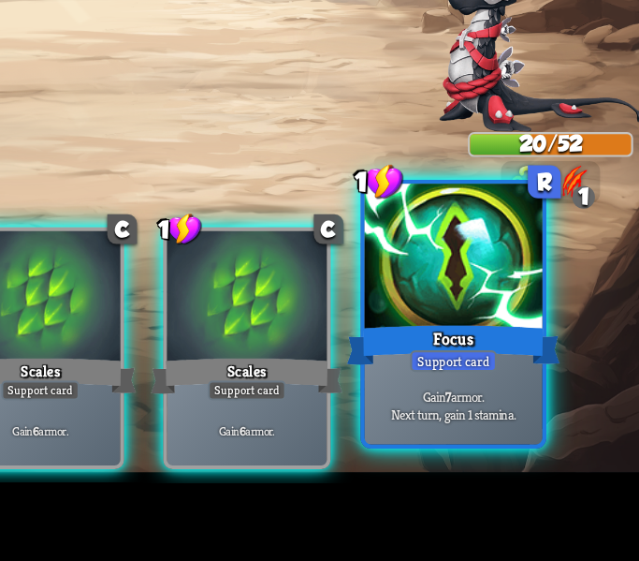
click at [495, 391] on div "Focus" at bounding box center [487, 393] width 103 height 23
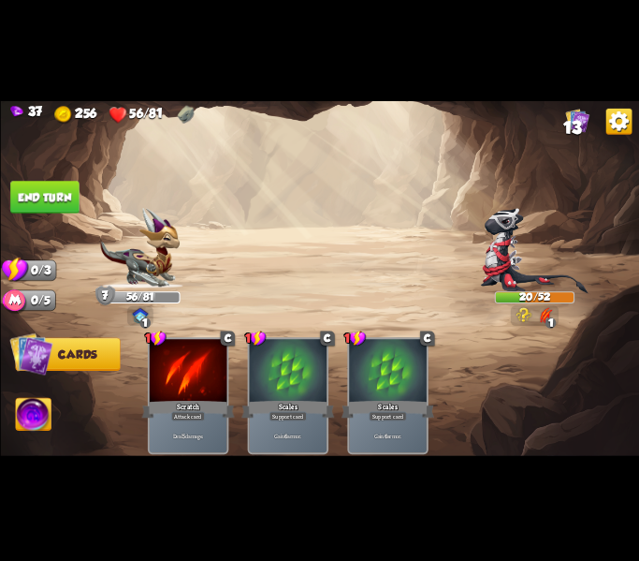
click at [44, 200] on button "End turn" at bounding box center [44, 197] width 69 height 33
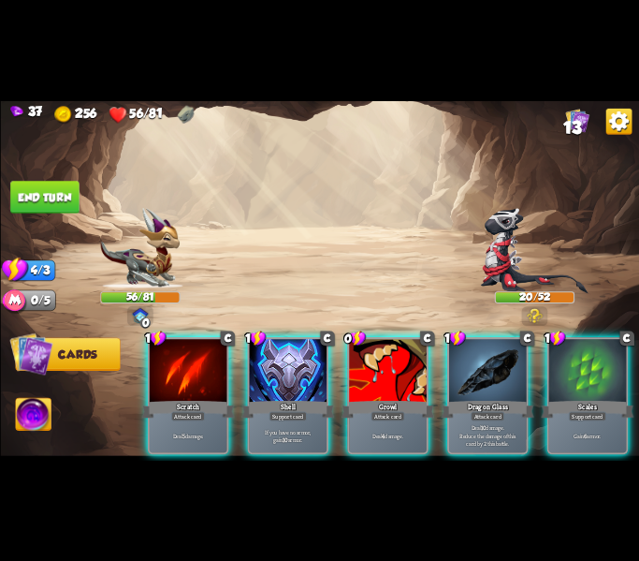
click at [500, 411] on div "Attack card" at bounding box center [488, 415] width 34 height 9
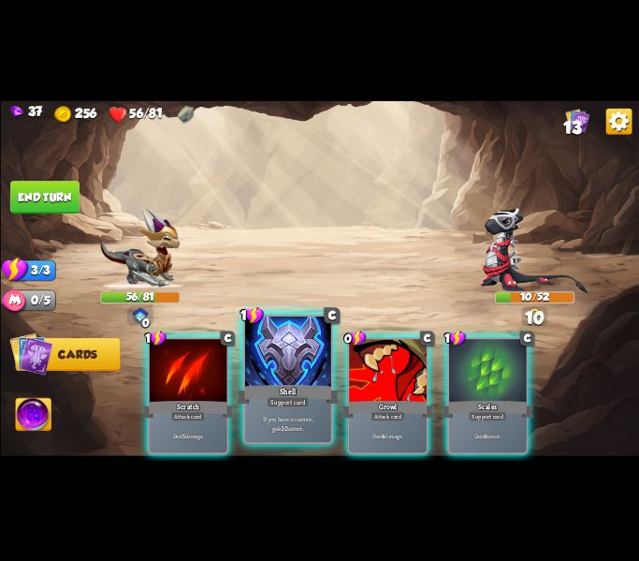
click at [306, 406] on div "Support card" at bounding box center [288, 401] width 42 height 10
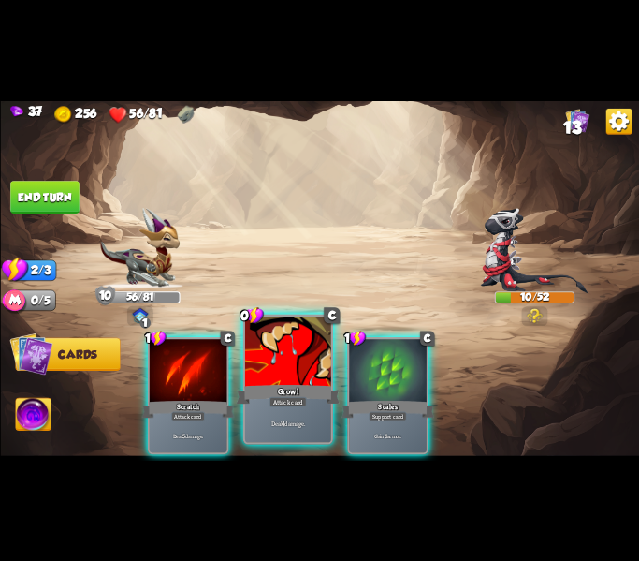
click at [299, 392] on div "Growl" at bounding box center [287, 393] width 103 height 23
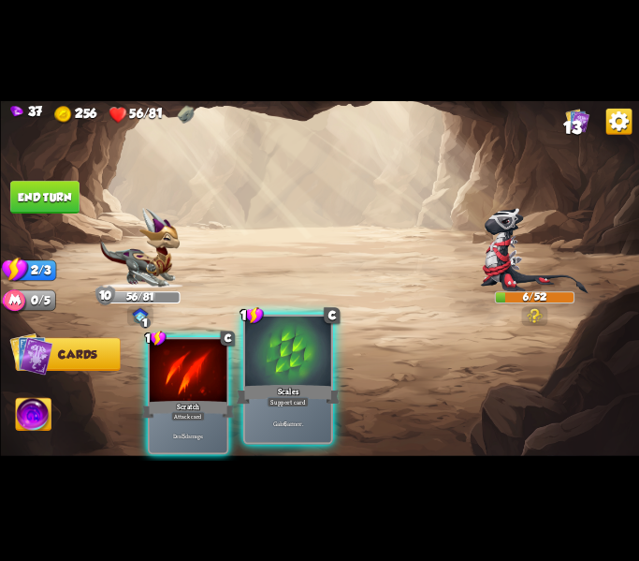
click at [285, 435] on div "Gain 6 armor." at bounding box center [287, 422] width 86 height 37
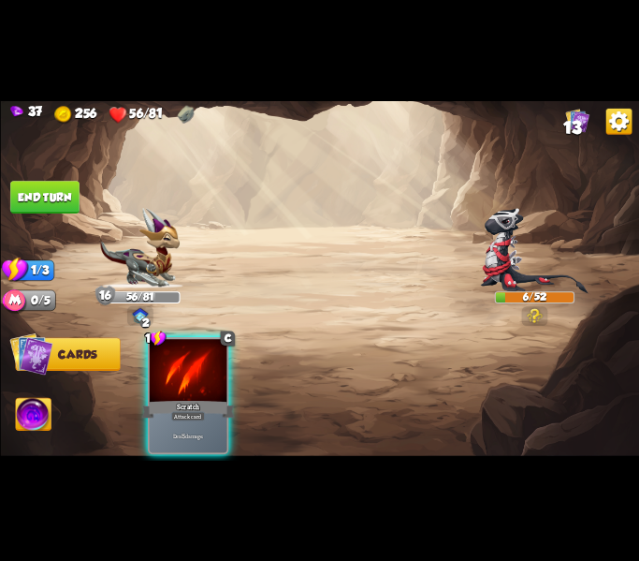
click at [205, 399] on div "Scratch" at bounding box center [187, 409] width 93 height 21
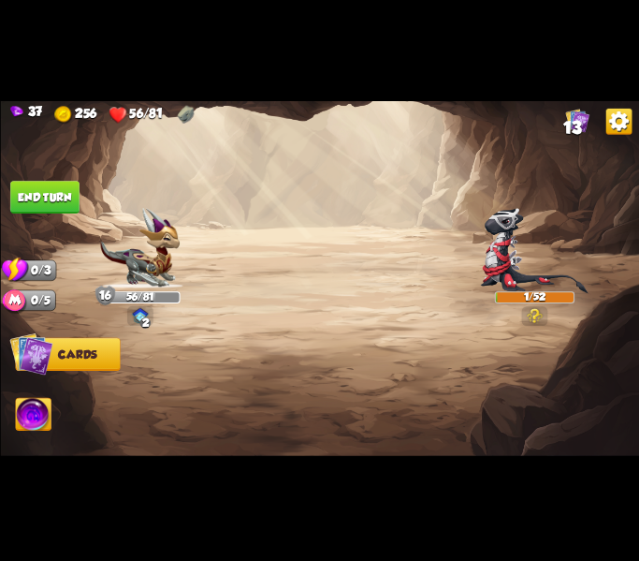
click at [61, 196] on button "End turn" at bounding box center [44, 197] width 69 height 33
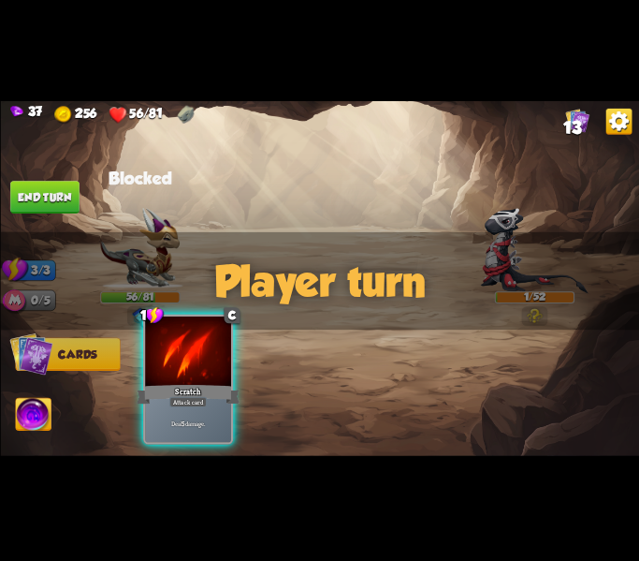
click at [150, 430] on div "Deal 5 damage." at bounding box center [188, 422] width 86 height 37
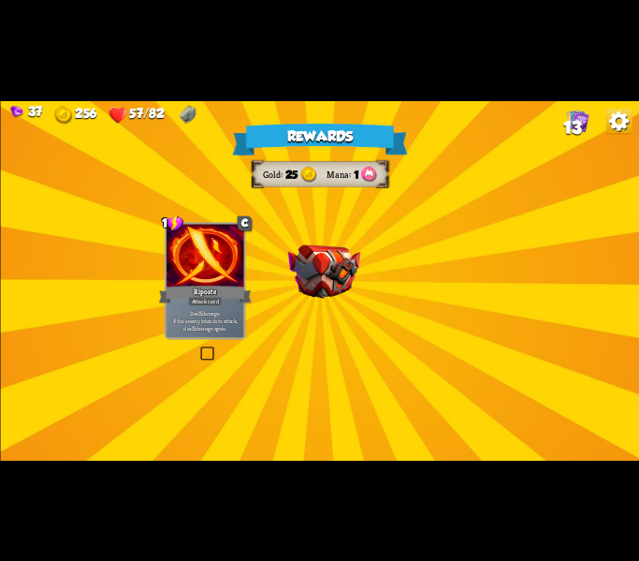
click at [313, 241] on div "Rewards Gold 25 Mana 1 Select a card 1 C Riposte Attack card Deal 5 damage. If …" at bounding box center [319, 279] width 639 height 359
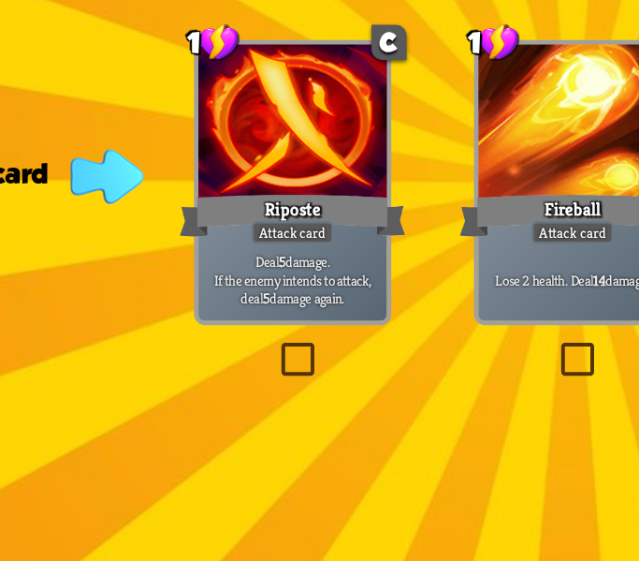
click at [253, 371] on div "Rewards Gold 25 Mana 1 Select a card 1 C Riposte Attack card Deal 5 damage. If …" at bounding box center [319, 279] width 639 height 359
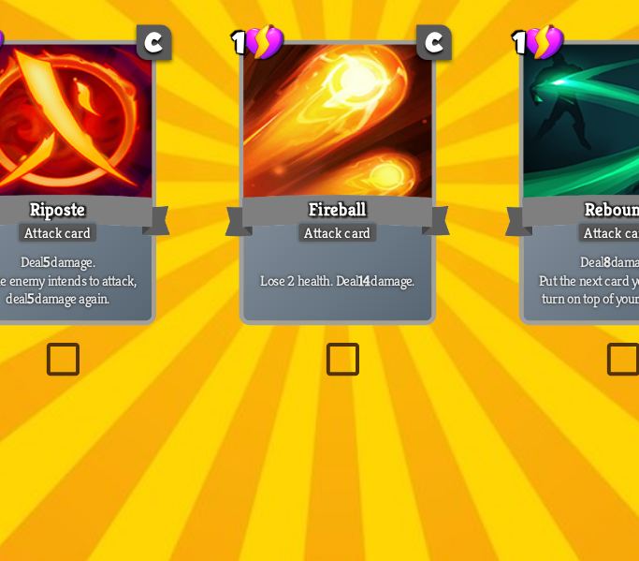
click at [313, 348] on label at bounding box center [313, 348] width 0 height 0
click at [0, 0] on input "checkbox" at bounding box center [0, 0] width 0 height 0
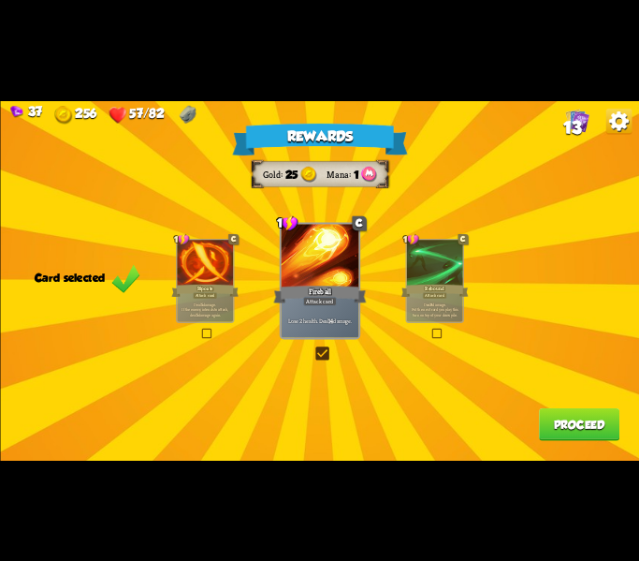
click at [616, 434] on button "Proceed" at bounding box center [578, 424] width 80 height 33
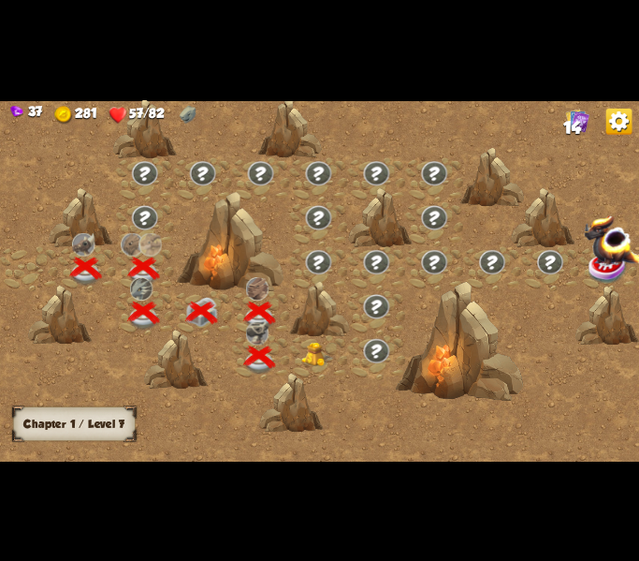
click at [319, 368] on div at bounding box center [318, 357] width 58 height 44
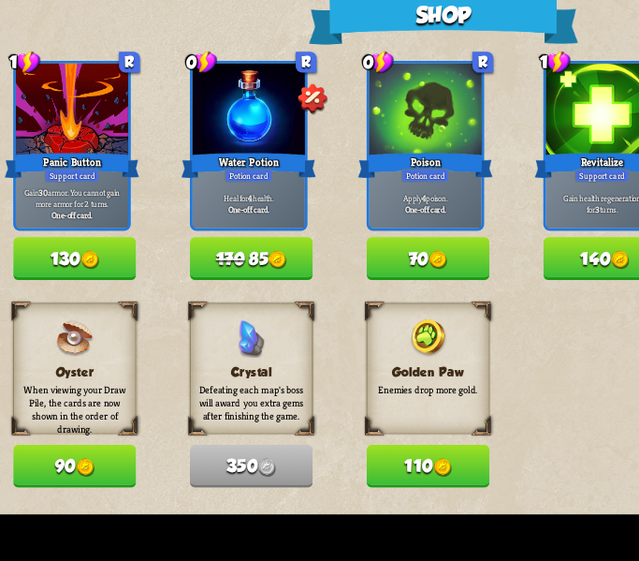
click at [85, 295] on img at bounding box center [90, 295] width 12 height 12
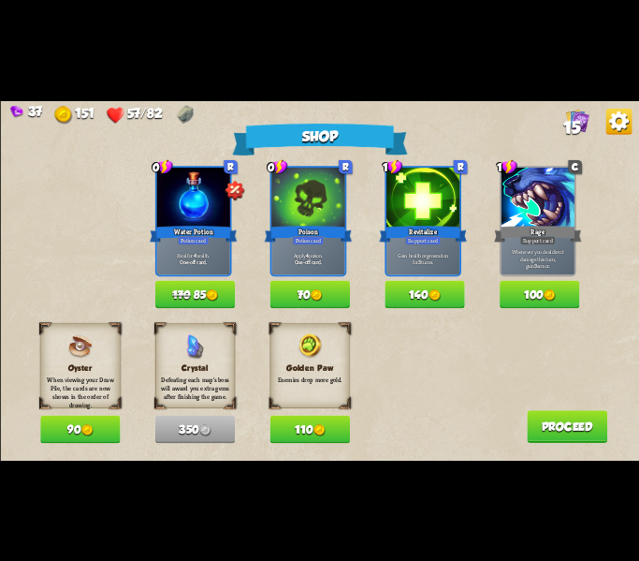
click at [320, 286] on button "70" at bounding box center [310, 294] width 80 height 28
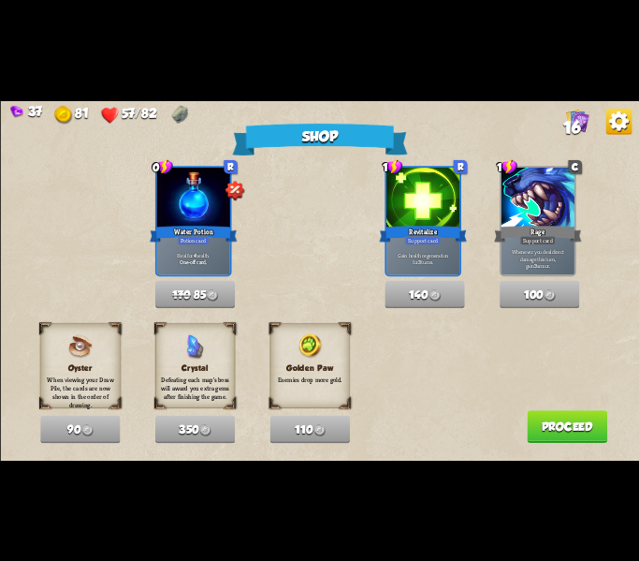
click at [585, 423] on button "Proceed" at bounding box center [567, 426] width 80 height 33
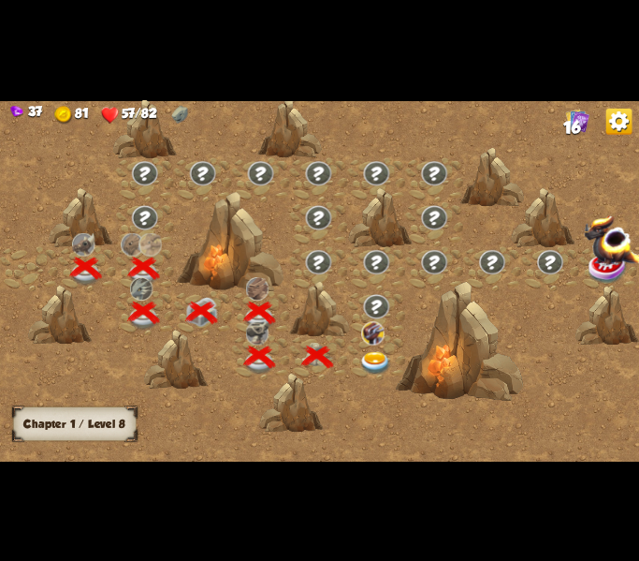
click at [383, 354] on img at bounding box center [375, 362] width 32 height 23
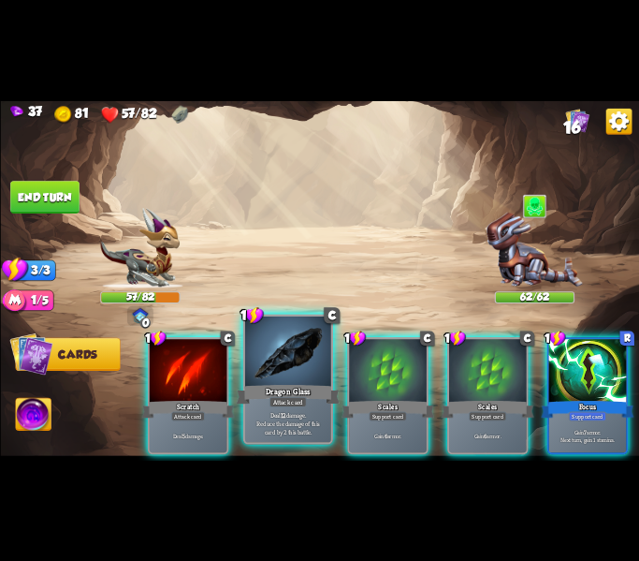
click at [272, 417] on p "Deal 12 damage. Reduce the damage of this card by 2 this battle." at bounding box center [287, 422] width 81 height 25
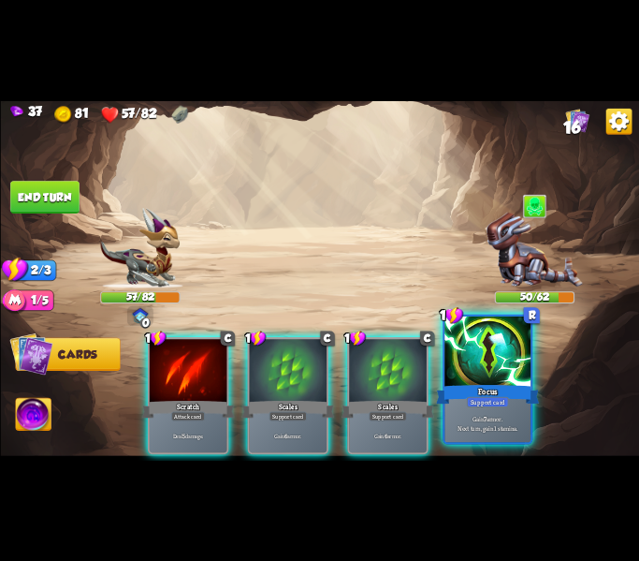
click at [493, 402] on div "Support card" at bounding box center [487, 401] width 42 height 10
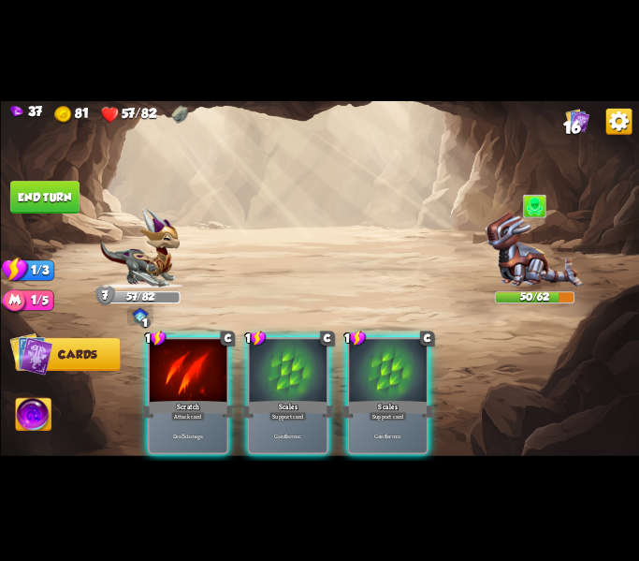
click at [178, 411] on div "Attack card" at bounding box center [188, 415] width 34 height 9
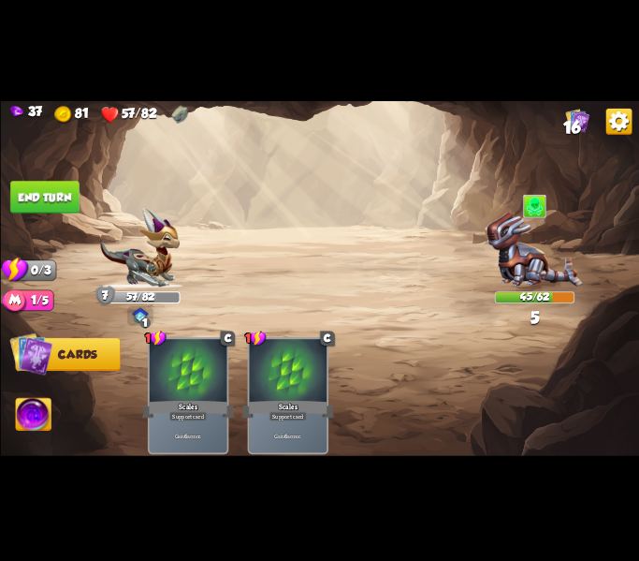
click at [51, 188] on button "End turn" at bounding box center [44, 197] width 69 height 33
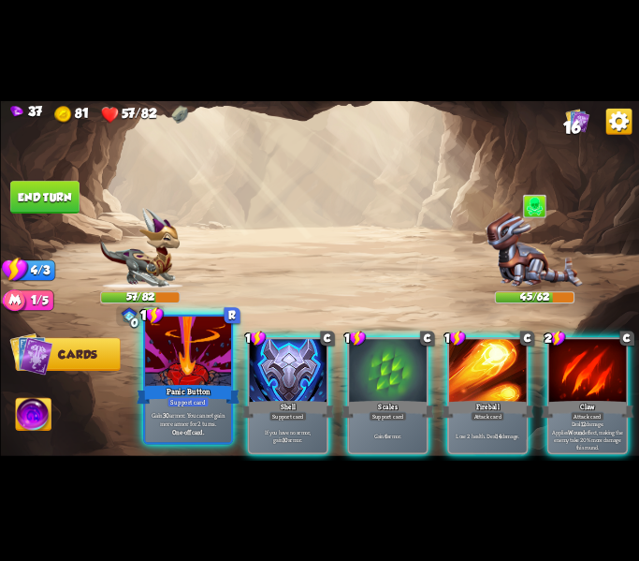
click at [212, 395] on div "Panic Button" at bounding box center [188, 393] width 103 height 23
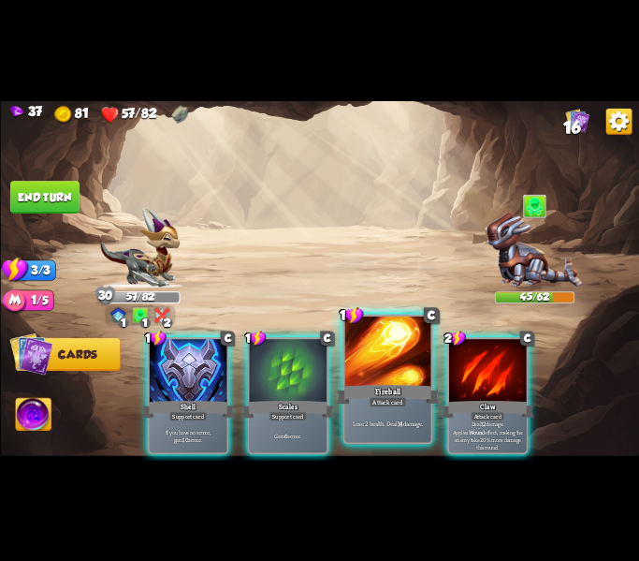
click at [357, 394] on div "Fireball" at bounding box center [387, 393] width 103 height 23
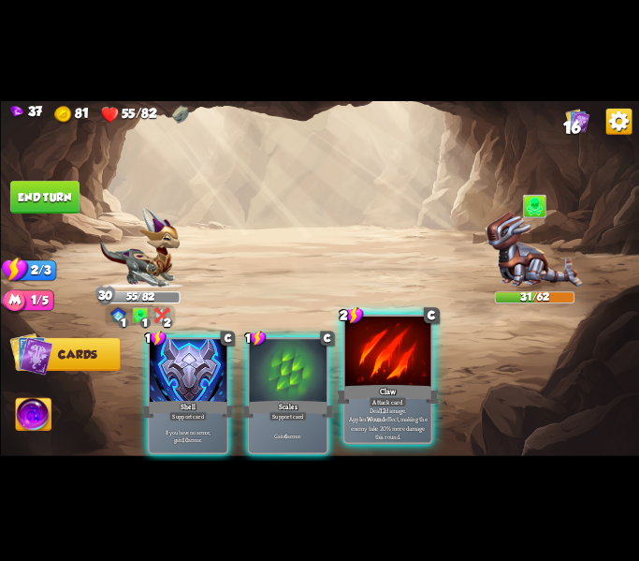
click at [395, 397] on div "Attack card" at bounding box center [387, 401] width 37 height 10
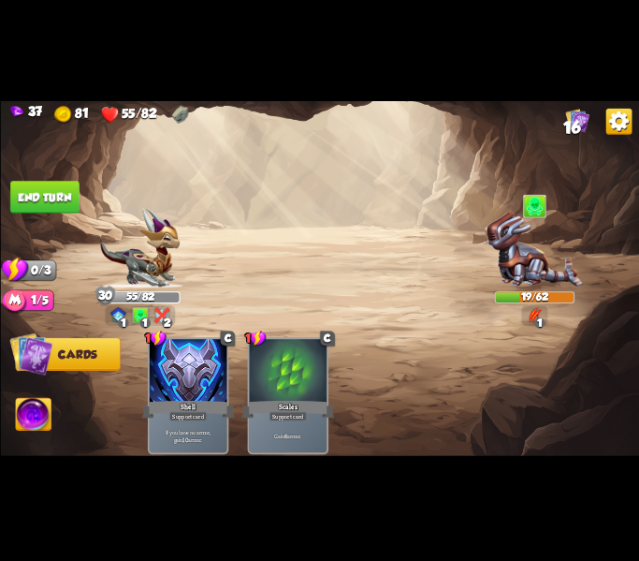
click at [58, 210] on button "End turn" at bounding box center [44, 197] width 69 height 33
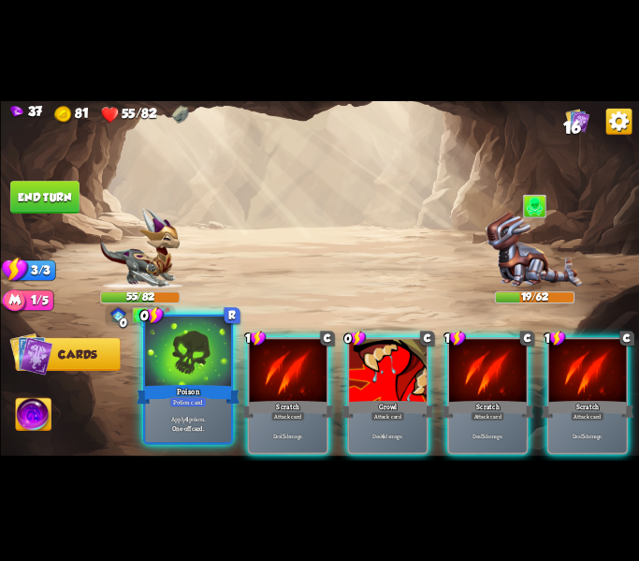
click at [184, 376] on div at bounding box center [188, 351] width 86 height 72
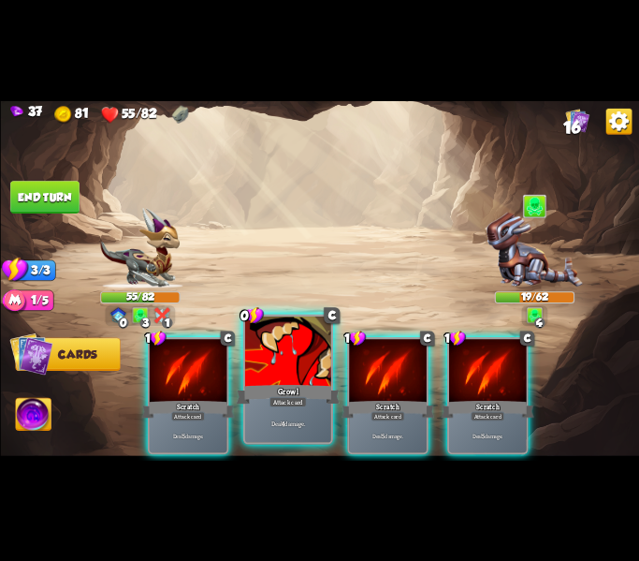
click at [299, 405] on div "Attack card" at bounding box center [287, 401] width 37 height 10
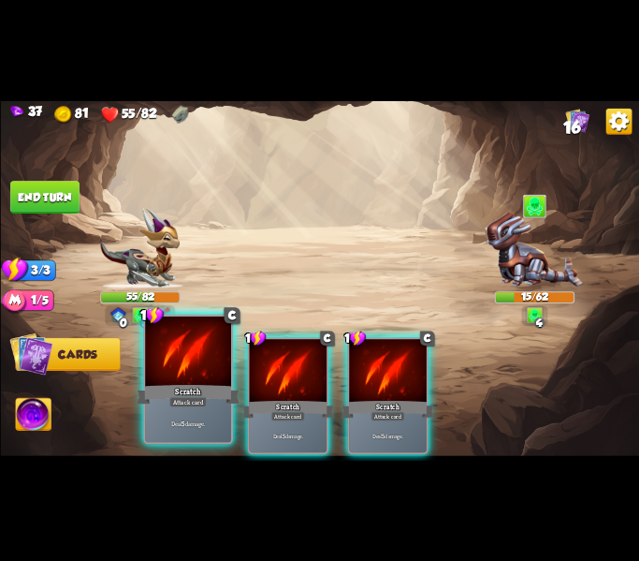
click at [193, 415] on div "Deal 5 damage." at bounding box center [188, 422] width 86 height 37
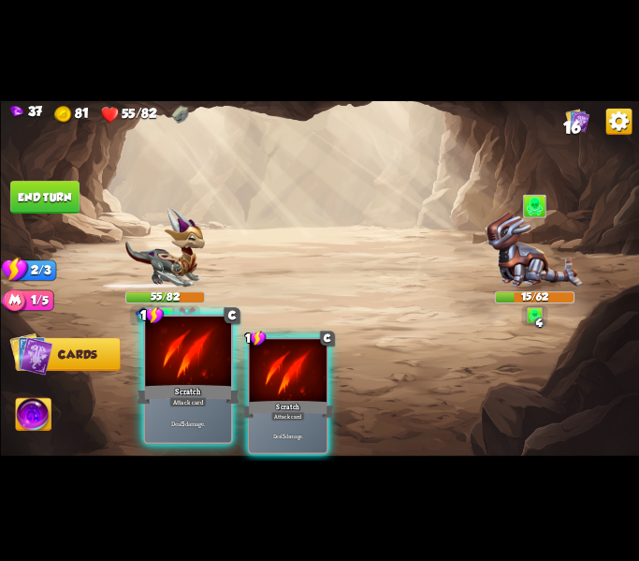
click at [180, 421] on p "Deal 5 damage." at bounding box center [187, 422] width 81 height 8
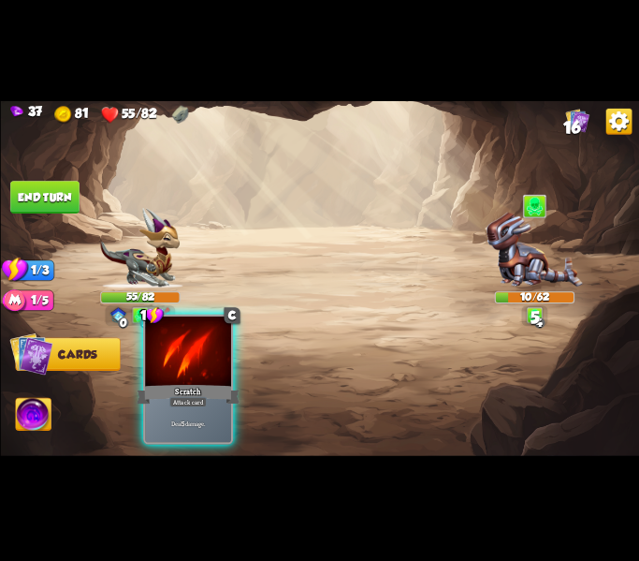
click at [224, 405] on div "Scratch" at bounding box center [188, 393] width 103 height 23
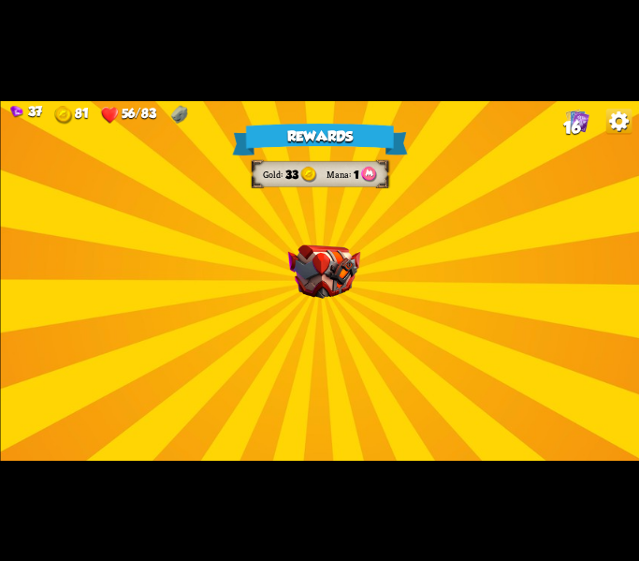
click at [345, 267] on img at bounding box center [323, 270] width 72 height 53
click at [324, 281] on img at bounding box center [323, 270] width 72 height 53
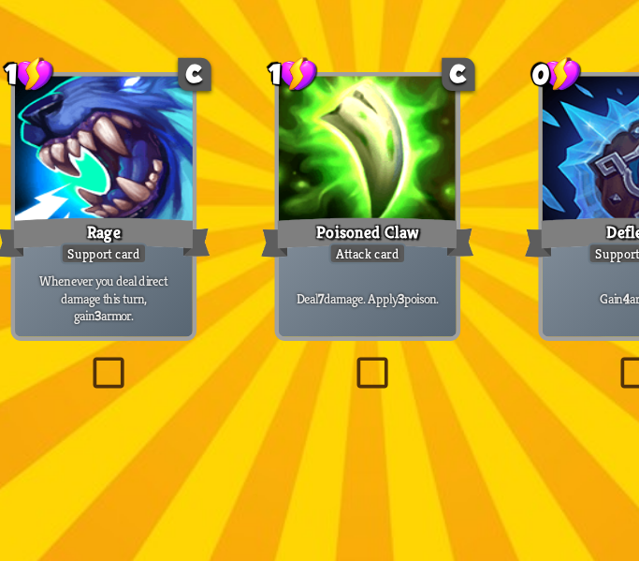
click at [198, 348] on label at bounding box center [198, 348] width 0 height 0
click at [0, 0] on input "checkbox" at bounding box center [0, 0] width 0 height 0
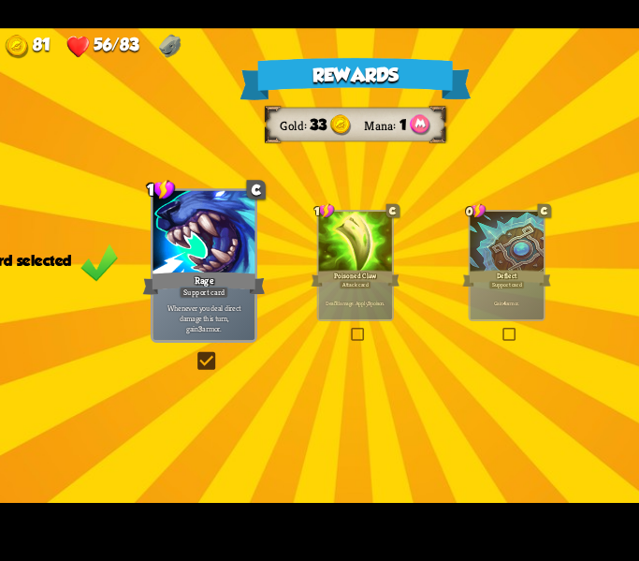
click at [505, 445] on div "Rewards Gold 33 Mana 1 Card selected 1 C Rage Support card Whenever you deal di…" at bounding box center [319, 279] width 639 height 359
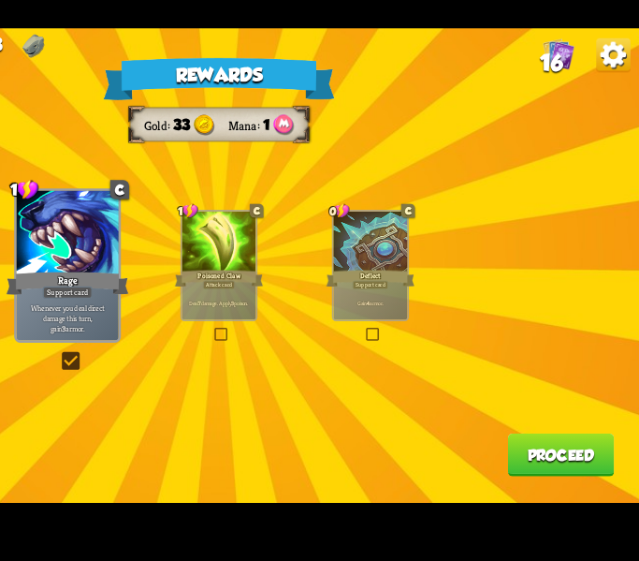
click at [558, 428] on button "Proceed" at bounding box center [578, 424] width 80 height 33
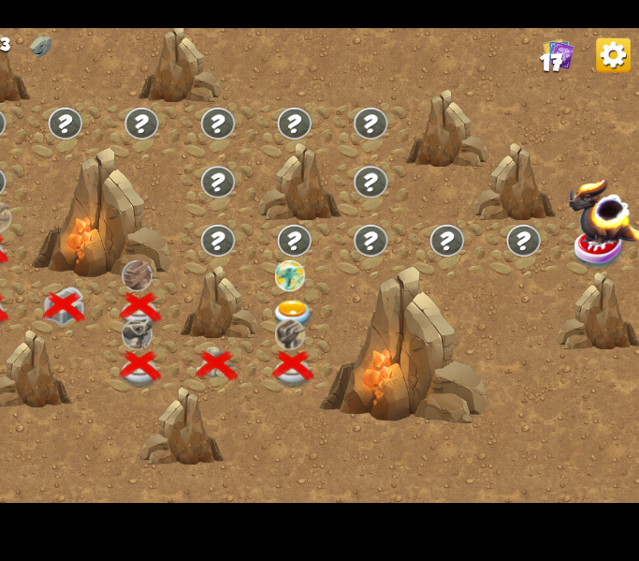
click at [363, 309] on img at bounding box center [375, 318] width 32 height 23
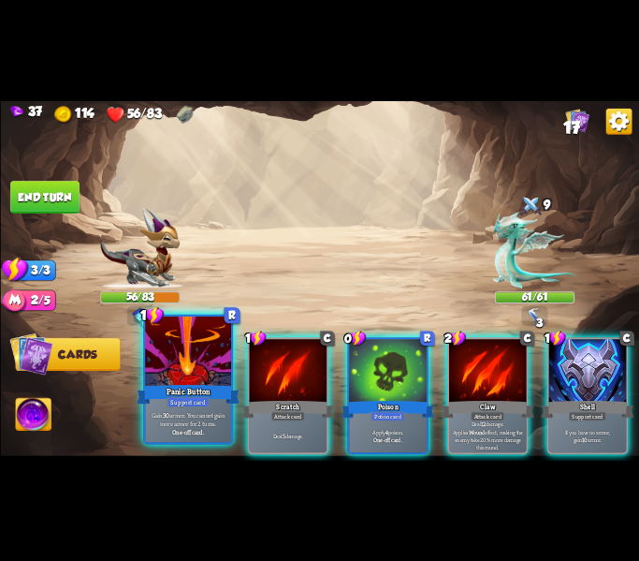
click at [191, 403] on div "Support card" at bounding box center [188, 401] width 42 height 10
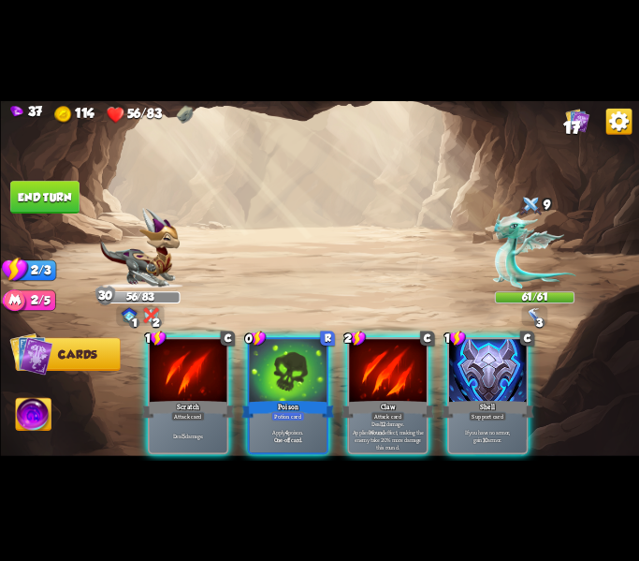
click at [282, 418] on div "Apply 4 poison. One-off card." at bounding box center [288, 435] width 78 height 34
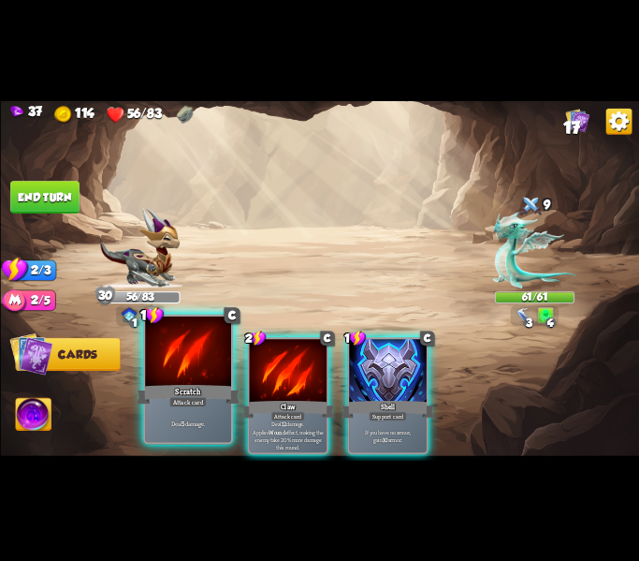
click at [199, 416] on div "Deal 5 damage." at bounding box center [188, 422] width 86 height 37
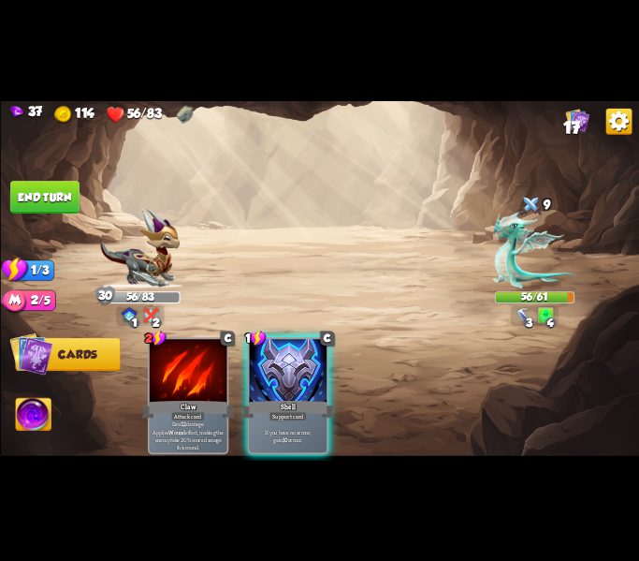
click at [293, 418] on div "If you have no armor, gain 10 armor." at bounding box center [288, 435] width 78 height 34
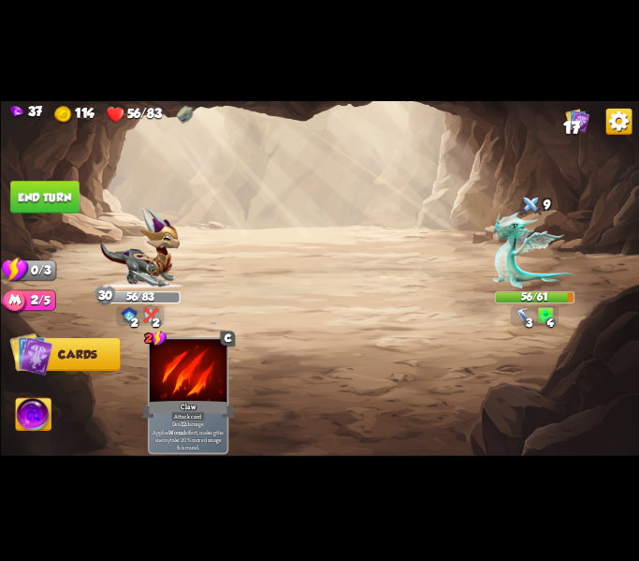
click at [52, 207] on button "End turn" at bounding box center [44, 197] width 69 height 33
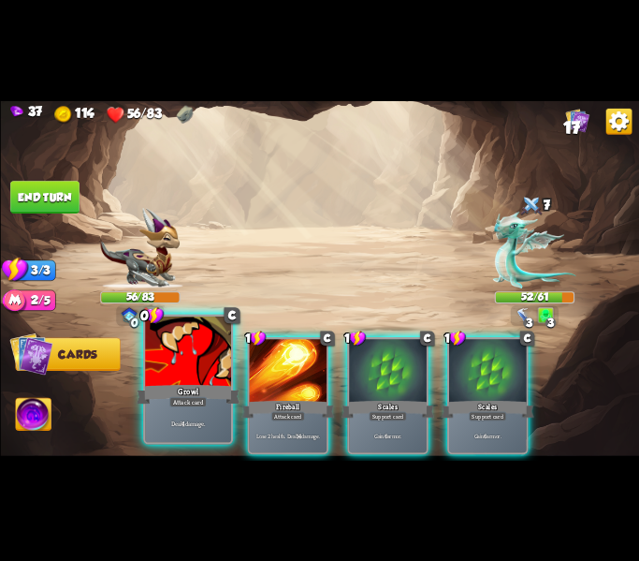
click at [169, 389] on div "Growl" at bounding box center [188, 393] width 103 height 23
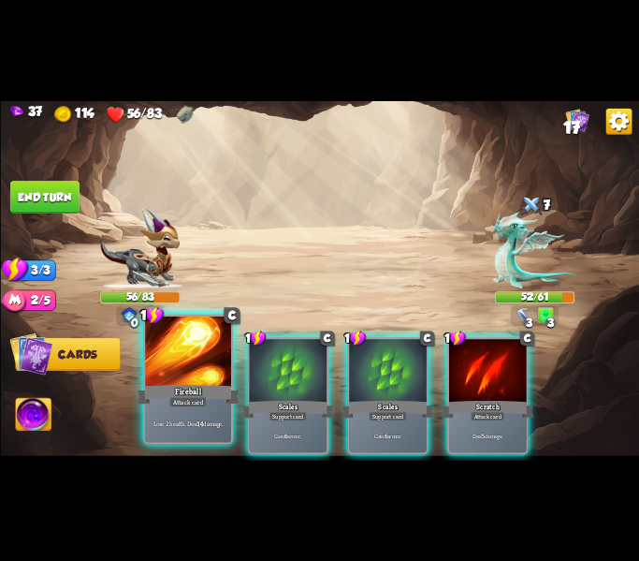
click at [196, 408] on div "Lose 2 health. Deal 14 damage." at bounding box center [188, 422] width 86 height 37
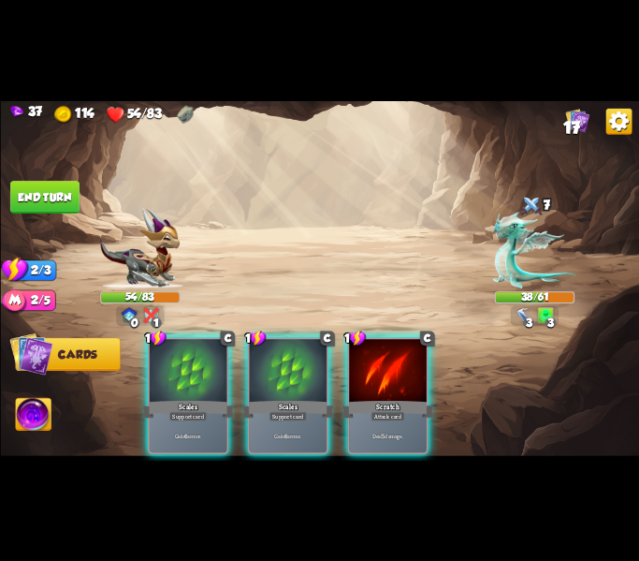
click at [400, 411] on div "Attack card" at bounding box center [388, 415] width 34 height 9
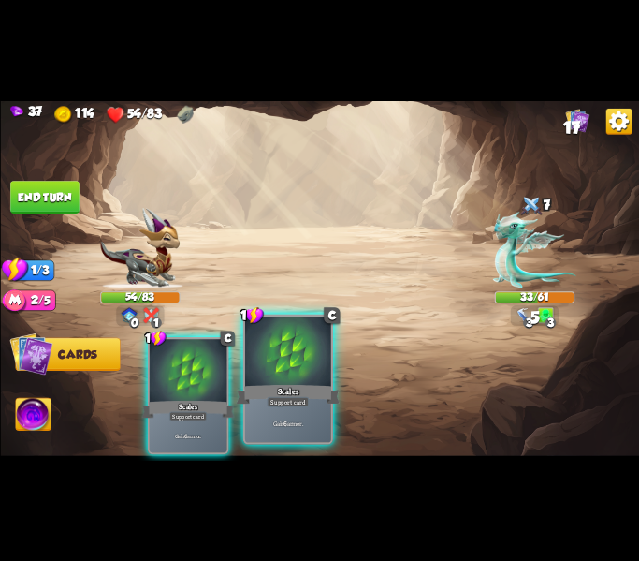
click at [274, 400] on div "Support card" at bounding box center [288, 401] width 42 height 10
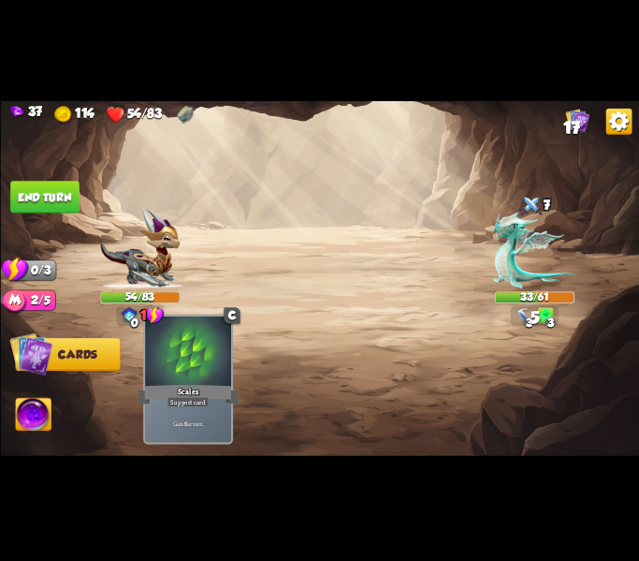
click at [185, 388] on div "Scales" at bounding box center [188, 393] width 103 height 23
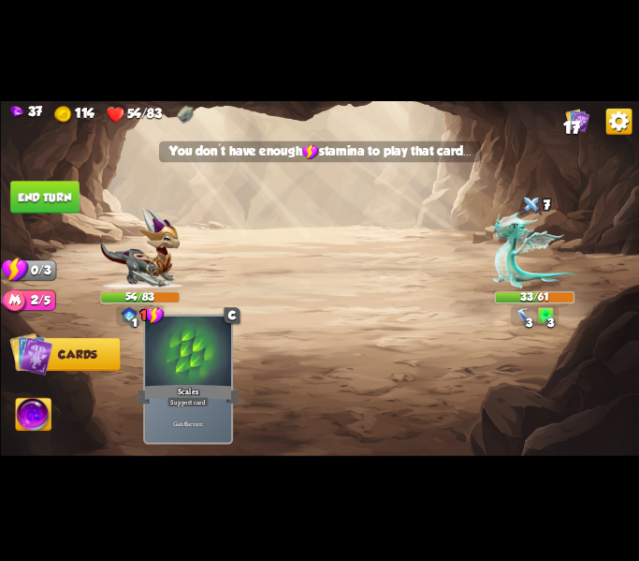
click at [174, 412] on div "Gain 6 armor." at bounding box center [188, 422] width 86 height 37
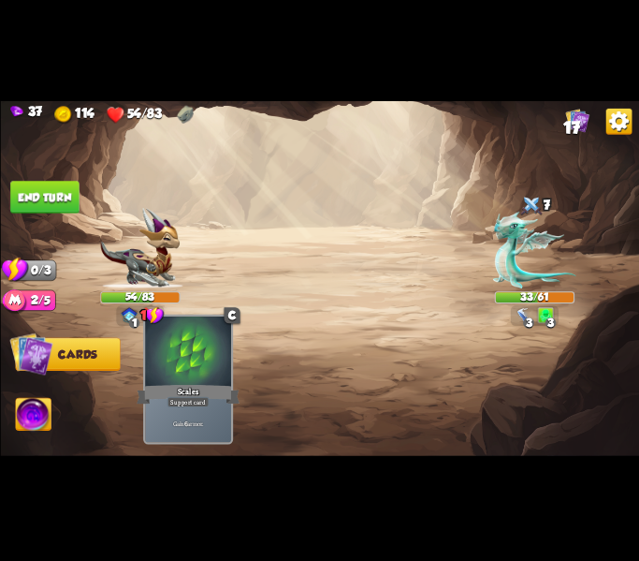
click at [192, 438] on div "Gain 6 armor." at bounding box center [188, 422] width 86 height 37
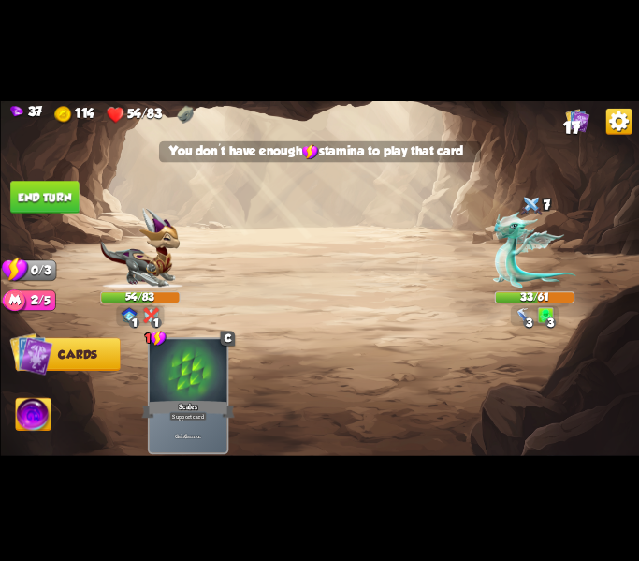
click at [47, 200] on button "End turn" at bounding box center [44, 197] width 69 height 33
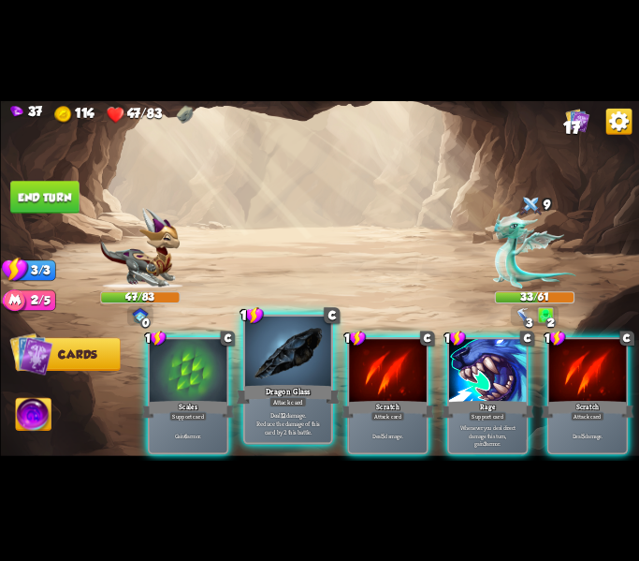
click at [265, 404] on div "Dragon Glass" at bounding box center [287, 393] width 103 height 23
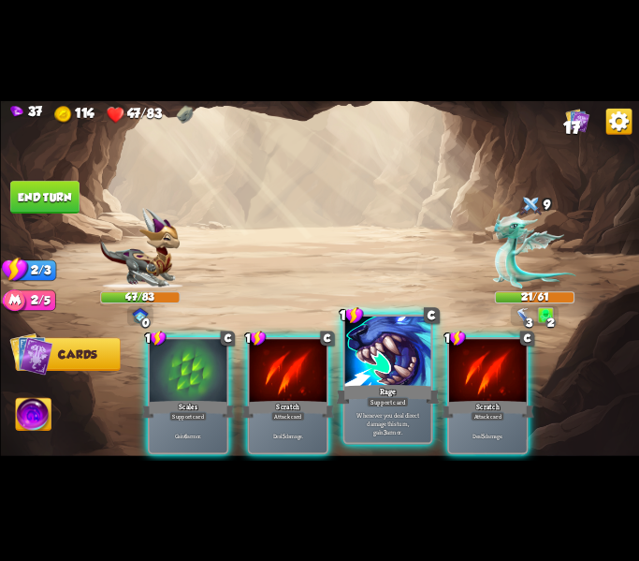
click at [376, 429] on p "Whenever you deal direct damage this turn, gain 3 armor." at bounding box center [386, 422] width 81 height 25
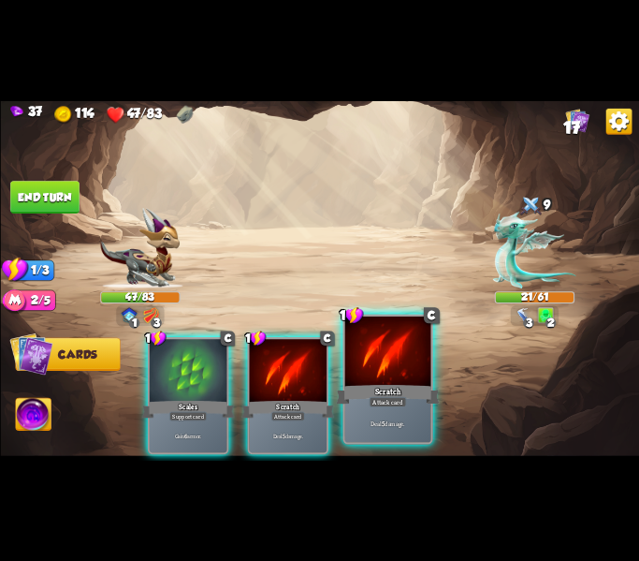
click at [382, 420] on b "5" at bounding box center [382, 422] width 3 height 8
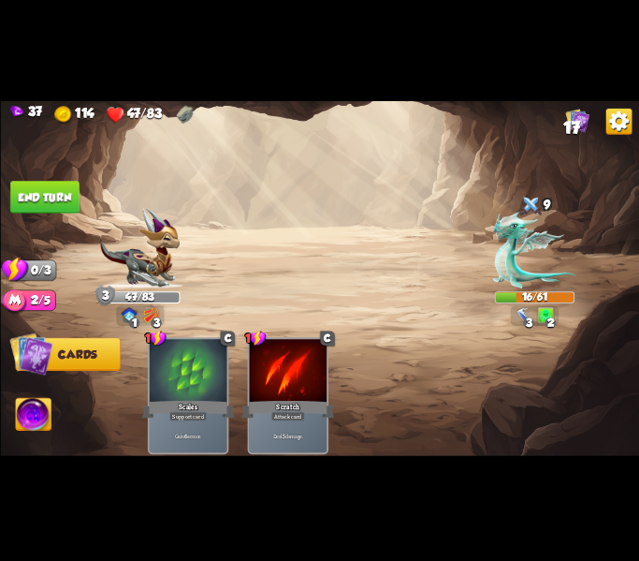
click at [51, 188] on button "End turn" at bounding box center [44, 197] width 69 height 33
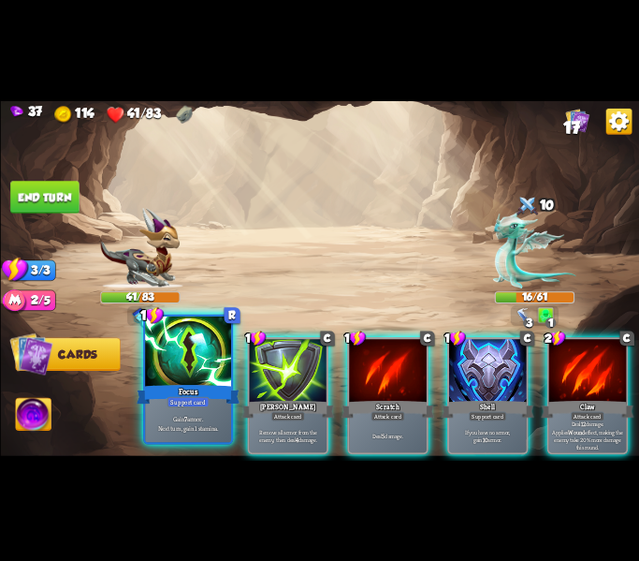
click at [188, 375] on div at bounding box center [188, 351] width 86 height 72
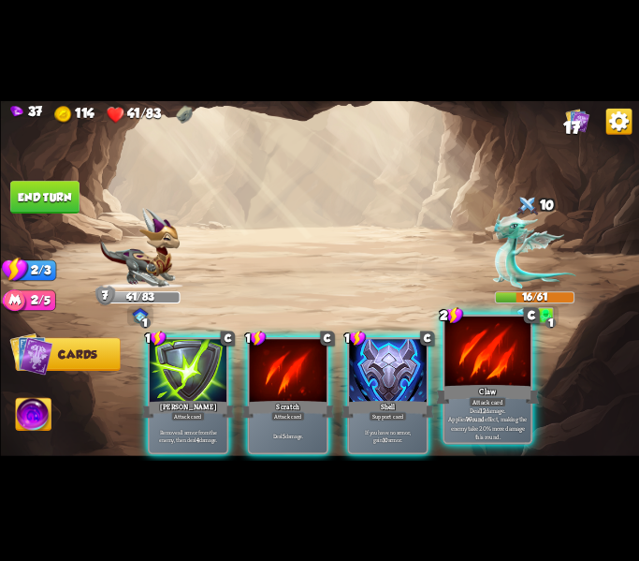
click at [479, 425] on p "Deal 12 damage. Applies Wound effect, making the enemy take 20% more damage thi…" at bounding box center [486, 423] width 81 height 34
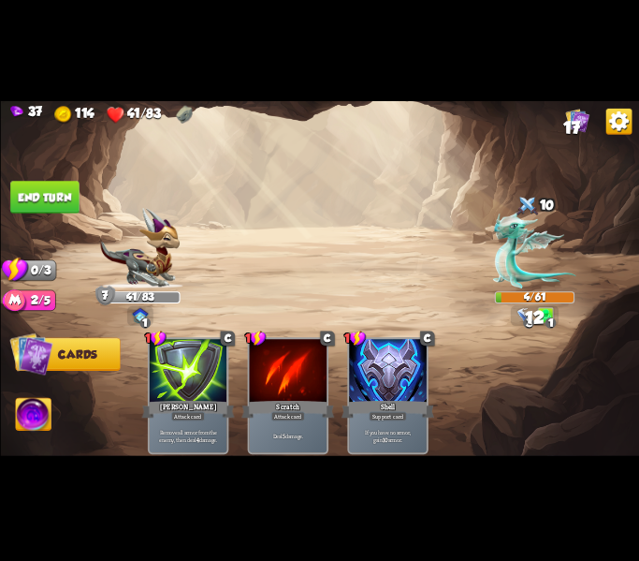
click at [65, 209] on button "End turn" at bounding box center [44, 197] width 69 height 33
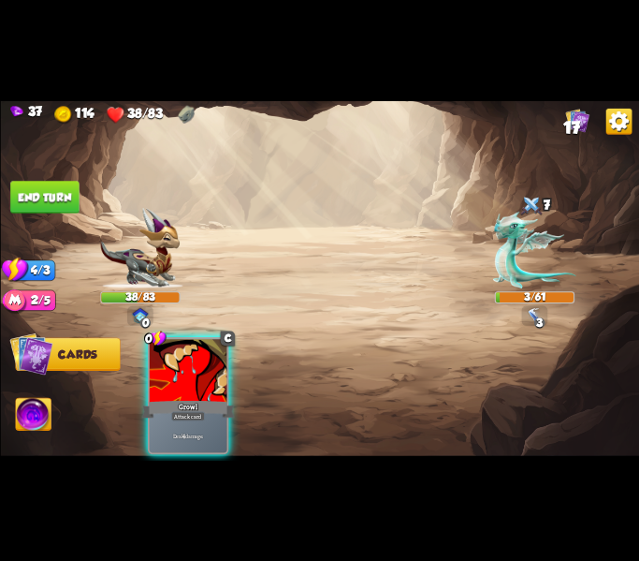
click at [187, 418] on div "Deal 4 damage." at bounding box center [188, 435] width 78 height 34
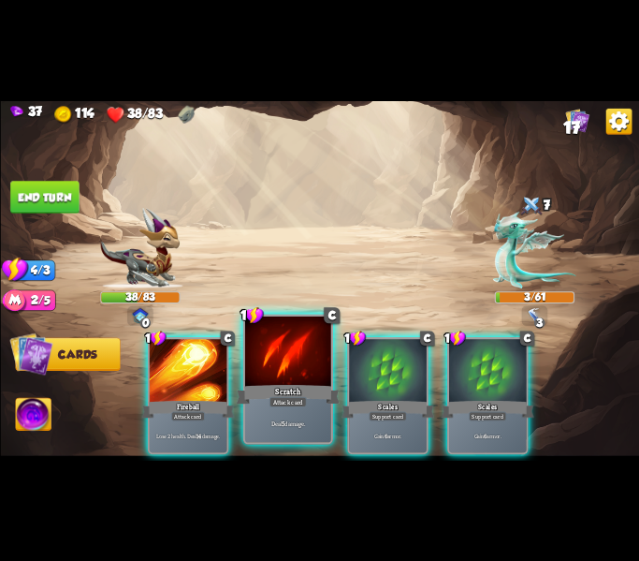
click at [299, 402] on div "Attack card" at bounding box center [287, 401] width 37 height 10
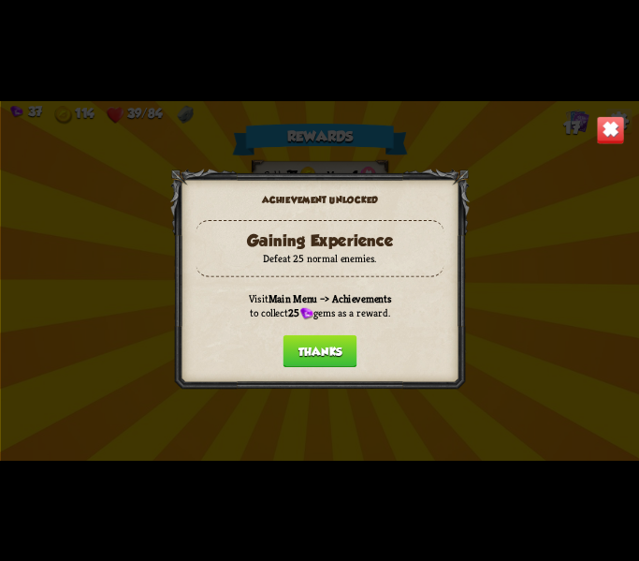
click at [325, 342] on button "Thanks" at bounding box center [320, 350] width 74 height 33
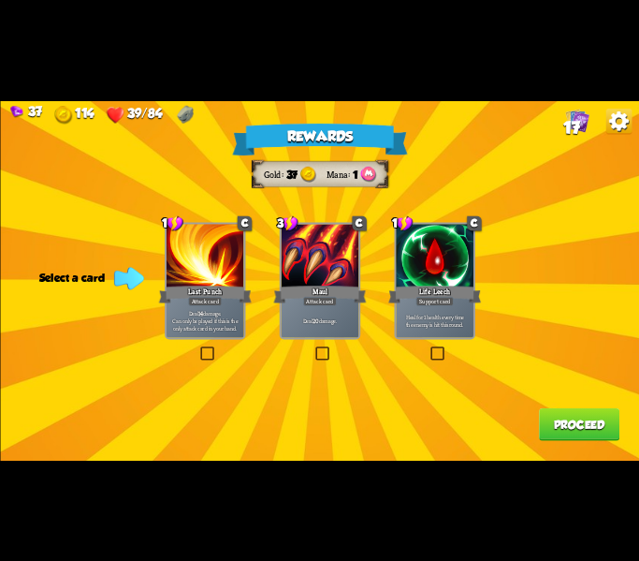
click at [313, 348] on label at bounding box center [313, 348] width 0 height 0
click at [0, 0] on input "checkbox" at bounding box center [0, 0] width 0 height 0
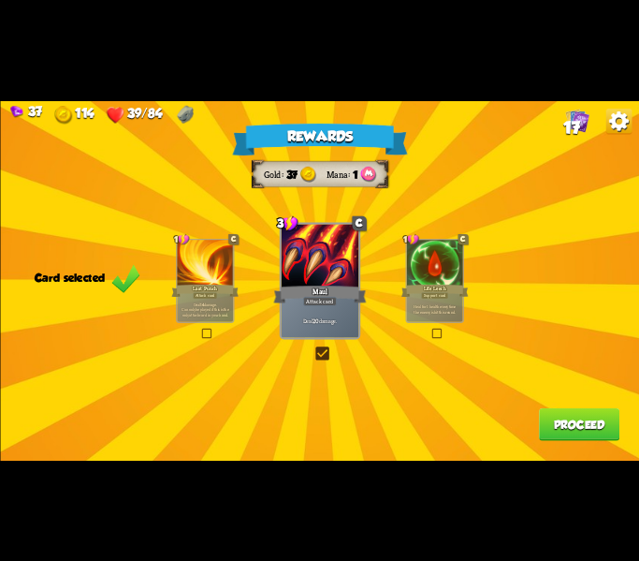
click at [583, 422] on button "Proceed" at bounding box center [578, 424] width 80 height 33
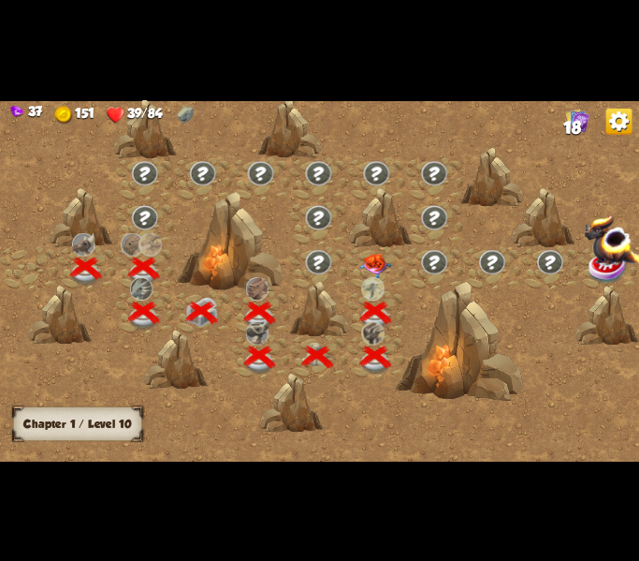
click at [376, 274] on img at bounding box center [375, 265] width 32 height 25
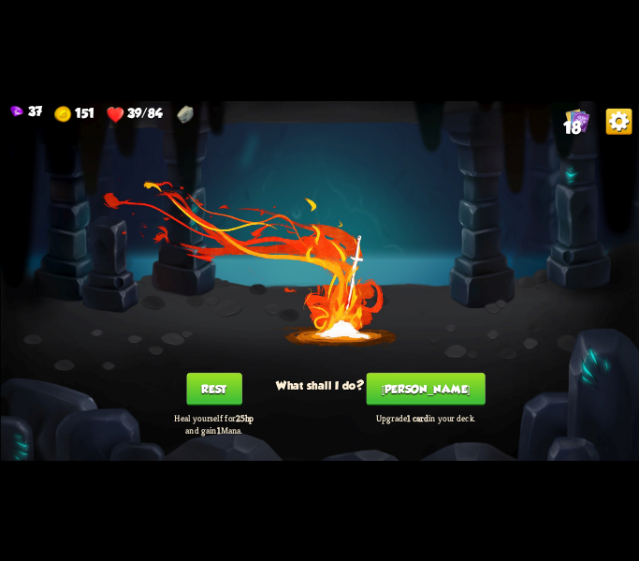
click at [225, 375] on button "Rest" at bounding box center [213, 389] width 55 height 33
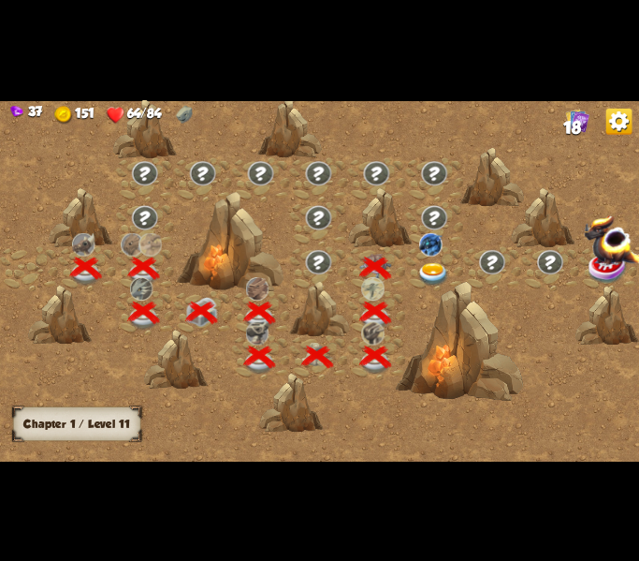
scroll to position [0, 285]
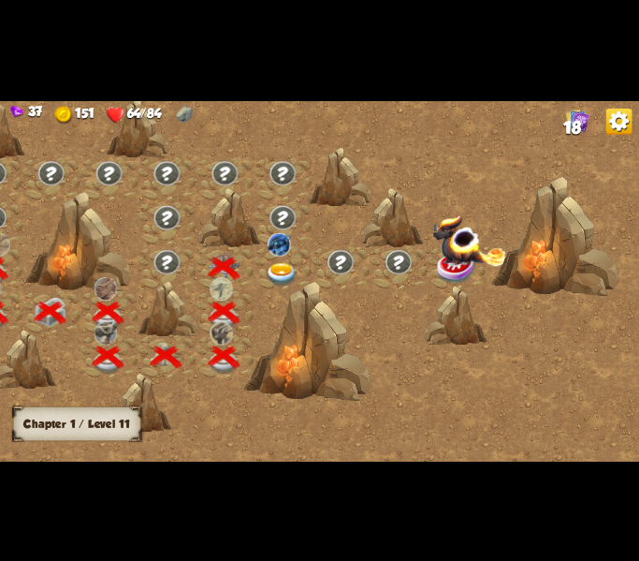
click at [280, 269] on img at bounding box center [282, 273] width 32 height 23
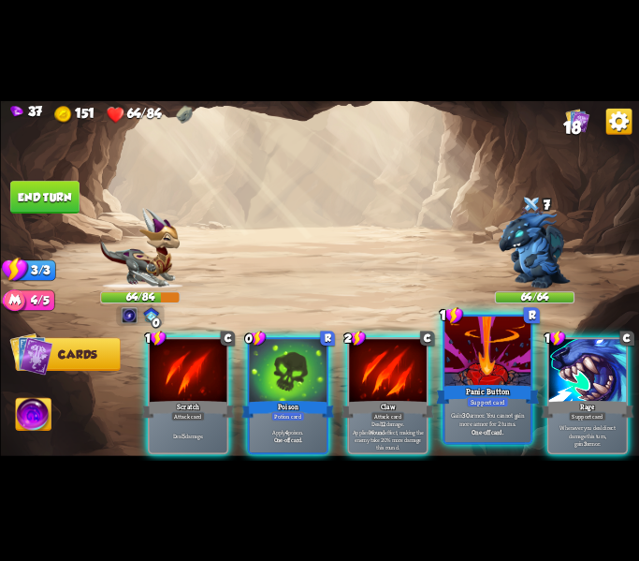
click at [503, 387] on div "Panic Button" at bounding box center [487, 393] width 103 height 23
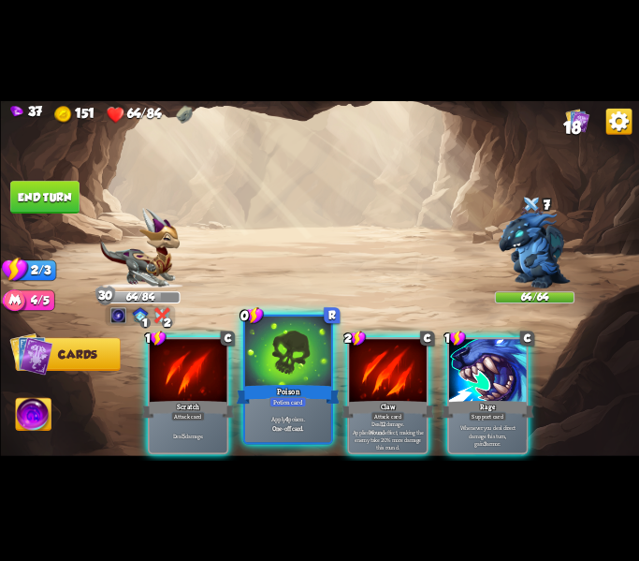
click at [272, 390] on div "Poison" at bounding box center [287, 393] width 103 height 23
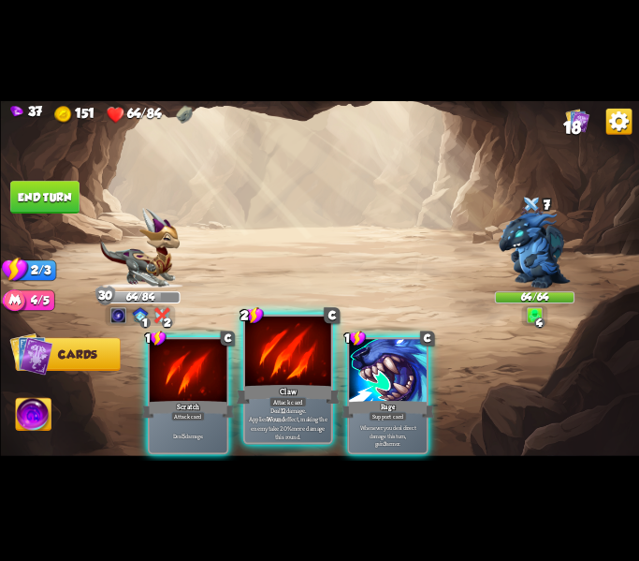
click at [288, 401] on div "Attack card" at bounding box center [287, 401] width 37 height 10
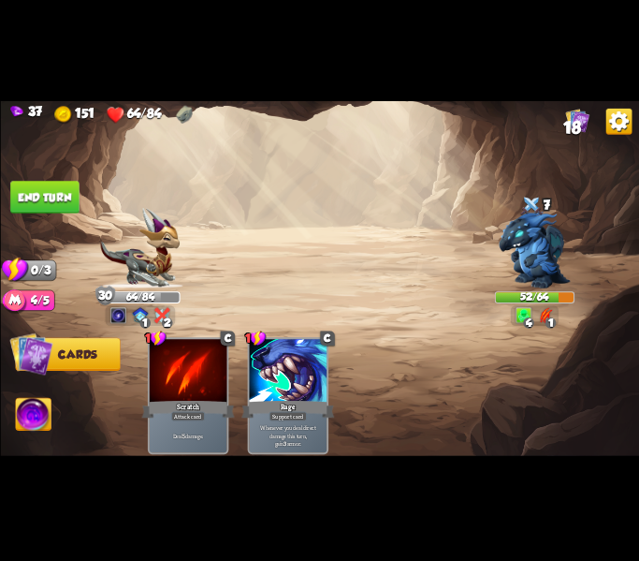
click at [22, 208] on button "End turn" at bounding box center [44, 197] width 69 height 33
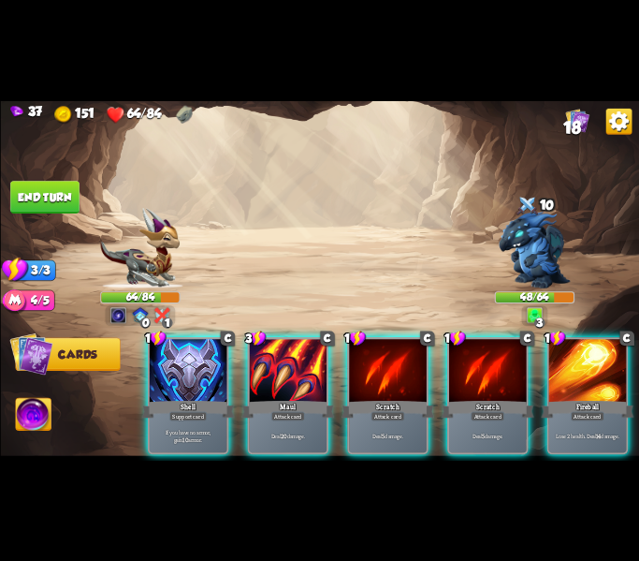
click at [282, 411] on div "Attack card" at bounding box center [287, 415] width 34 height 9
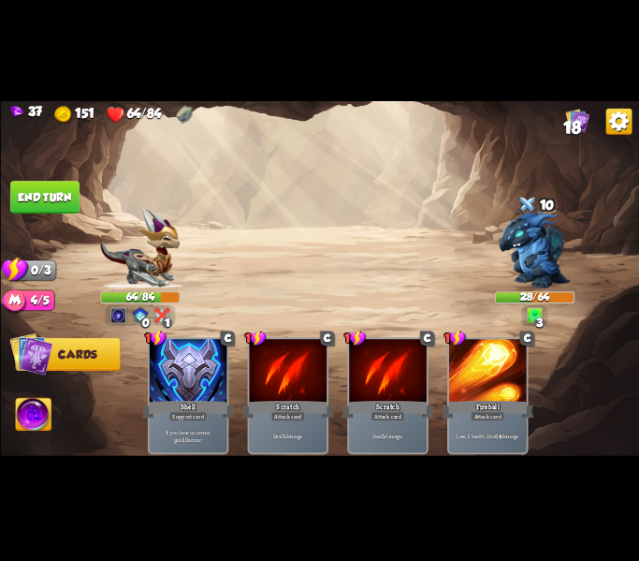
click at [57, 206] on button "End turn" at bounding box center [44, 197] width 69 height 33
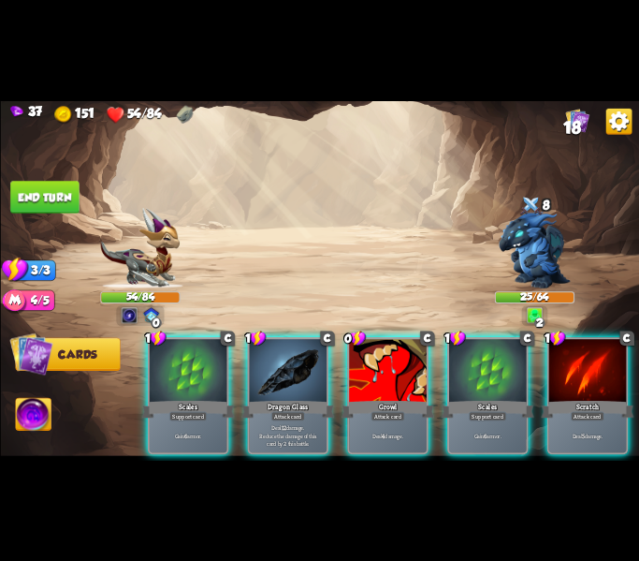
click at [412, 431] on p "Deal 4 damage." at bounding box center [387, 434] width 73 height 7
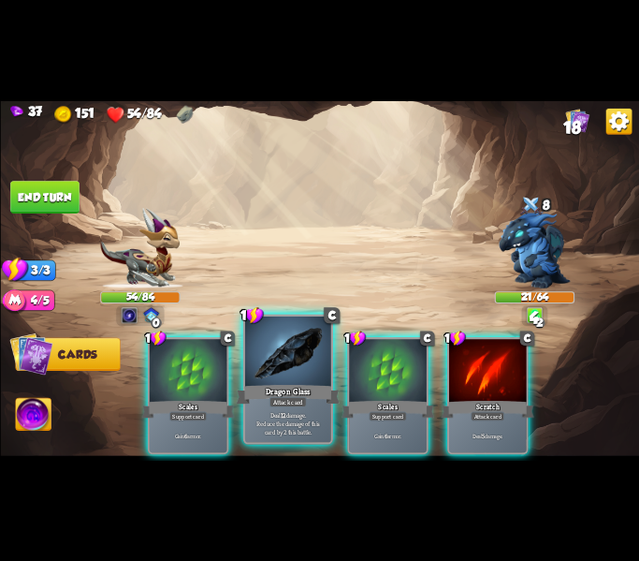
click at [302, 441] on div "Deal 12 damage. Reduce the damage of this card by 2 this battle." at bounding box center [287, 422] width 86 height 37
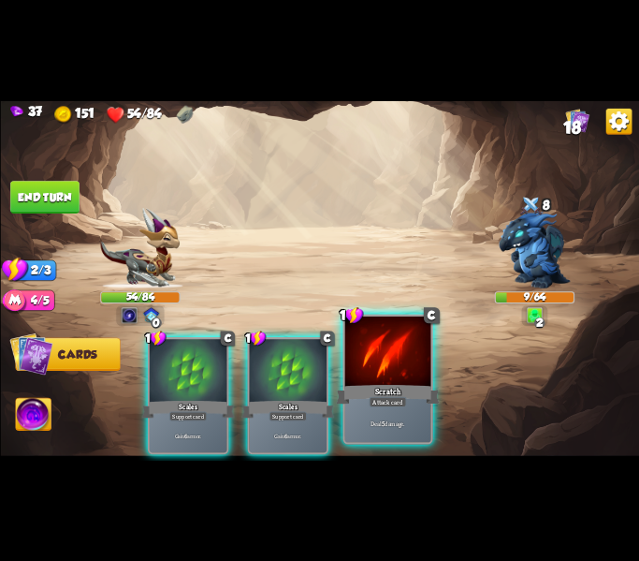
click at [412, 412] on div "Deal 5 damage." at bounding box center [387, 422] width 86 height 37
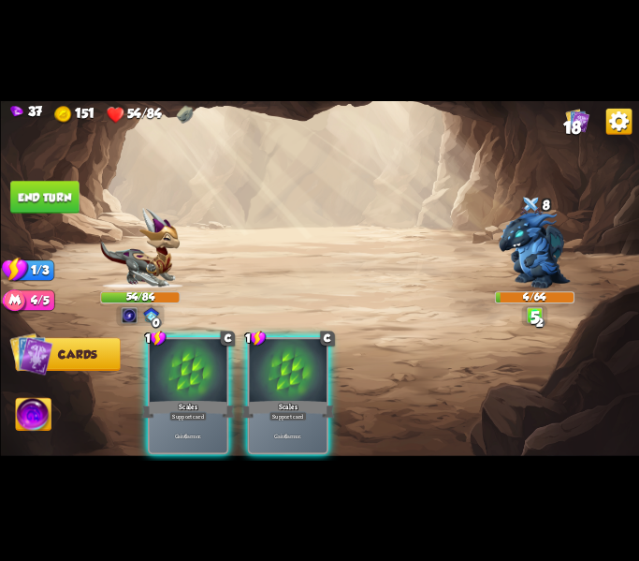
click at [58, 207] on button "End turn" at bounding box center [44, 197] width 69 height 33
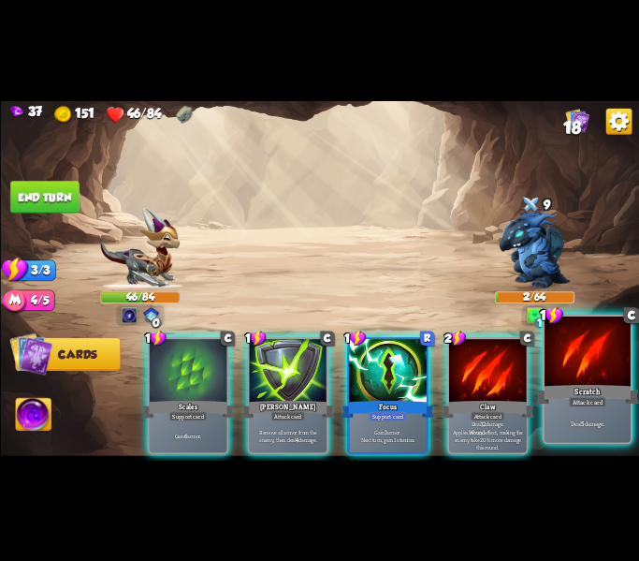
click at [604, 423] on p "Deal 5 damage." at bounding box center [587, 422] width 81 height 8
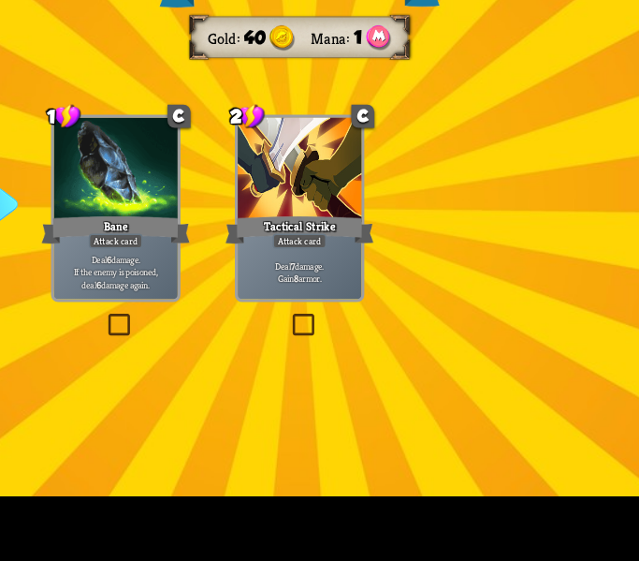
click at [198, 348] on label at bounding box center [198, 348] width 0 height 0
click at [0, 0] on input "checkbox" at bounding box center [0, 0] width 0 height 0
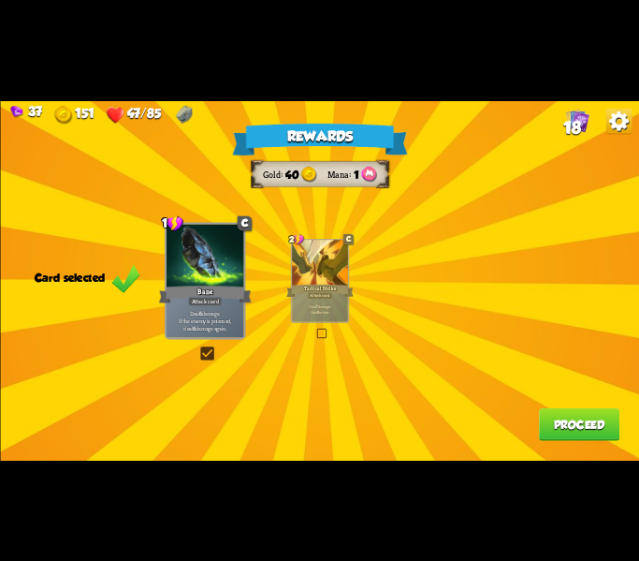
click at [577, 422] on button "Proceed" at bounding box center [578, 424] width 80 height 33
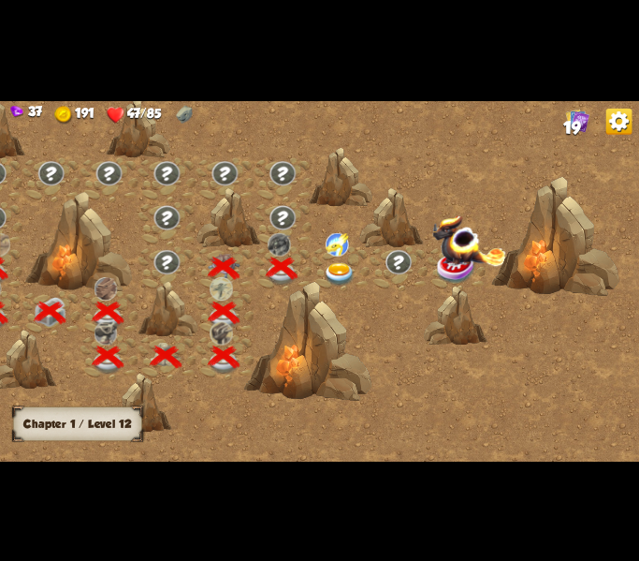
click at [331, 259] on div at bounding box center [341, 268] width 58 height 44
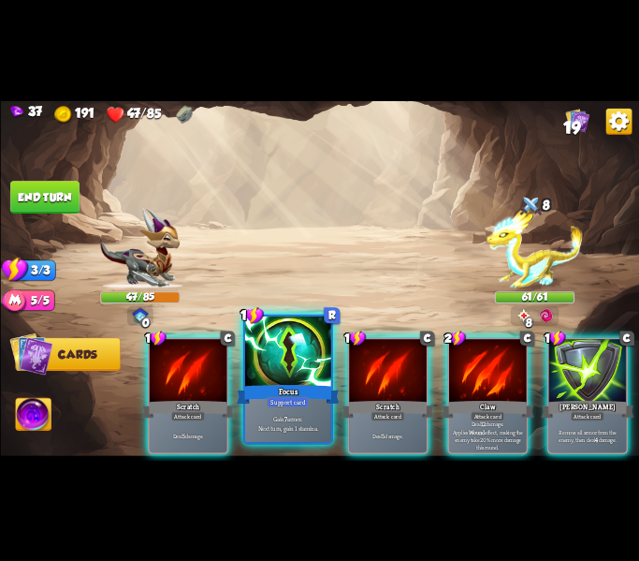
click at [286, 417] on p "Gain 7 armor. Next turn, gain 1 stamina." at bounding box center [287, 423] width 81 height 17
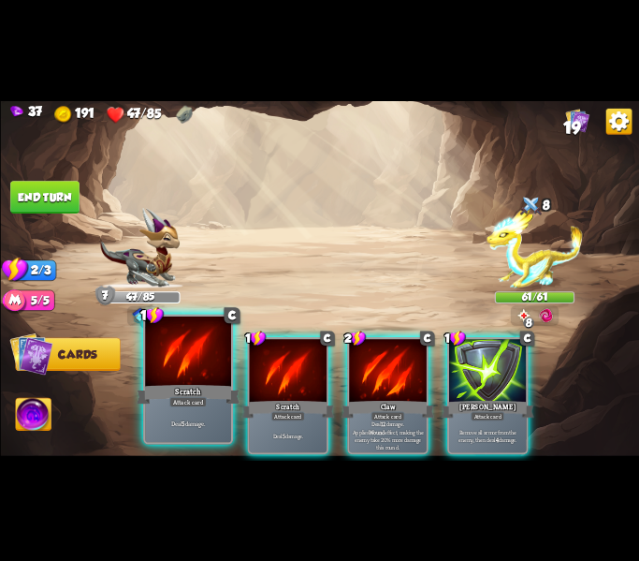
click at [191, 431] on div "Deal 5 damage." at bounding box center [188, 422] width 86 height 37
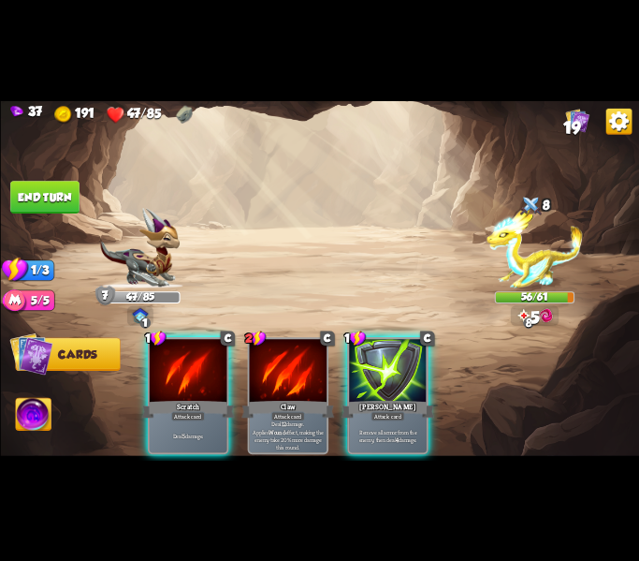
click at [216, 428] on div "Deal 5 damage." at bounding box center [188, 435] width 78 height 34
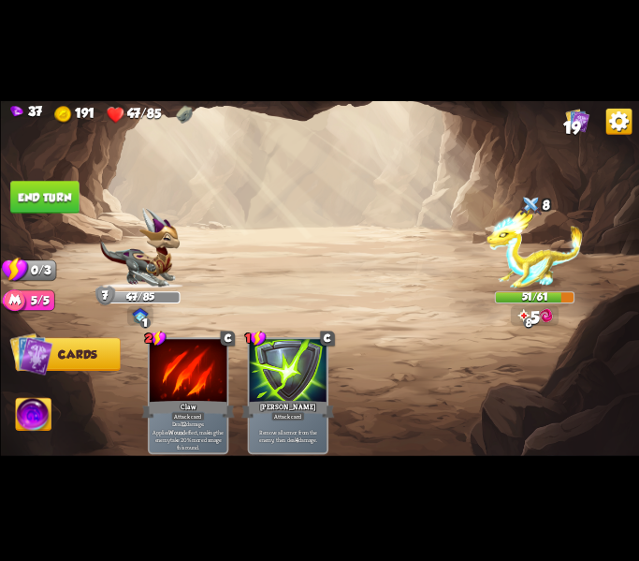
click at [35, 197] on button "End turn" at bounding box center [44, 197] width 69 height 33
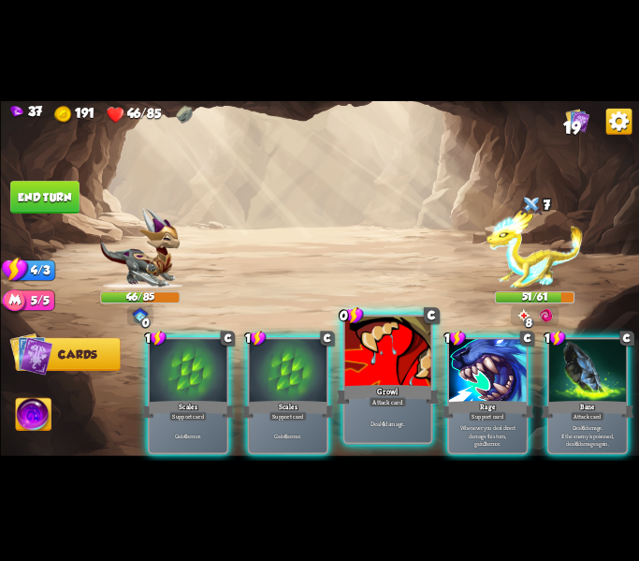
click at [381, 413] on div "Deal 4 damage." at bounding box center [387, 422] width 86 height 37
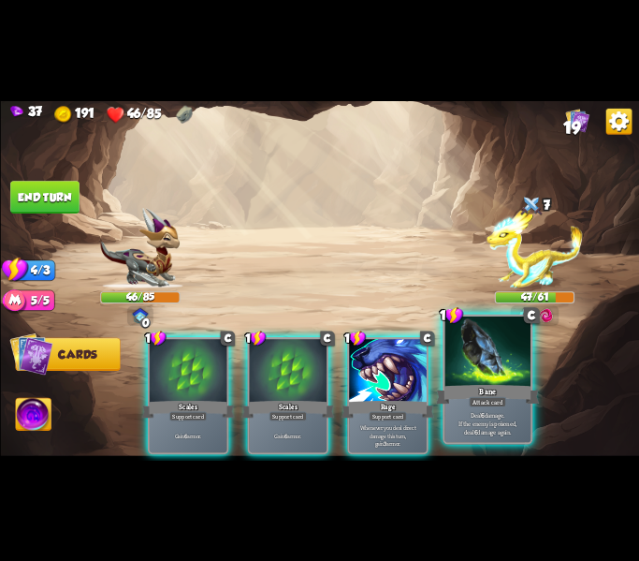
click at [517, 424] on p "Deal 6 damage. If the enemy is poisoned, deal 6 damage again." at bounding box center [486, 422] width 81 height 25
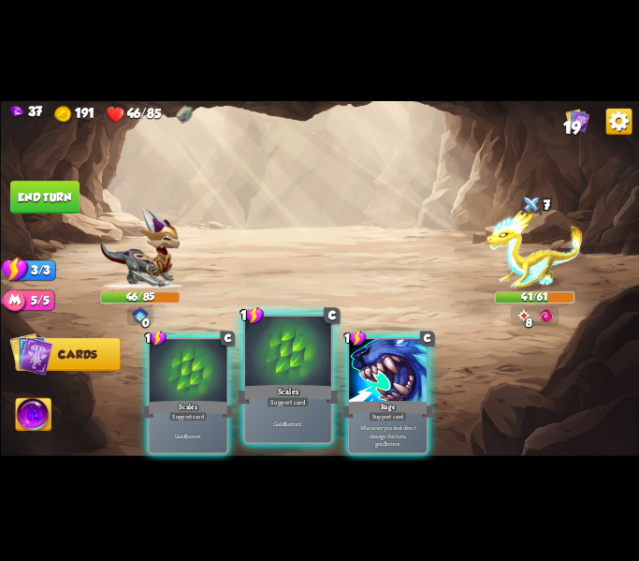
click at [291, 417] on div "Gain 6 armor." at bounding box center [287, 422] width 86 height 37
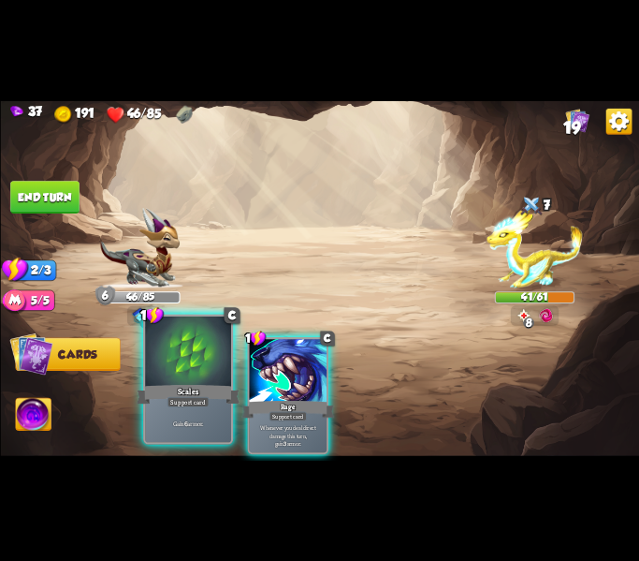
click at [156, 387] on div "Scales" at bounding box center [188, 393] width 103 height 23
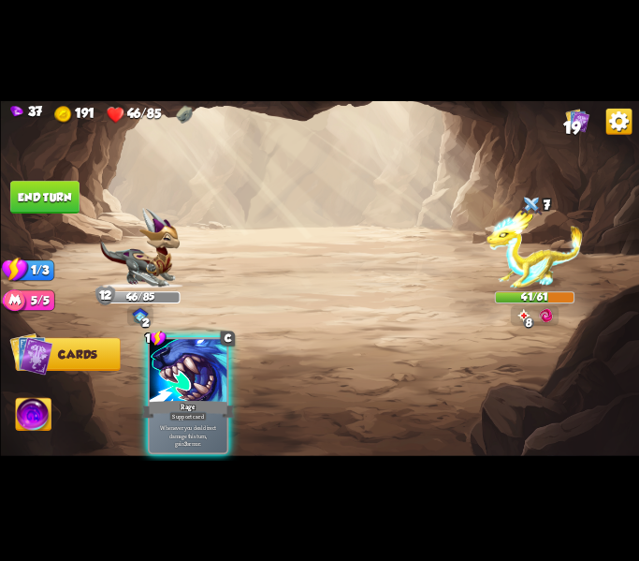
click at [33, 419] on img at bounding box center [34, 416] width 36 height 36
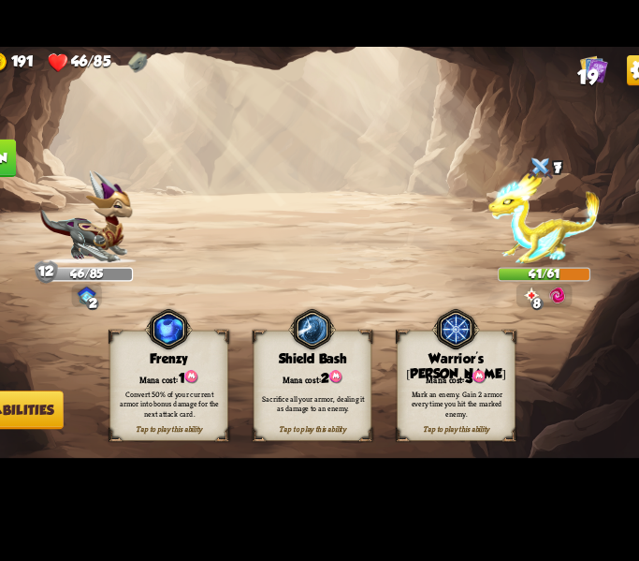
click at [351, 415] on div "Sacrifice all your armor, dealing it as damage to an enemy." at bounding box center [335, 408] width 92 height 17
click at [328, 422] on div "Sacrifice all your armor, dealing it as damage to an enemy." at bounding box center [336, 408] width 102 height 40
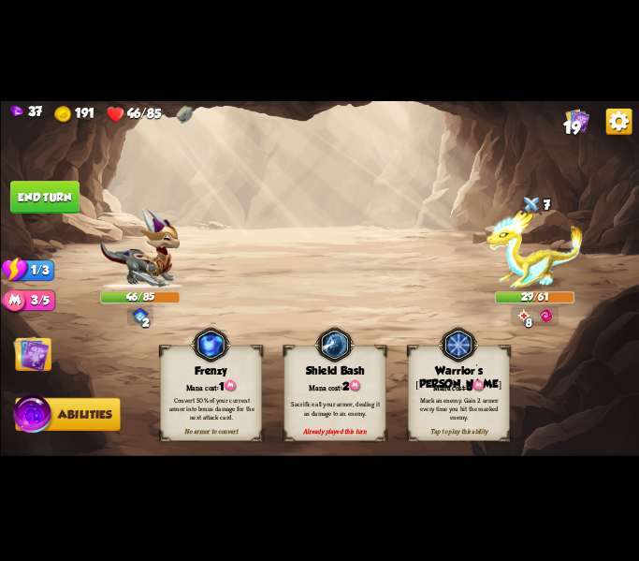
click at [165, 314] on img at bounding box center [319, 279] width 639 height 359
click at [43, 368] on img at bounding box center [31, 353] width 36 height 36
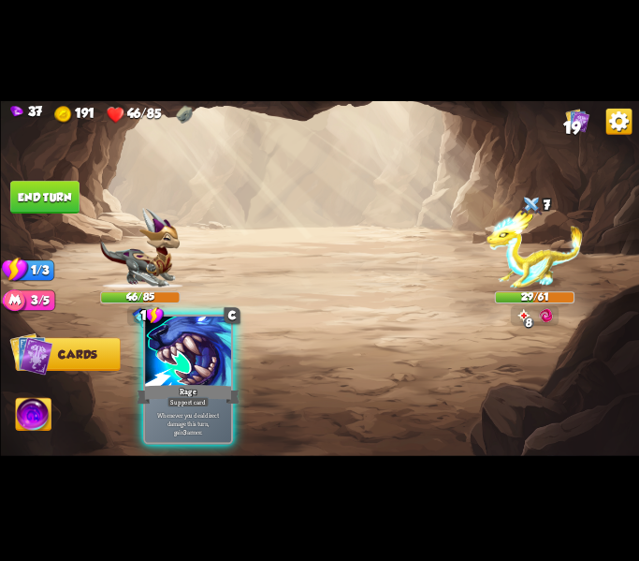
click at [186, 416] on p "Whenever you deal direct damage this turn, gain 3 armor." at bounding box center [187, 422] width 81 height 25
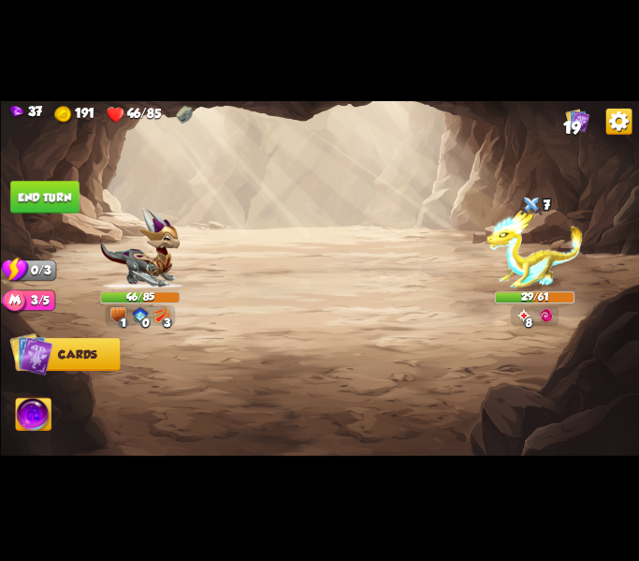
click at [48, 207] on button "End turn" at bounding box center [44, 197] width 69 height 33
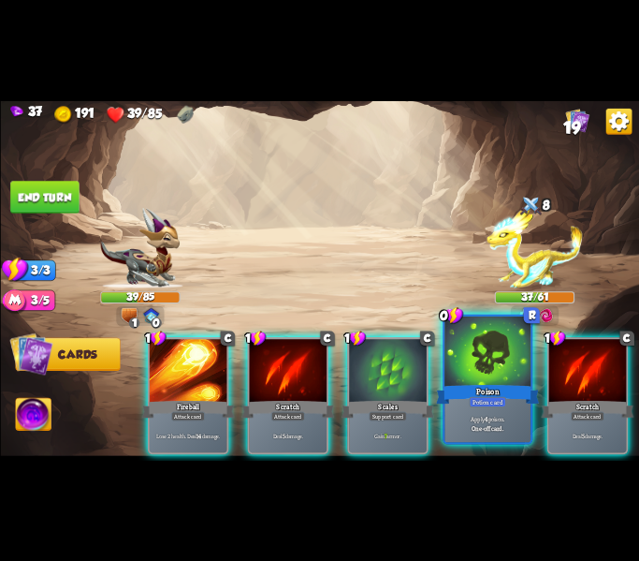
click at [494, 413] on div "Apply 4 poison. One-off card." at bounding box center [488, 422] width 86 height 37
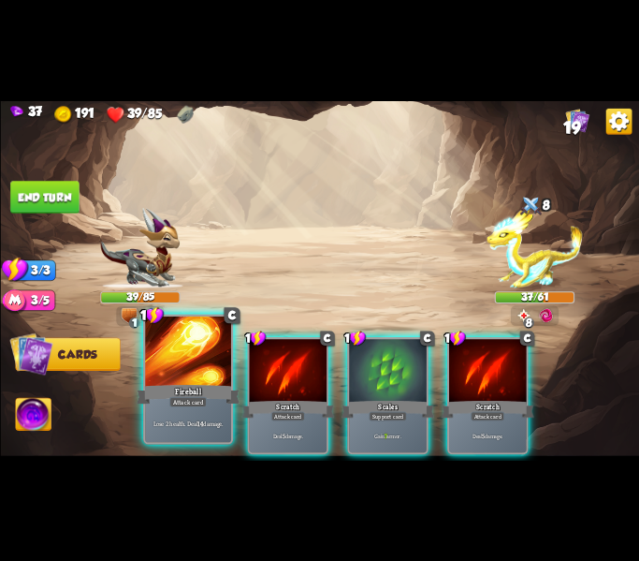
click at [171, 432] on div "Lose 2 health. Deal 14 damage." at bounding box center [188, 422] width 86 height 37
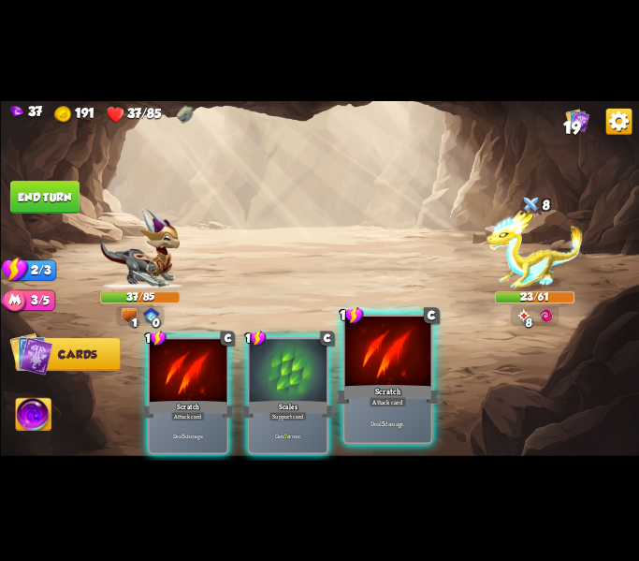
click at [375, 420] on p "Deal 5 damage." at bounding box center [386, 422] width 81 height 8
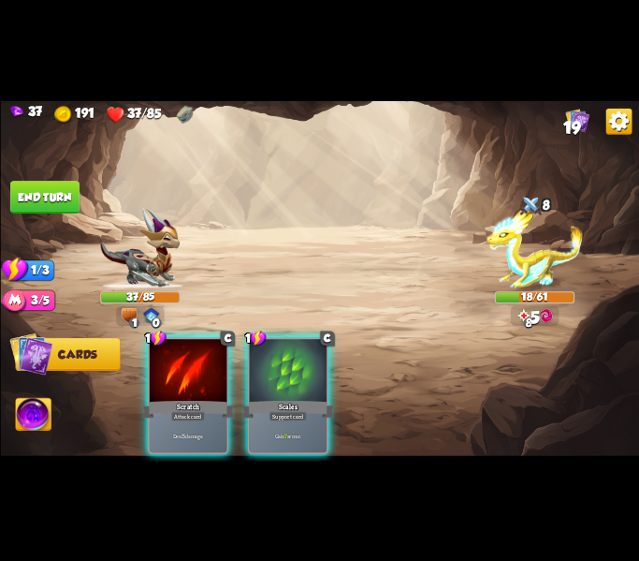
click at [33, 422] on img at bounding box center [34, 416] width 36 height 36
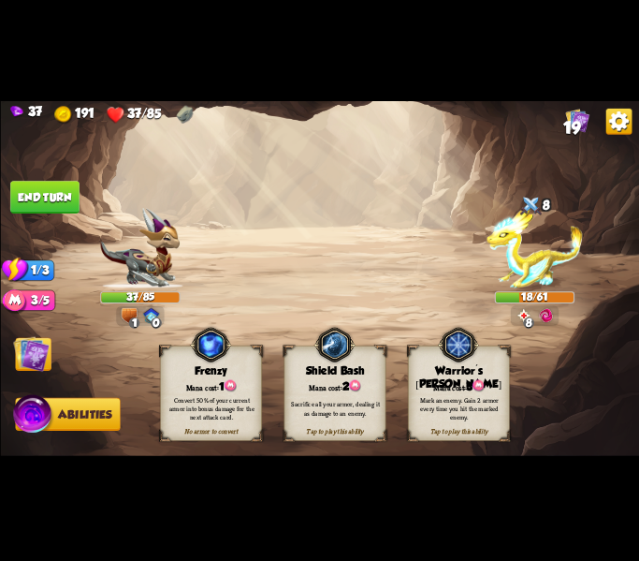
click at [48, 365] on img at bounding box center [31, 353] width 36 height 36
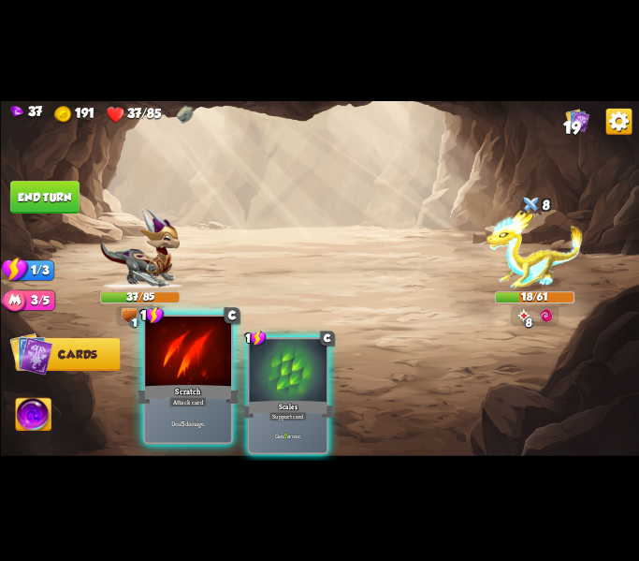
click at [182, 415] on div "Deal 5 damage." at bounding box center [188, 422] width 86 height 37
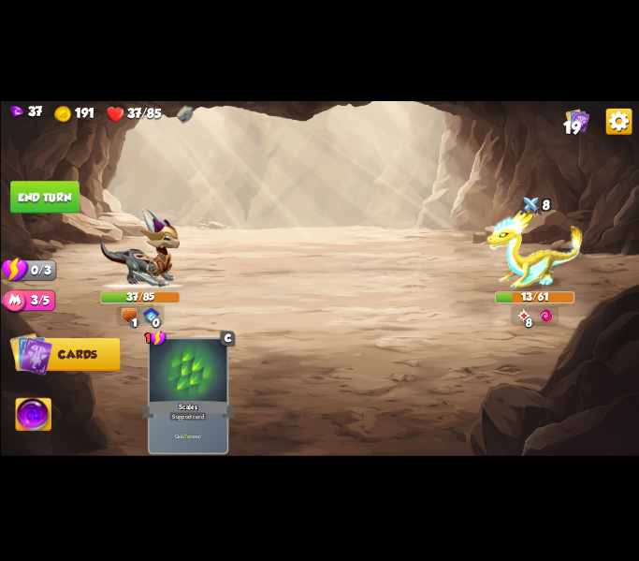
click at [51, 208] on button "End turn" at bounding box center [44, 197] width 69 height 33
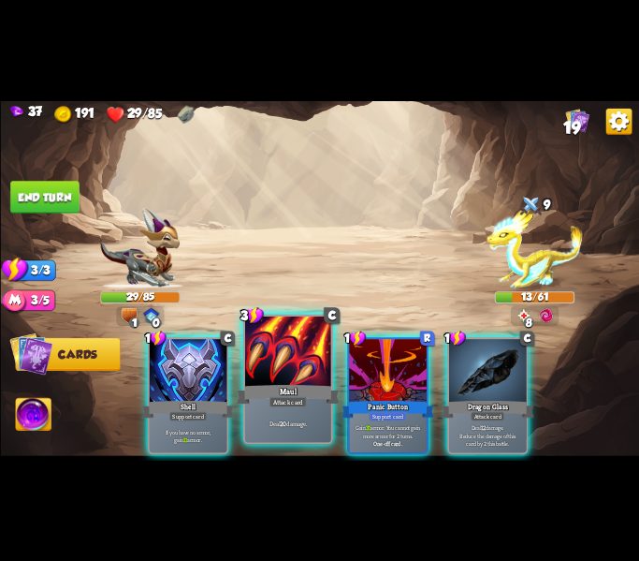
click at [291, 393] on div "Maul" at bounding box center [287, 393] width 103 height 23
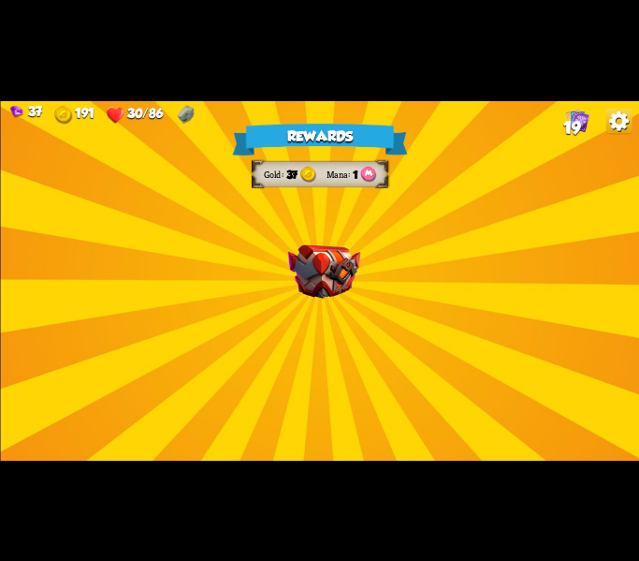
click at [316, 321] on div "Rewards Gold 37 Mana 1 Select a card 1 C Pierce Attack card Remove all armor fr…" at bounding box center [319, 279] width 639 height 359
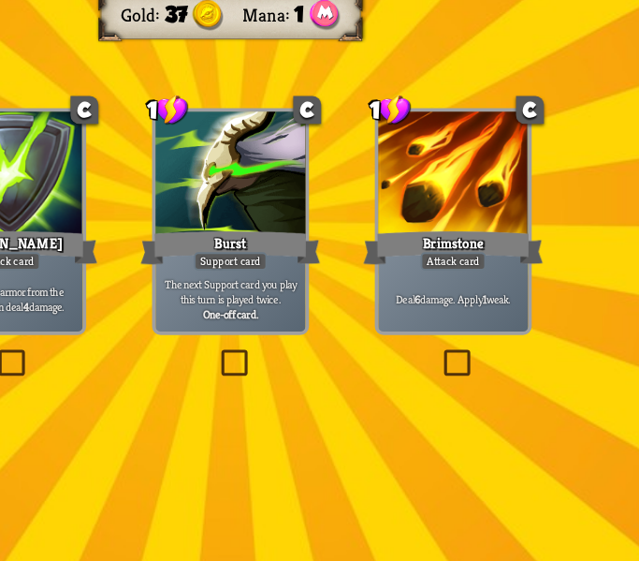
click at [316, 338] on div "1 C Burst Support card The next Support card you play this turn is played twice…" at bounding box center [319, 280] width 80 height 117
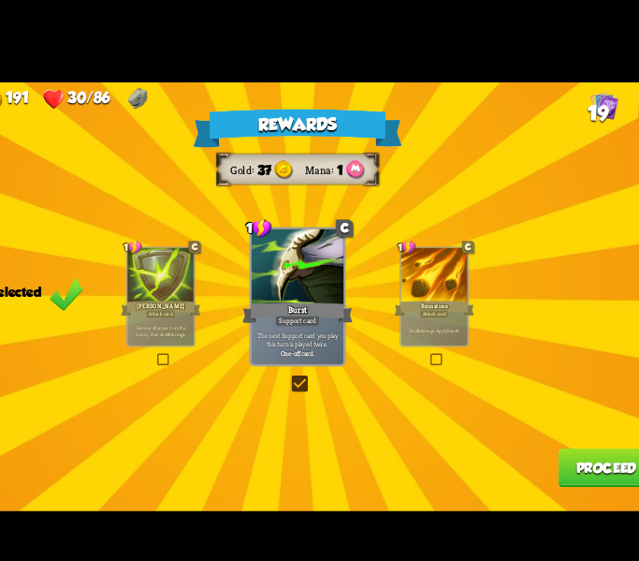
click at [576, 433] on button "Proceed" at bounding box center [578, 424] width 80 height 33
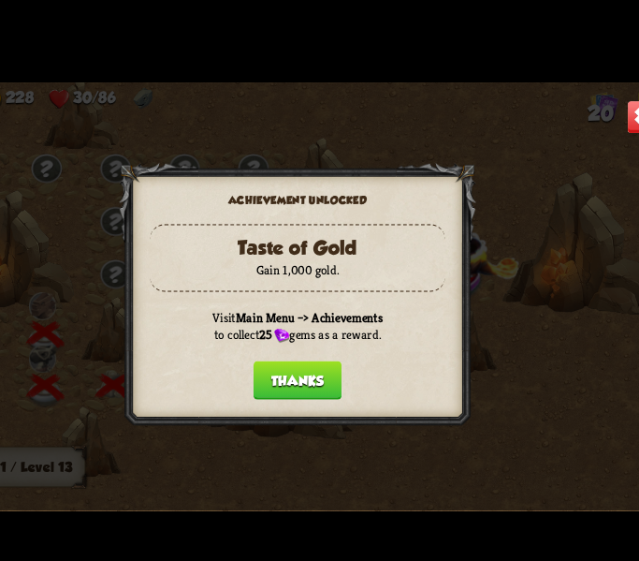
click at [343, 353] on button "Thanks" at bounding box center [320, 350] width 74 height 33
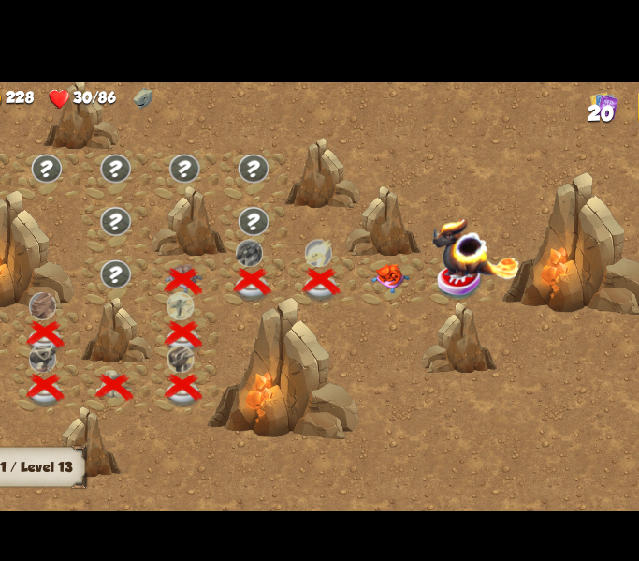
click at [404, 280] on div at bounding box center [399, 268] width 58 height 44
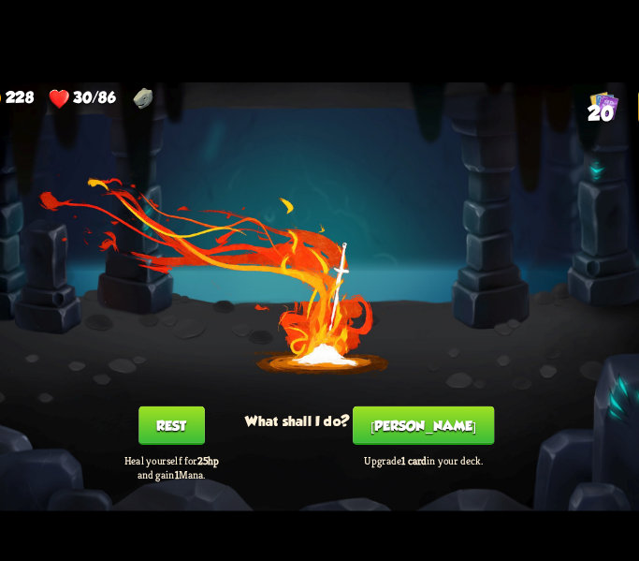
click at [201, 393] on button "Rest" at bounding box center [213, 389] width 55 height 33
